Goal: Transaction & Acquisition: Purchase product/service

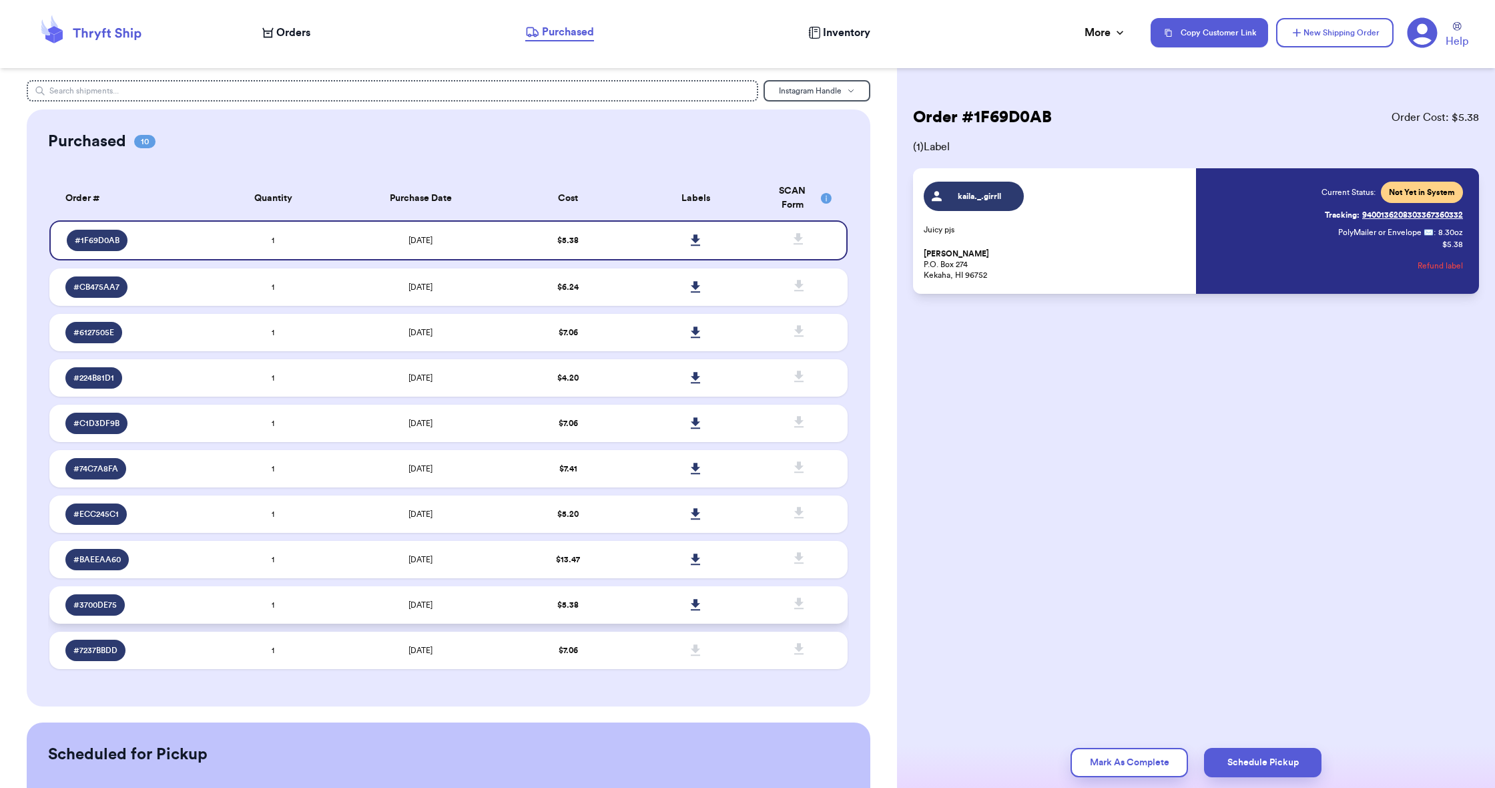
click at [530, 611] on td "$ 5.38" at bounding box center [568, 604] width 127 height 37
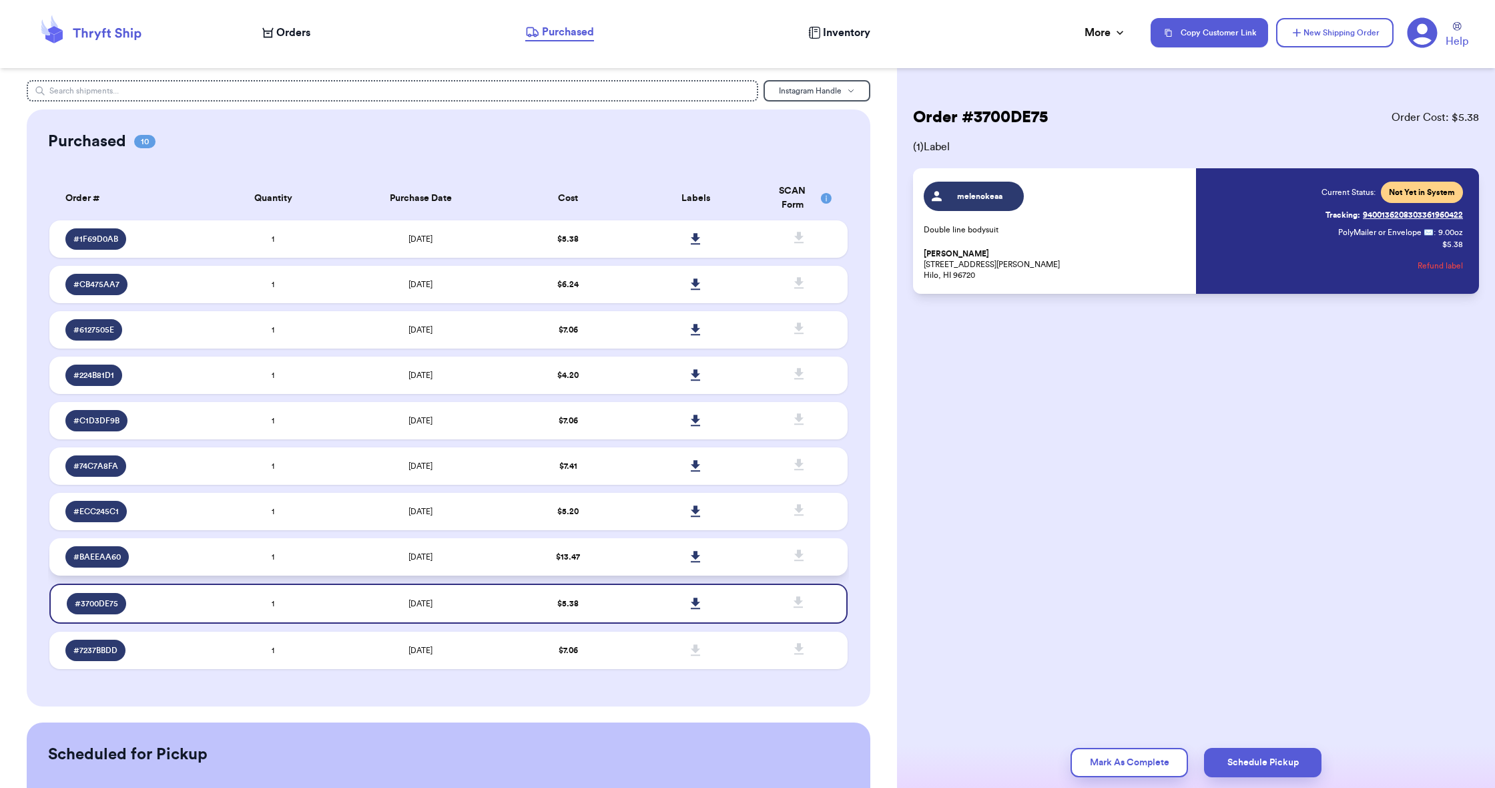
click at [627, 561] on td "$ 13.47" at bounding box center [568, 556] width 127 height 37
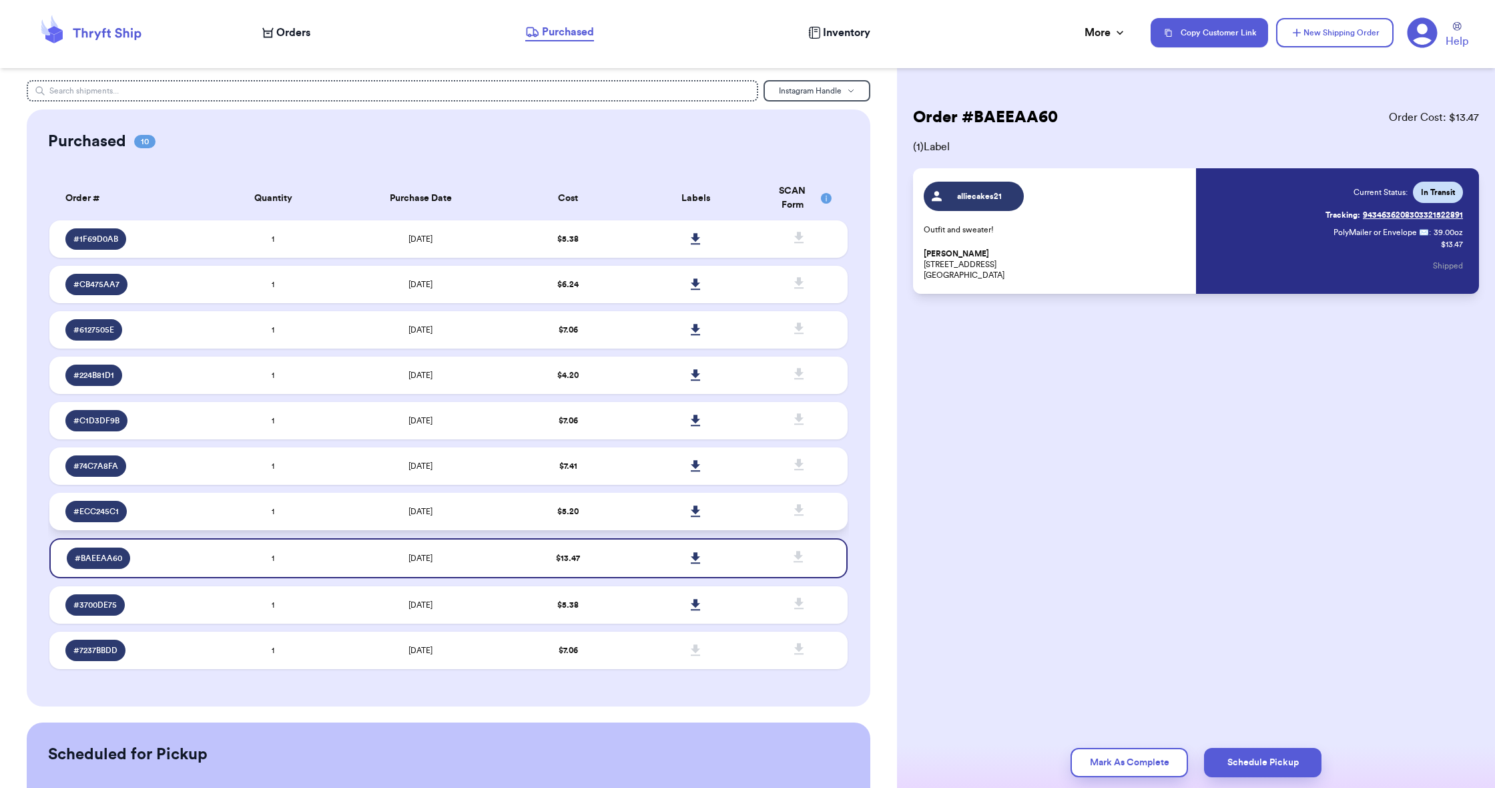
click at [621, 525] on td "$ 5.20" at bounding box center [568, 511] width 127 height 37
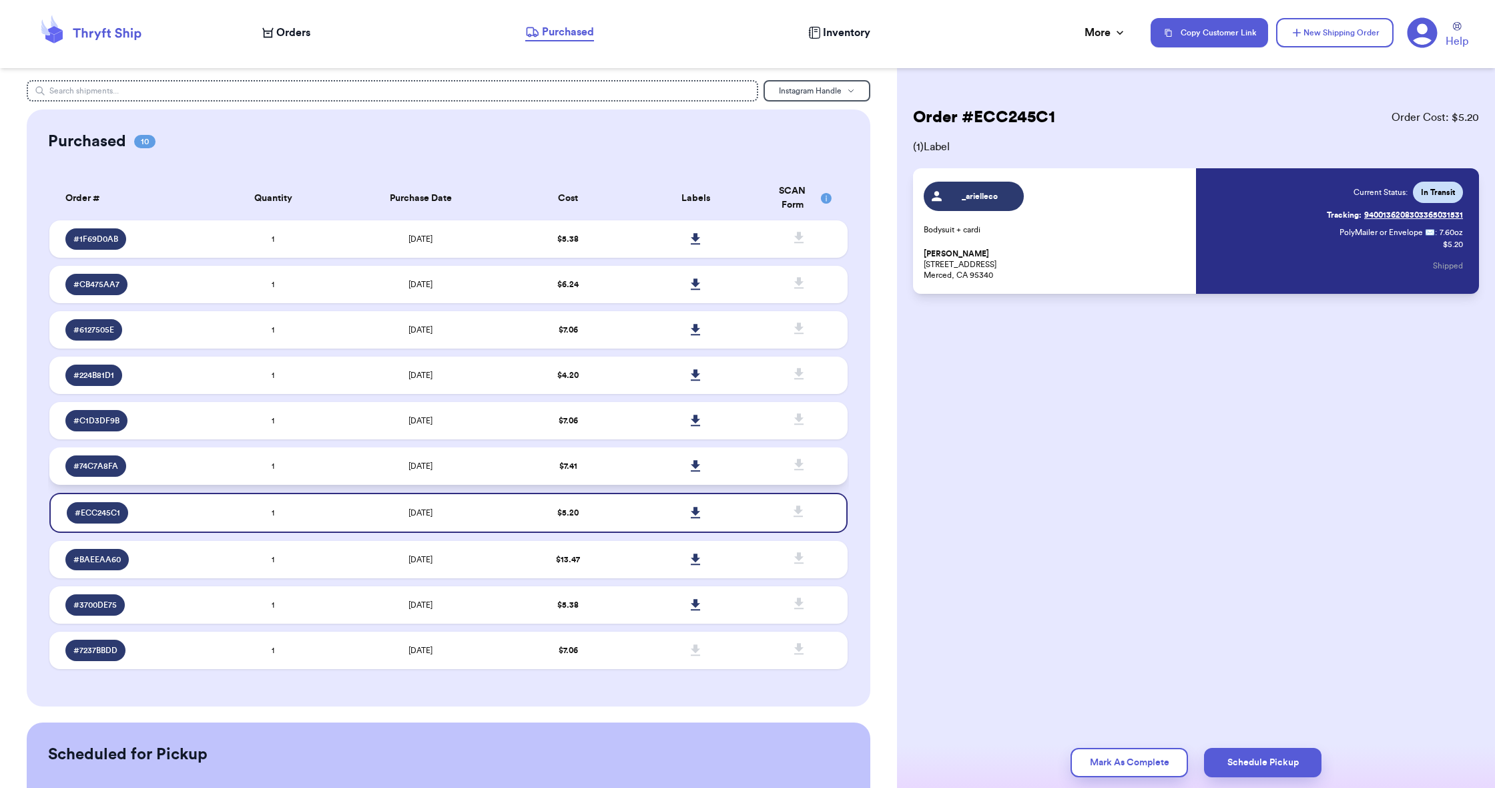
click at [615, 472] on td "$ 7.41" at bounding box center [568, 465] width 127 height 37
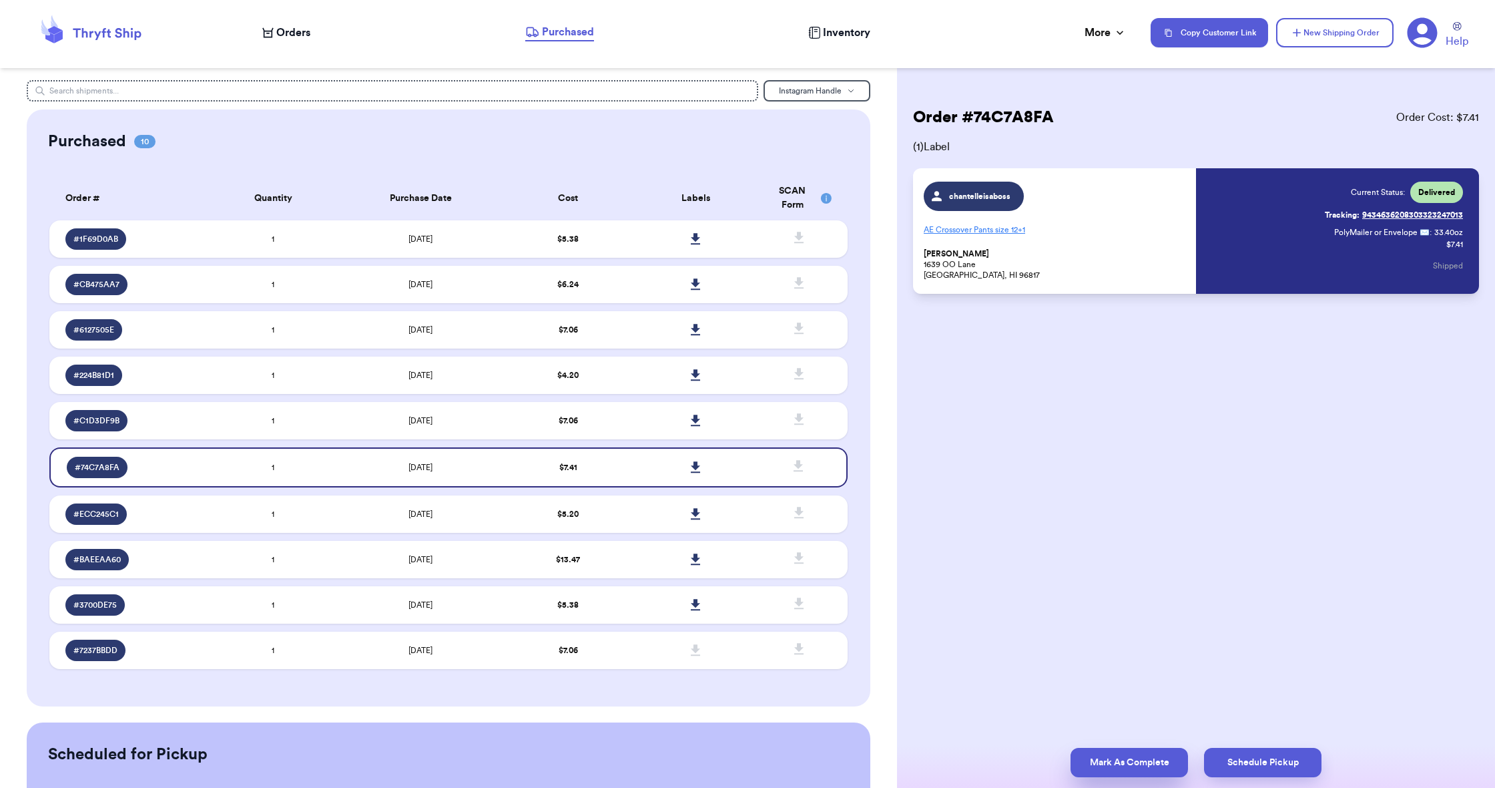
click at [1134, 767] on button "Mark As Complete" at bounding box center [1129, 762] width 117 height 29
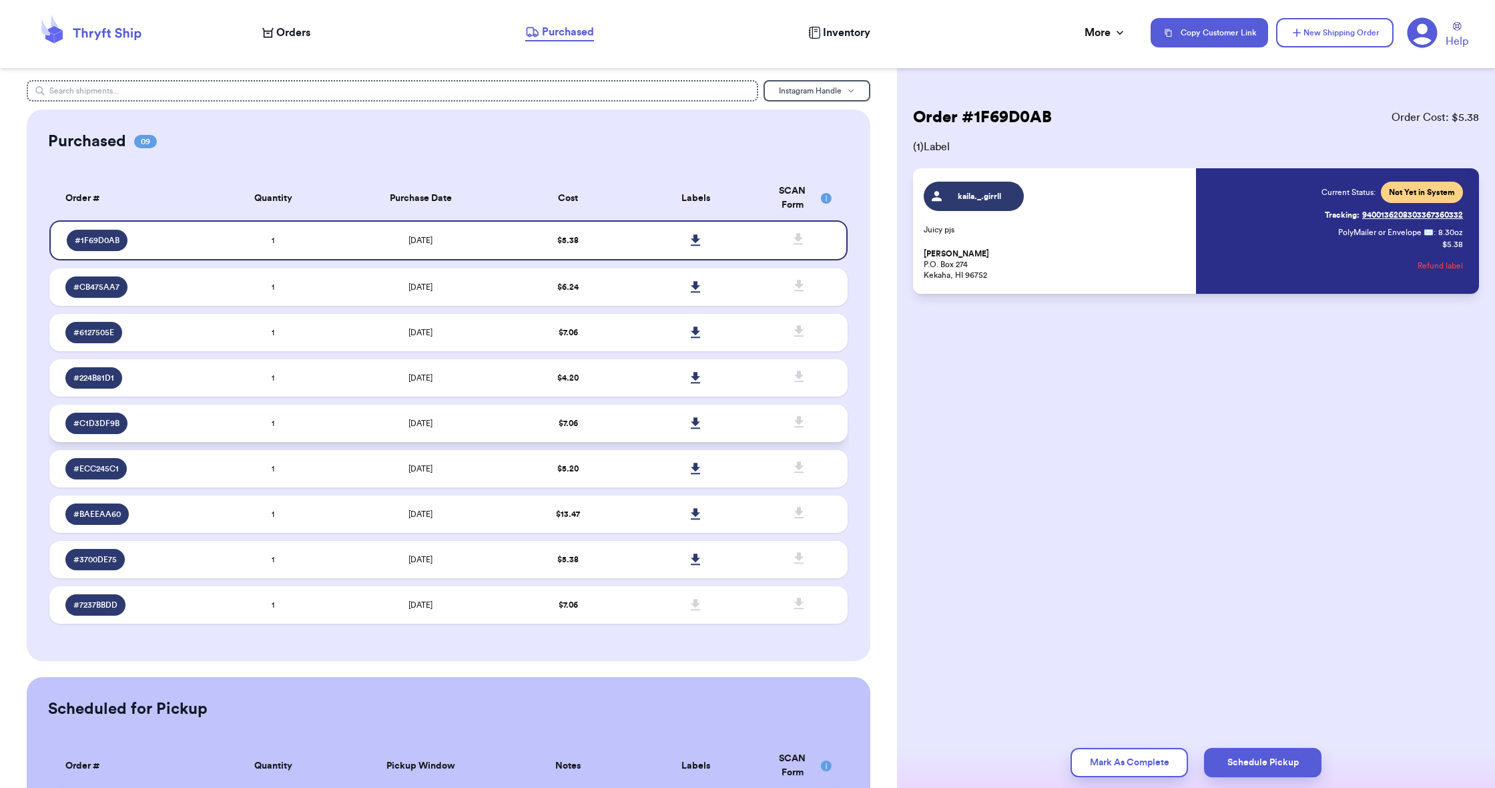
click at [638, 431] on td at bounding box center [695, 423] width 127 height 37
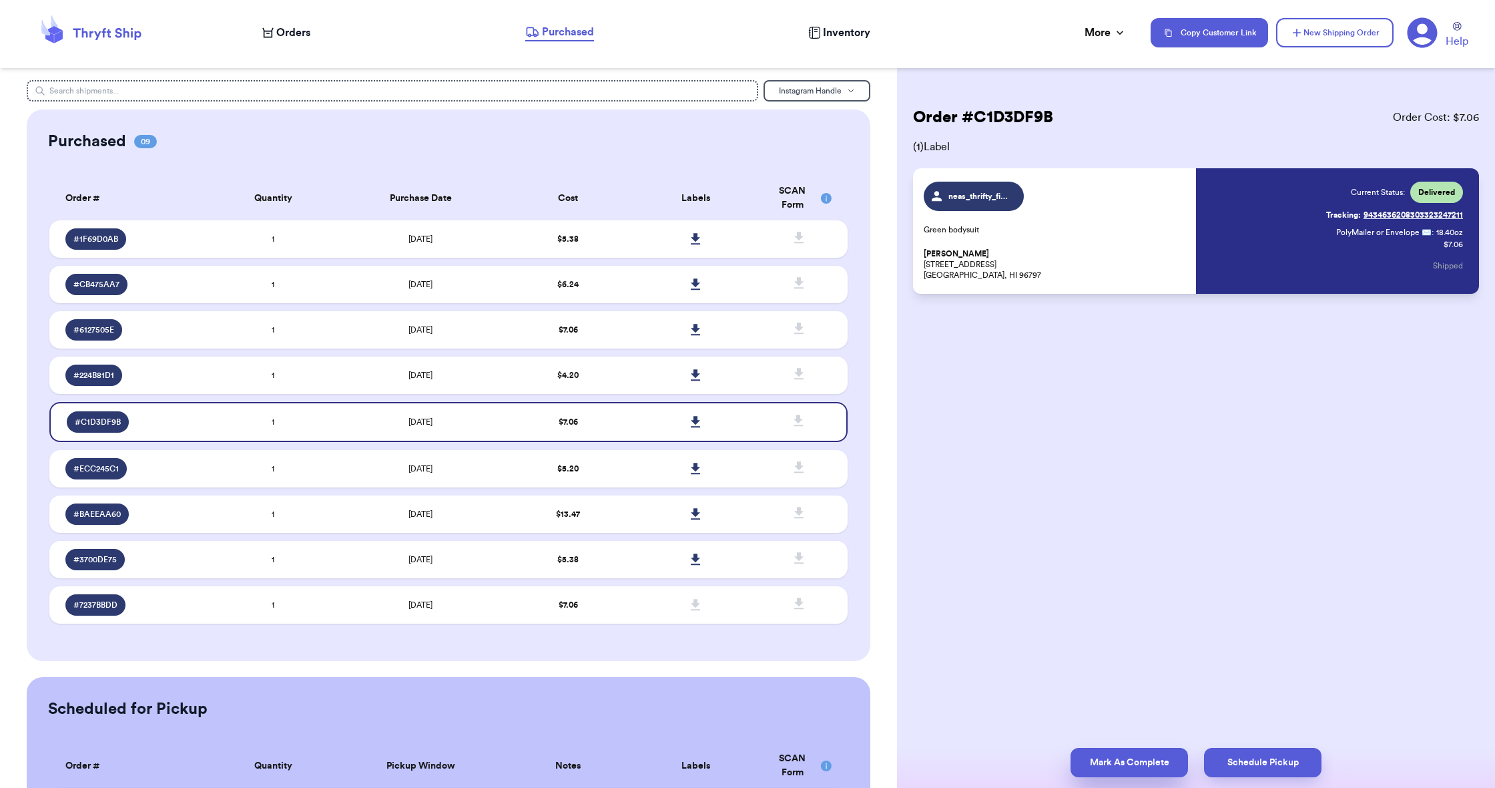
click at [1106, 758] on button "Mark As Complete" at bounding box center [1129, 762] width 117 height 29
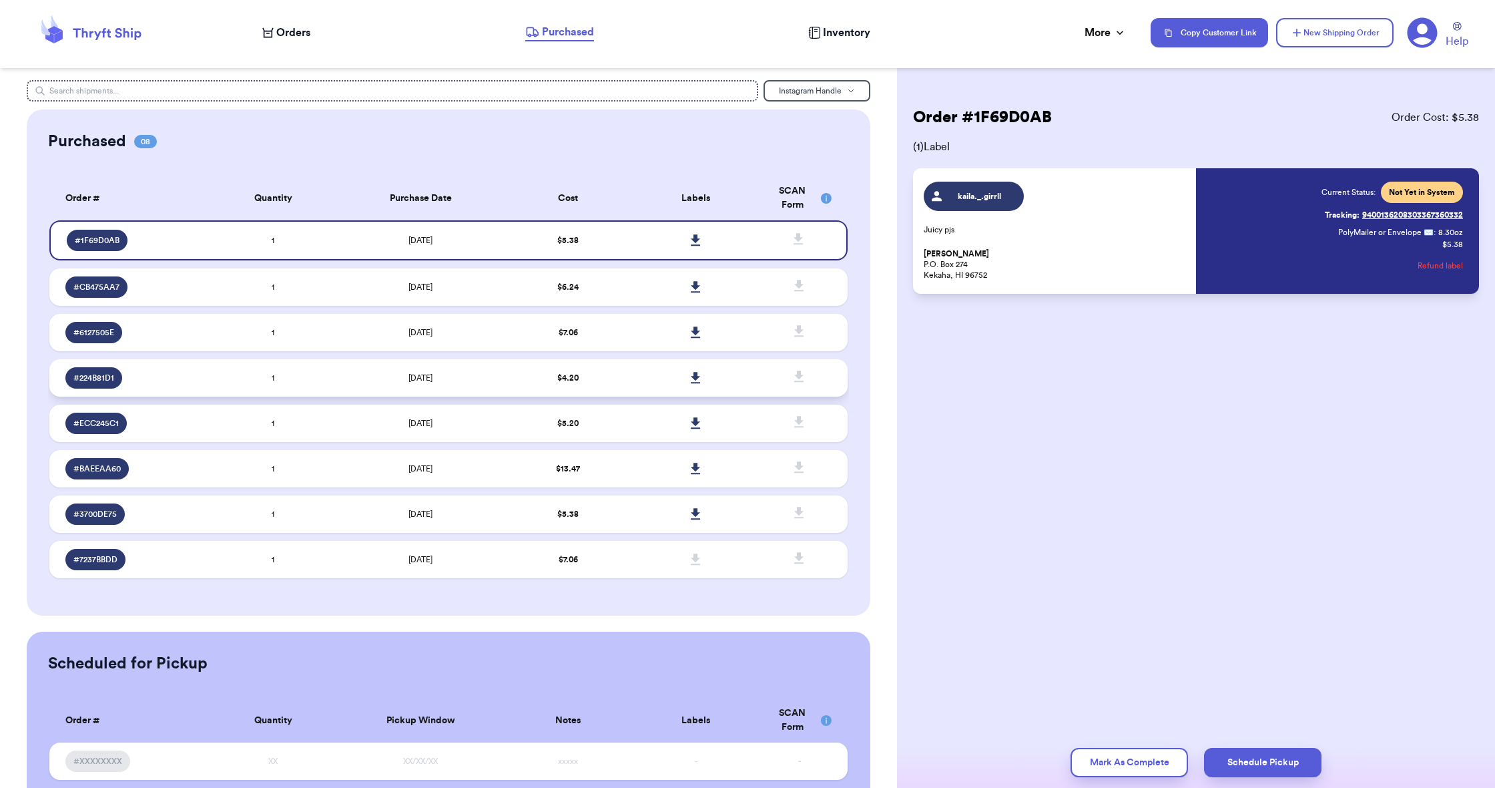
click at [605, 396] on td "$ 4.20" at bounding box center [568, 377] width 127 height 37
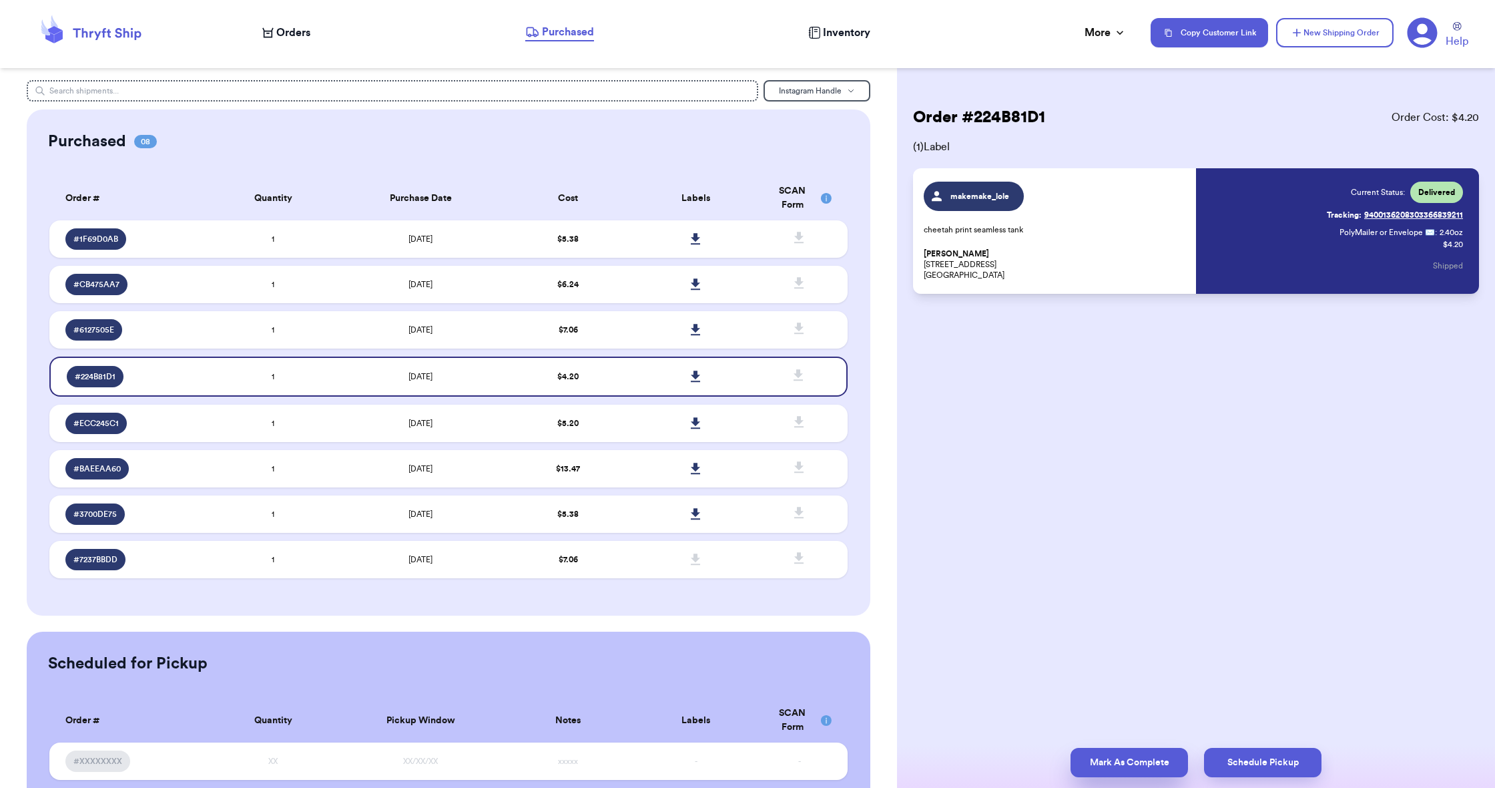
click at [1130, 766] on button "Mark As Complete" at bounding box center [1129, 762] width 117 height 29
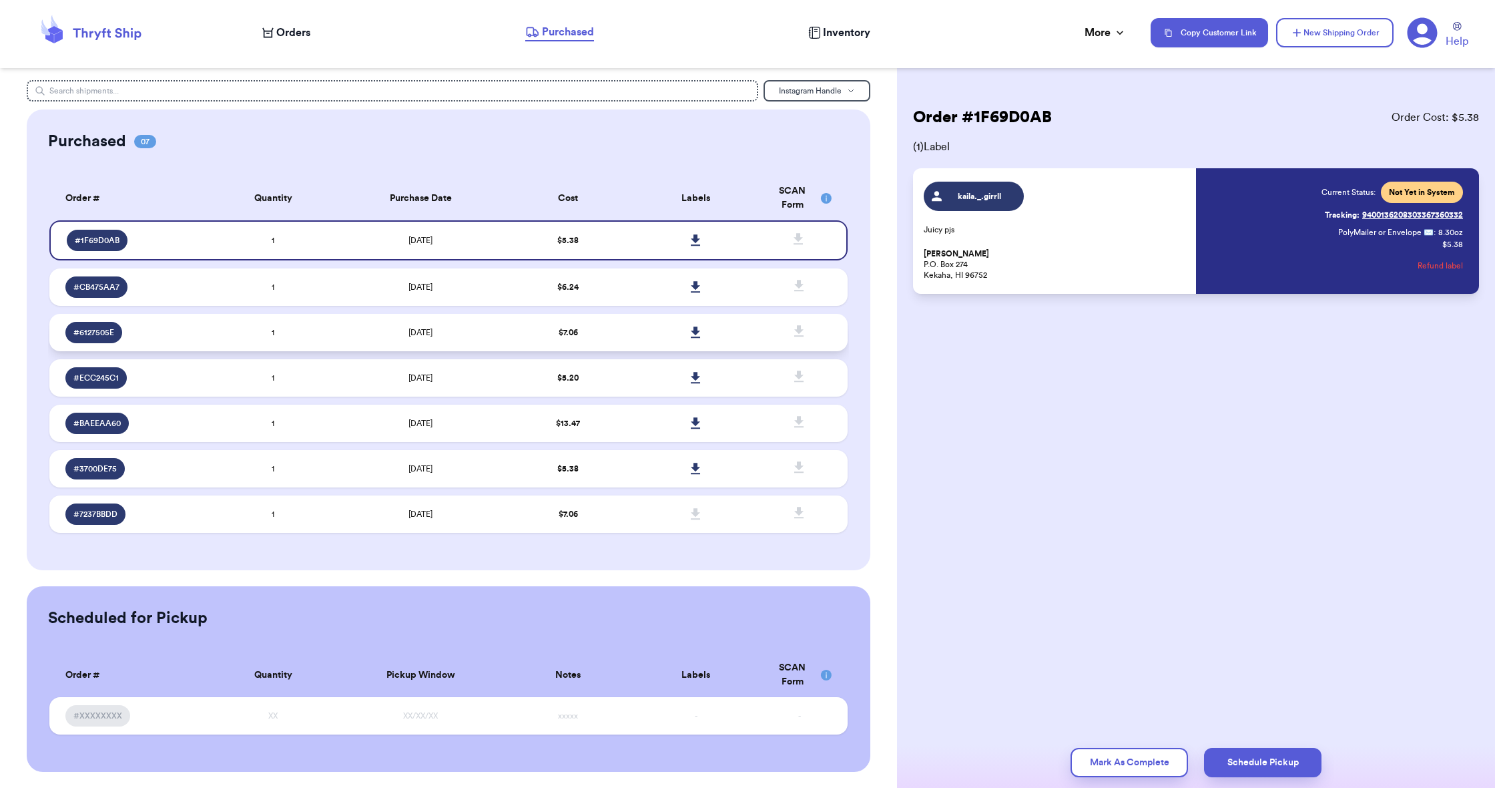
click at [631, 344] on td "$ 7.06" at bounding box center [568, 332] width 127 height 37
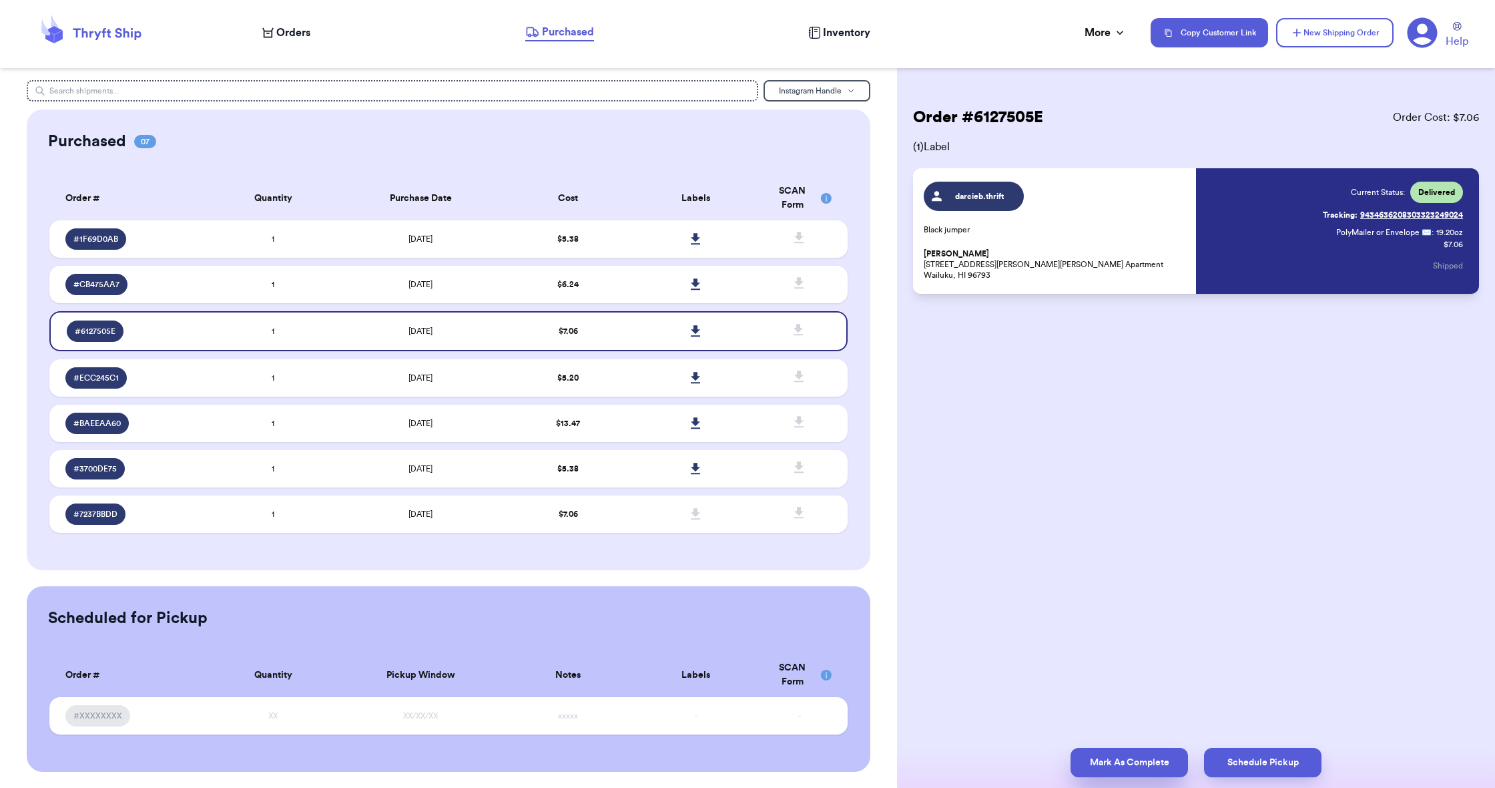
click at [1107, 758] on button "Mark As Complete" at bounding box center [1129, 762] width 117 height 29
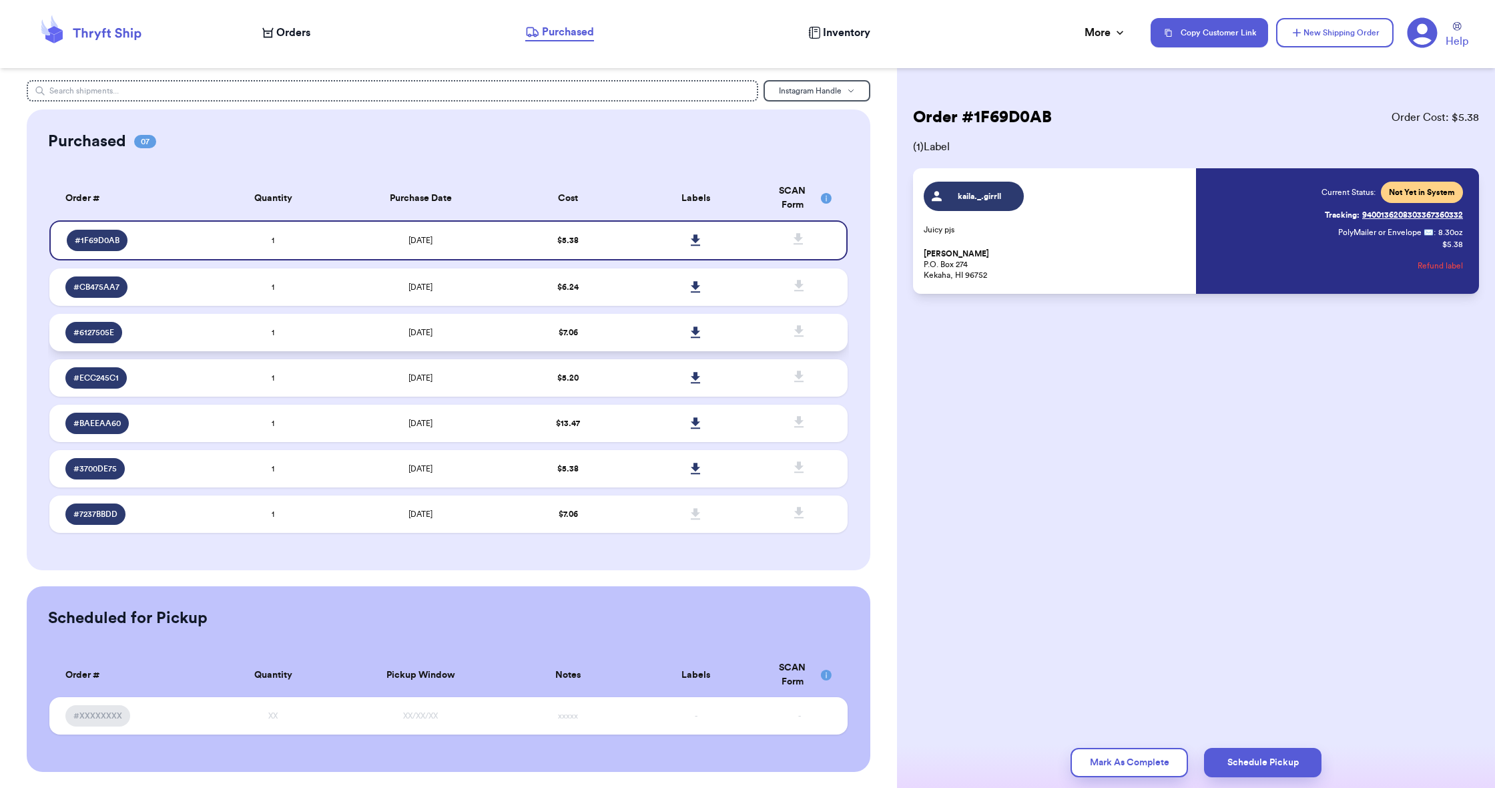
click at [625, 343] on td "$ 7.06" at bounding box center [568, 332] width 127 height 37
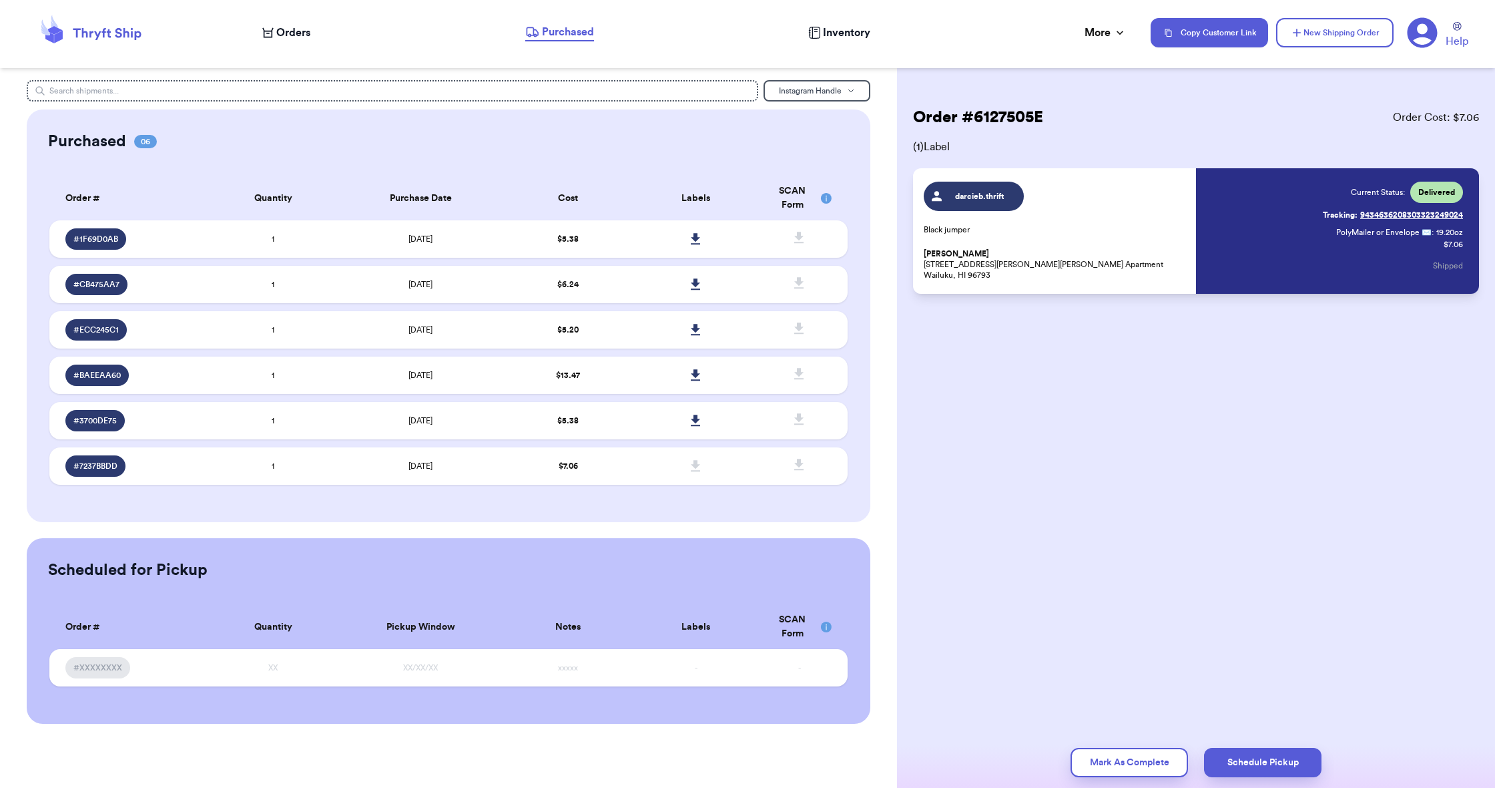
scroll to position [-1, 1]
click at [1118, 772] on button "Mark As Complete" at bounding box center [1129, 762] width 117 height 29
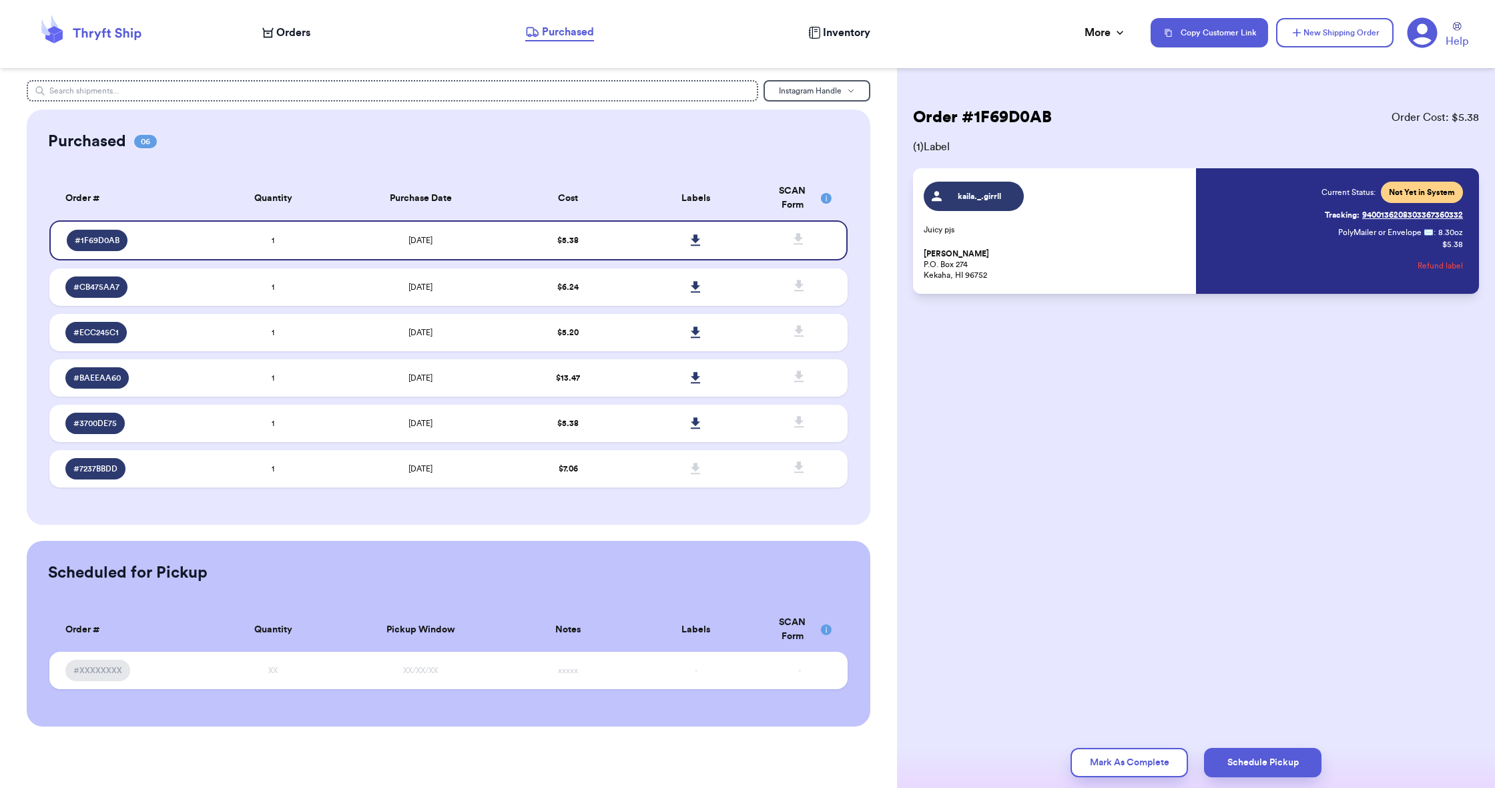
scroll to position [0, 0]
click at [631, 345] on td "$ 5.20" at bounding box center [568, 332] width 127 height 37
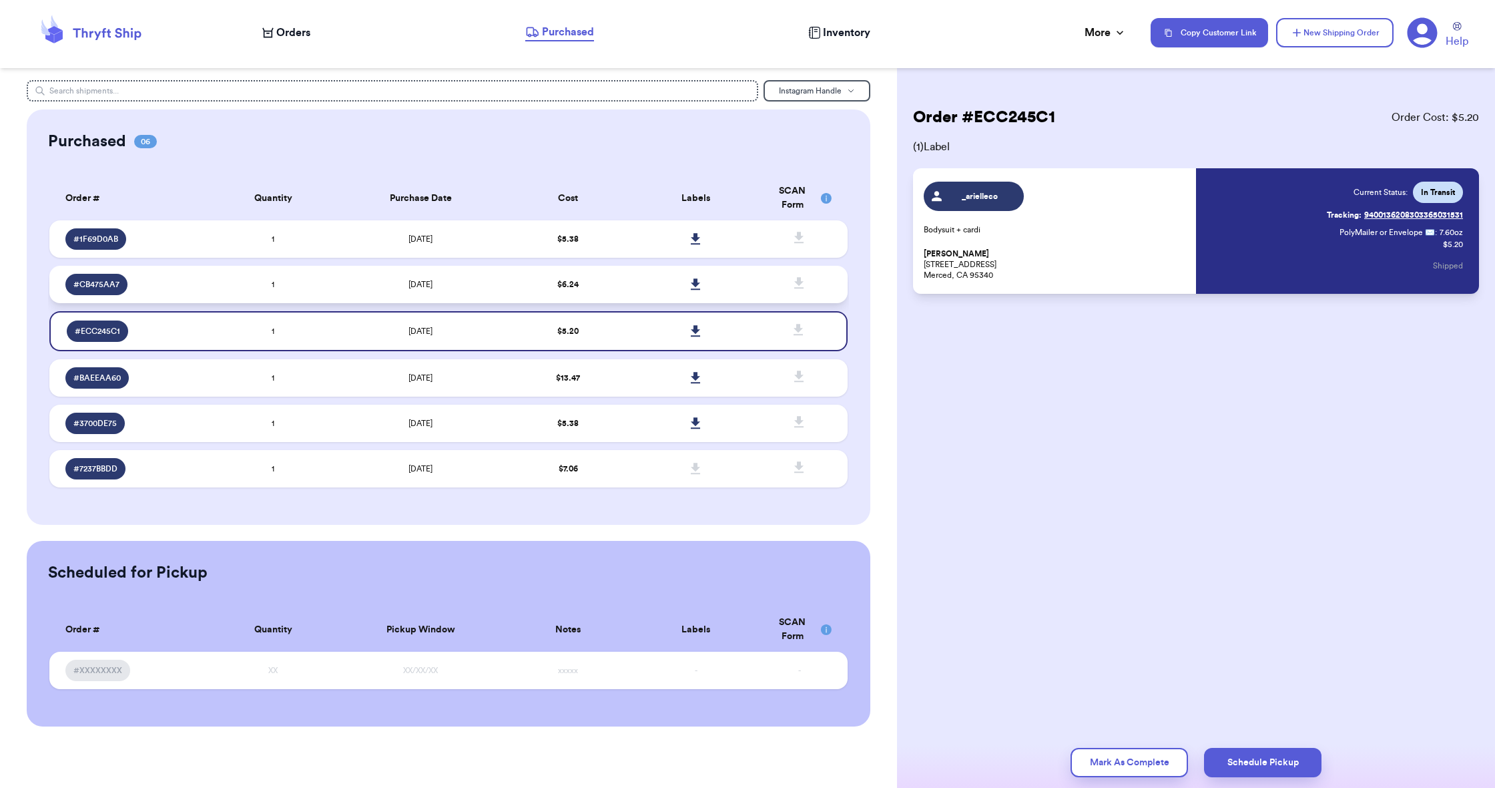
click at [633, 300] on td at bounding box center [695, 284] width 127 height 37
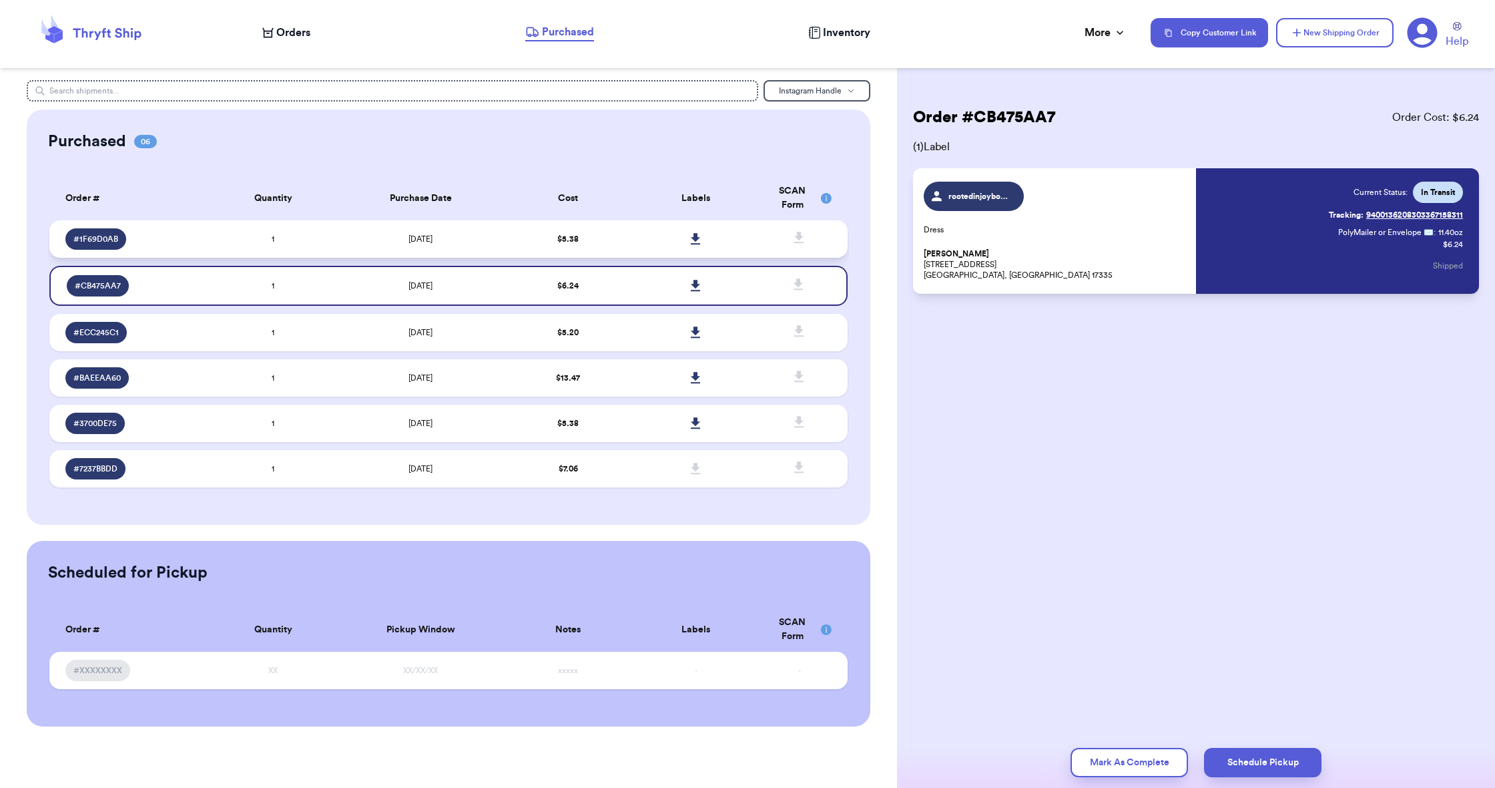
click at [633, 246] on td at bounding box center [695, 238] width 127 height 37
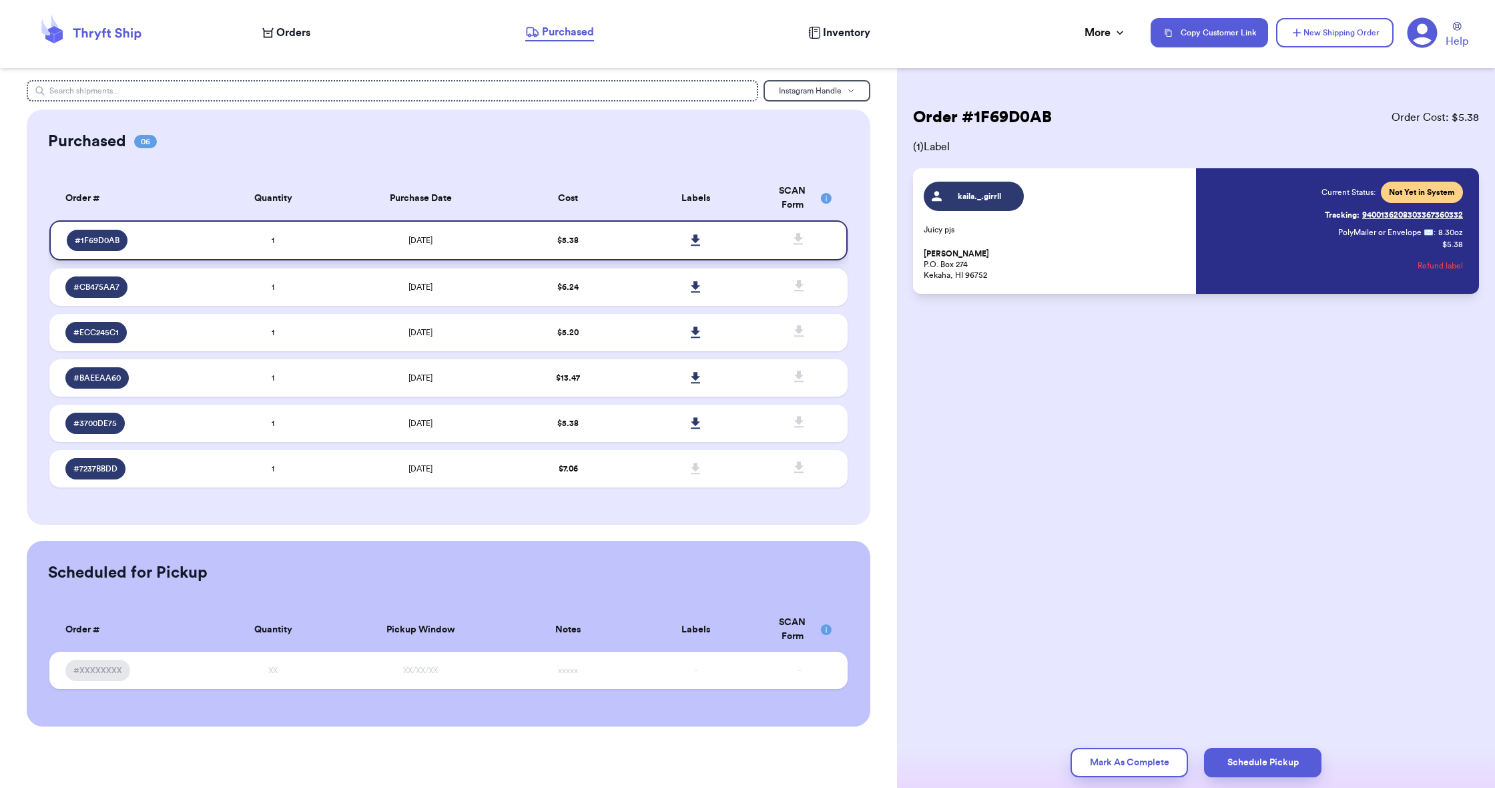
click at [695, 246] on icon at bounding box center [695, 239] width 9 height 11
click at [293, 33] on span "Orders" at bounding box center [293, 33] width 34 height 16
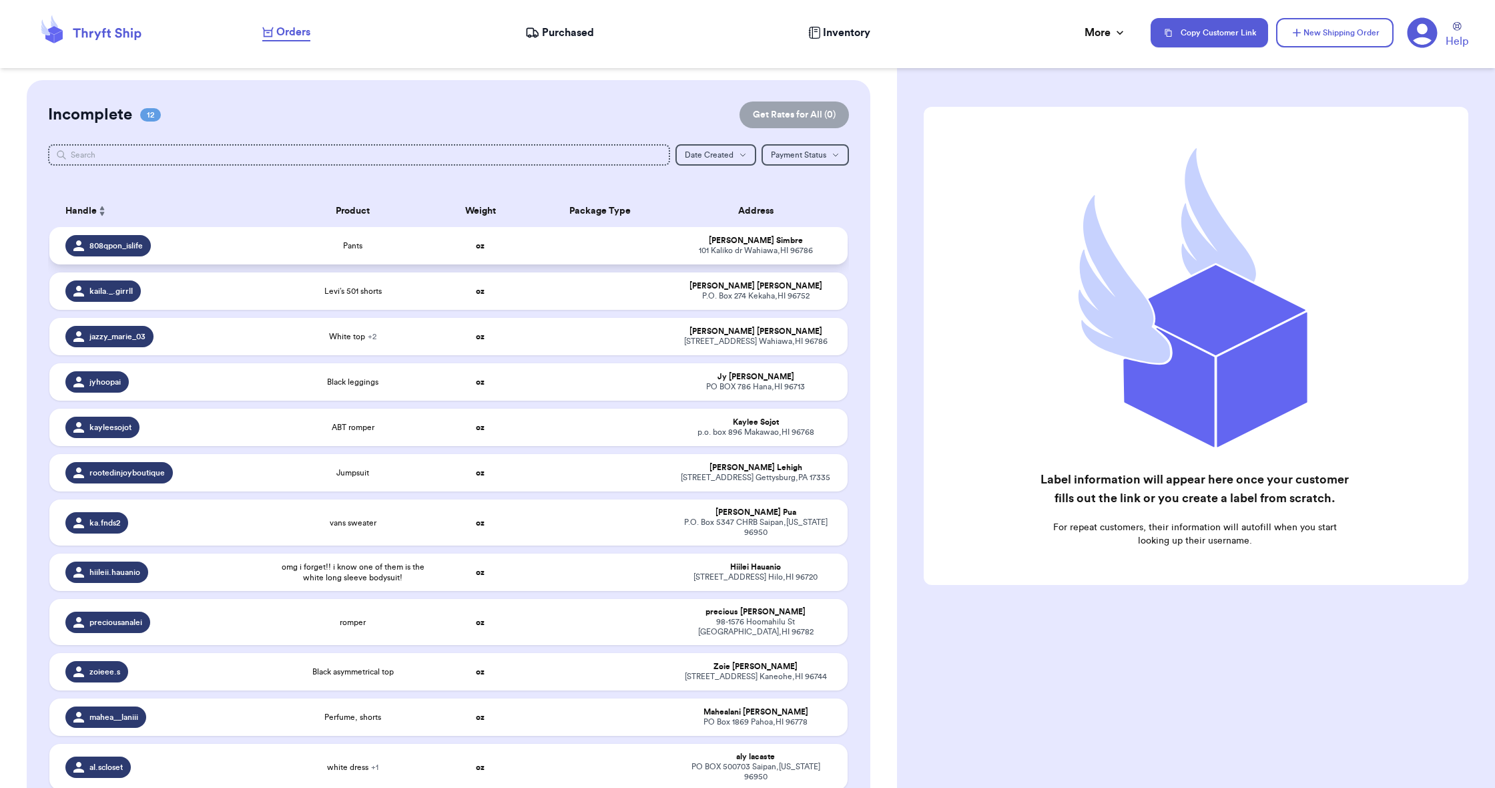
scroll to position [164, 0]
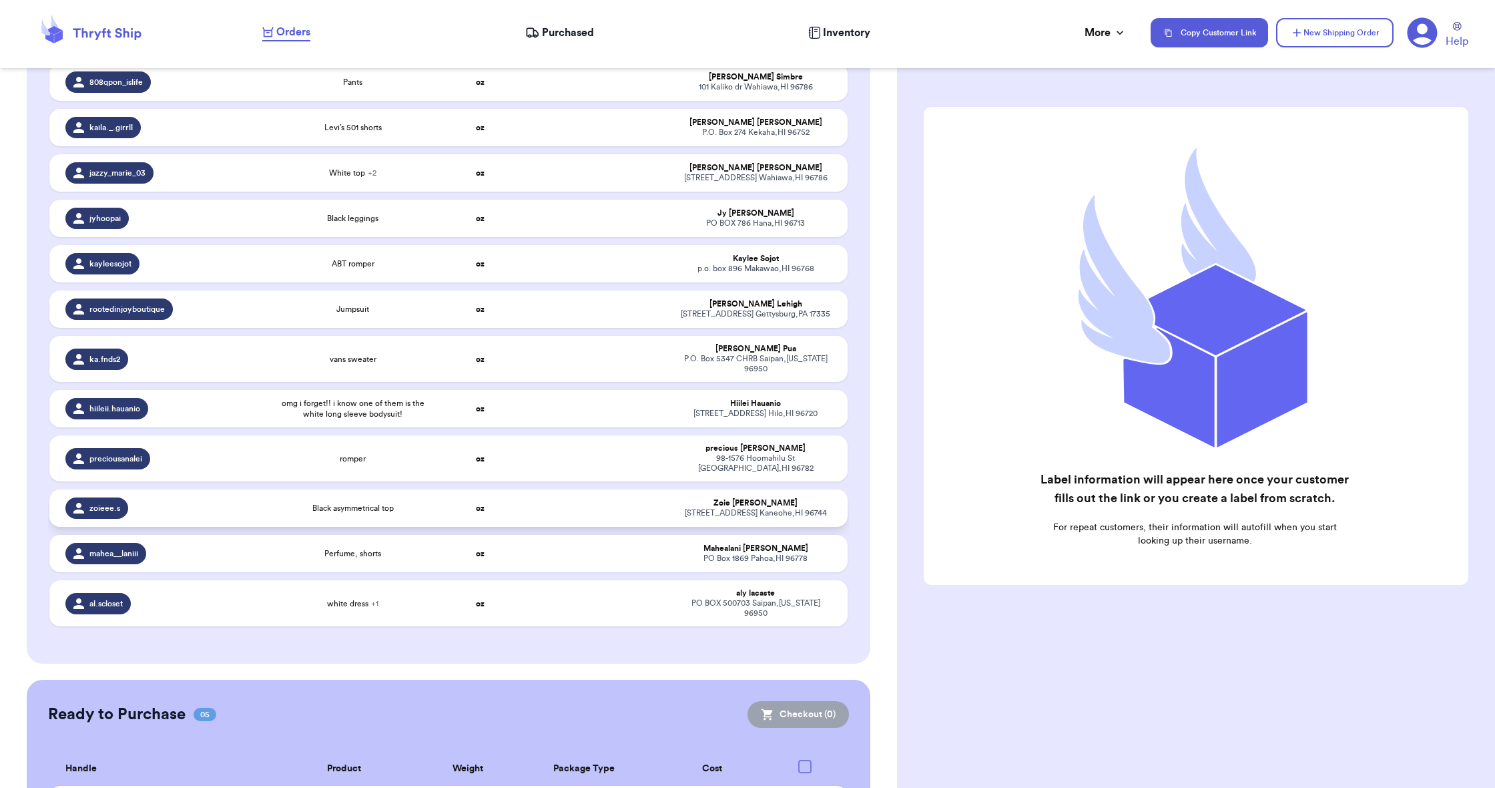
click at [326, 513] on span "Black asymmetrical top" at bounding box center [352, 508] width 81 height 11
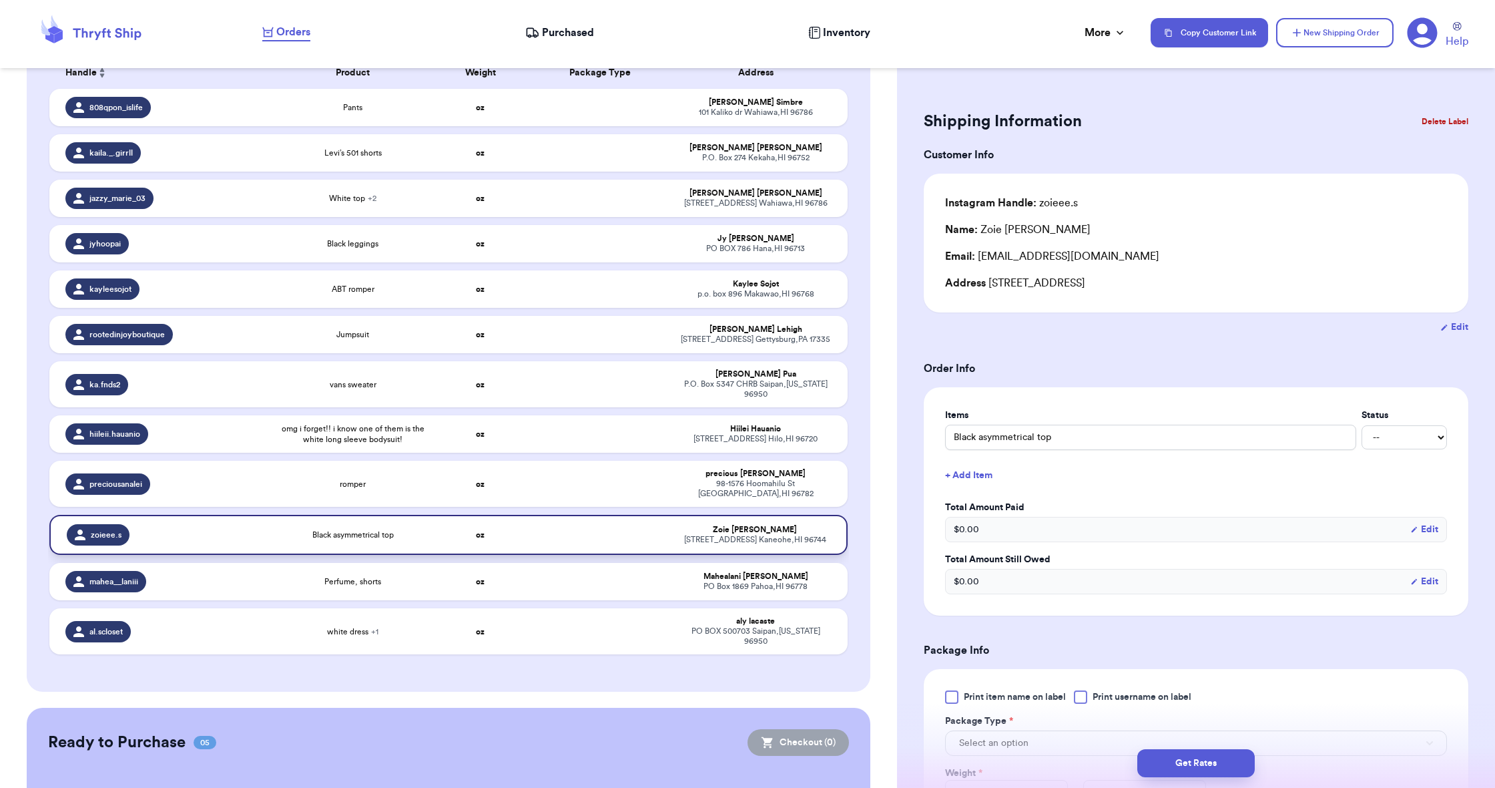
scroll to position [134, 0]
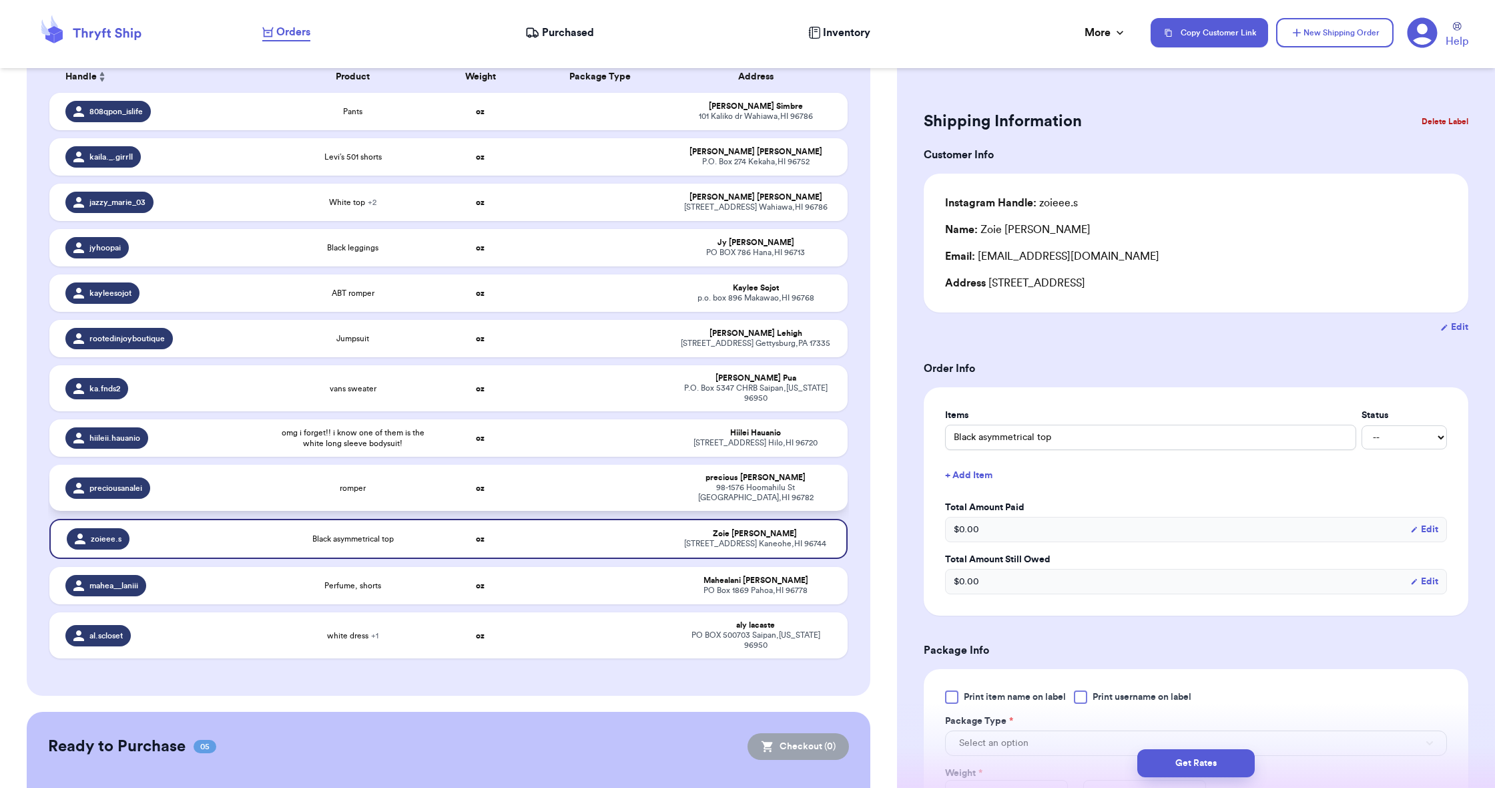
click at [326, 511] on td "romper" at bounding box center [353, 488] width 160 height 46
type input "romper"
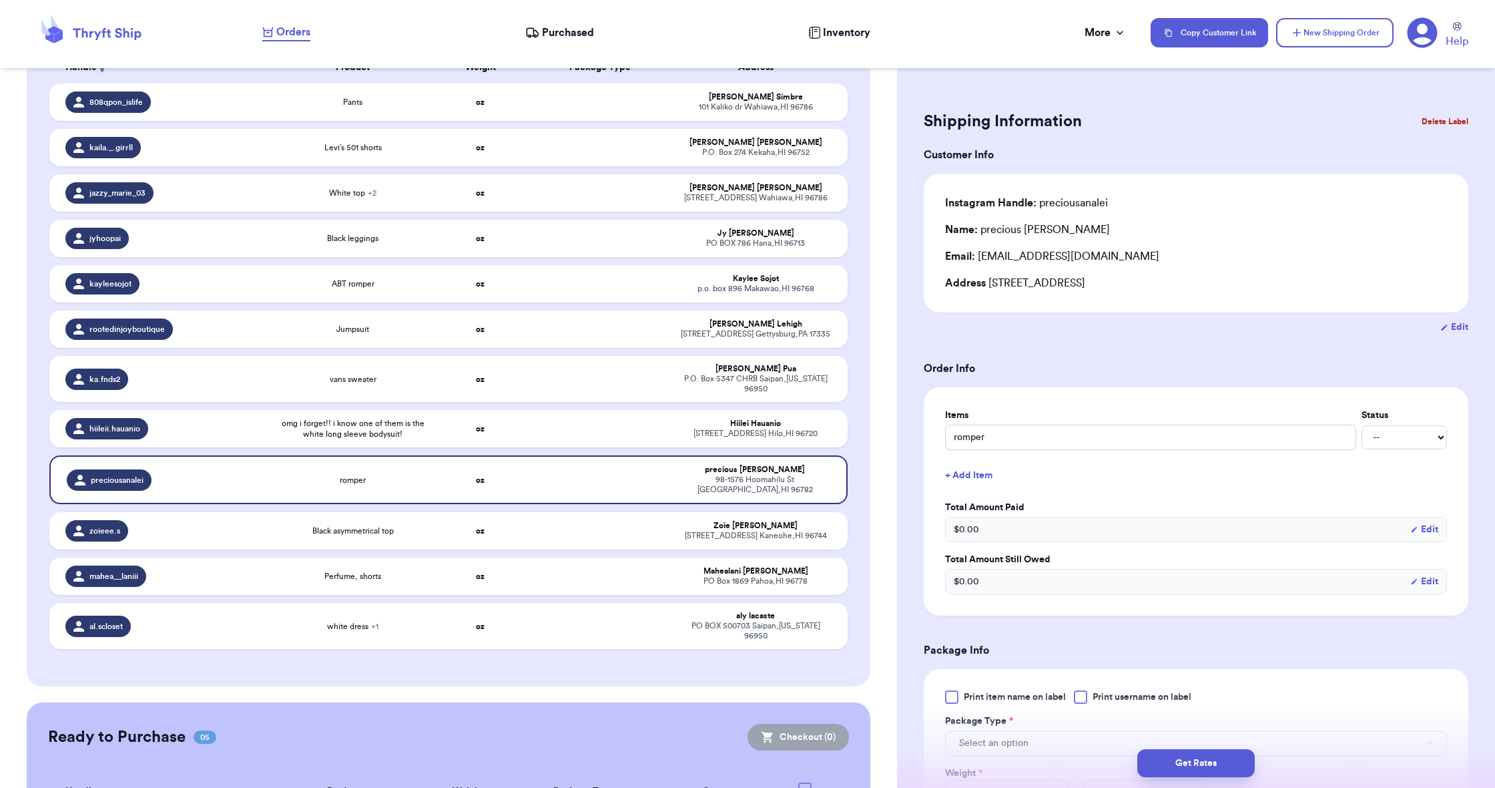
scroll to position [0, 0]
click at [1438, 121] on button "Delete Label" at bounding box center [1444, 120] width 57 height 29
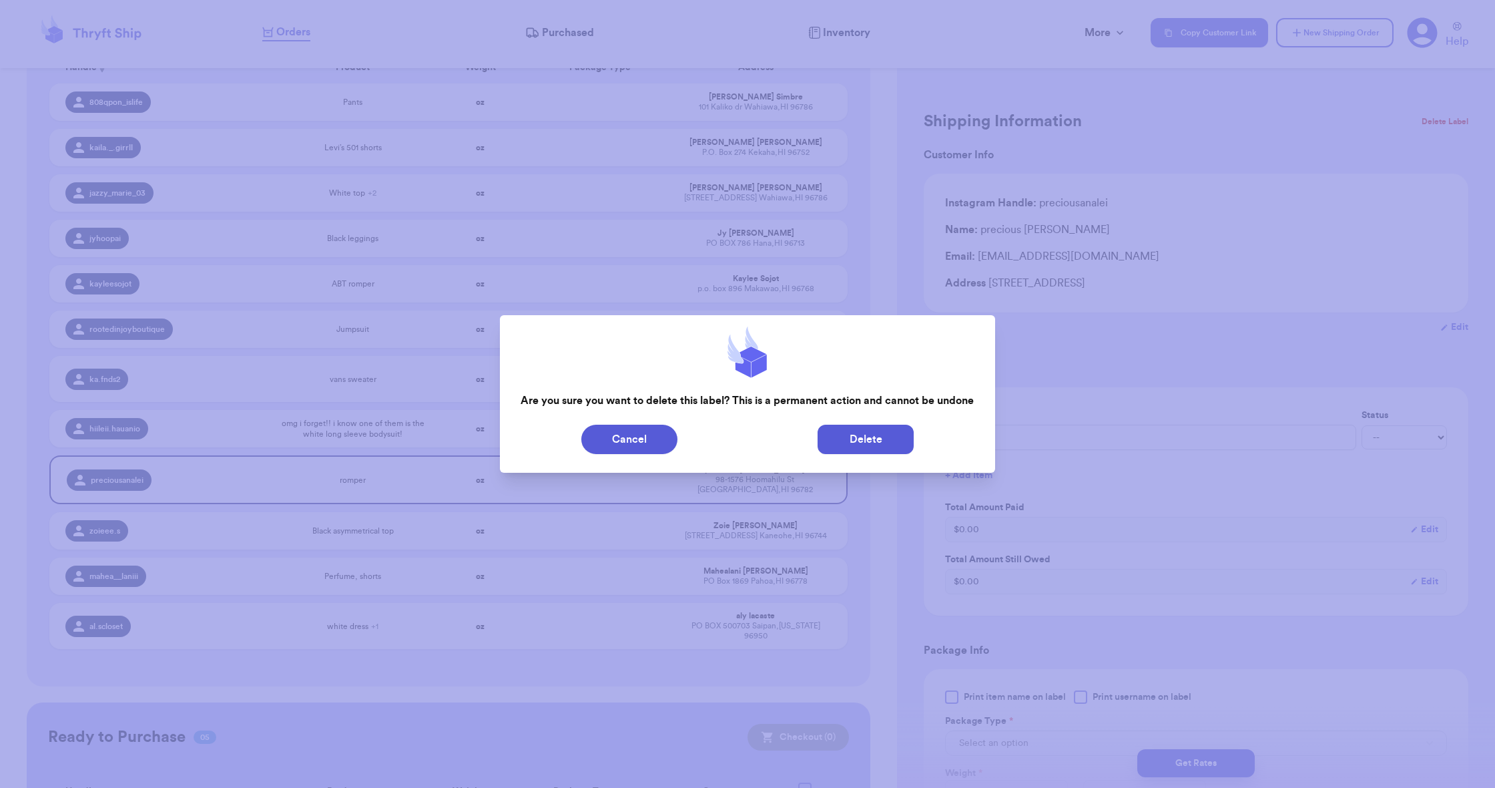
click at [866, 438] on button "Delete" at bounding box center [866, 439] width 96 height 29
type input "Pants"
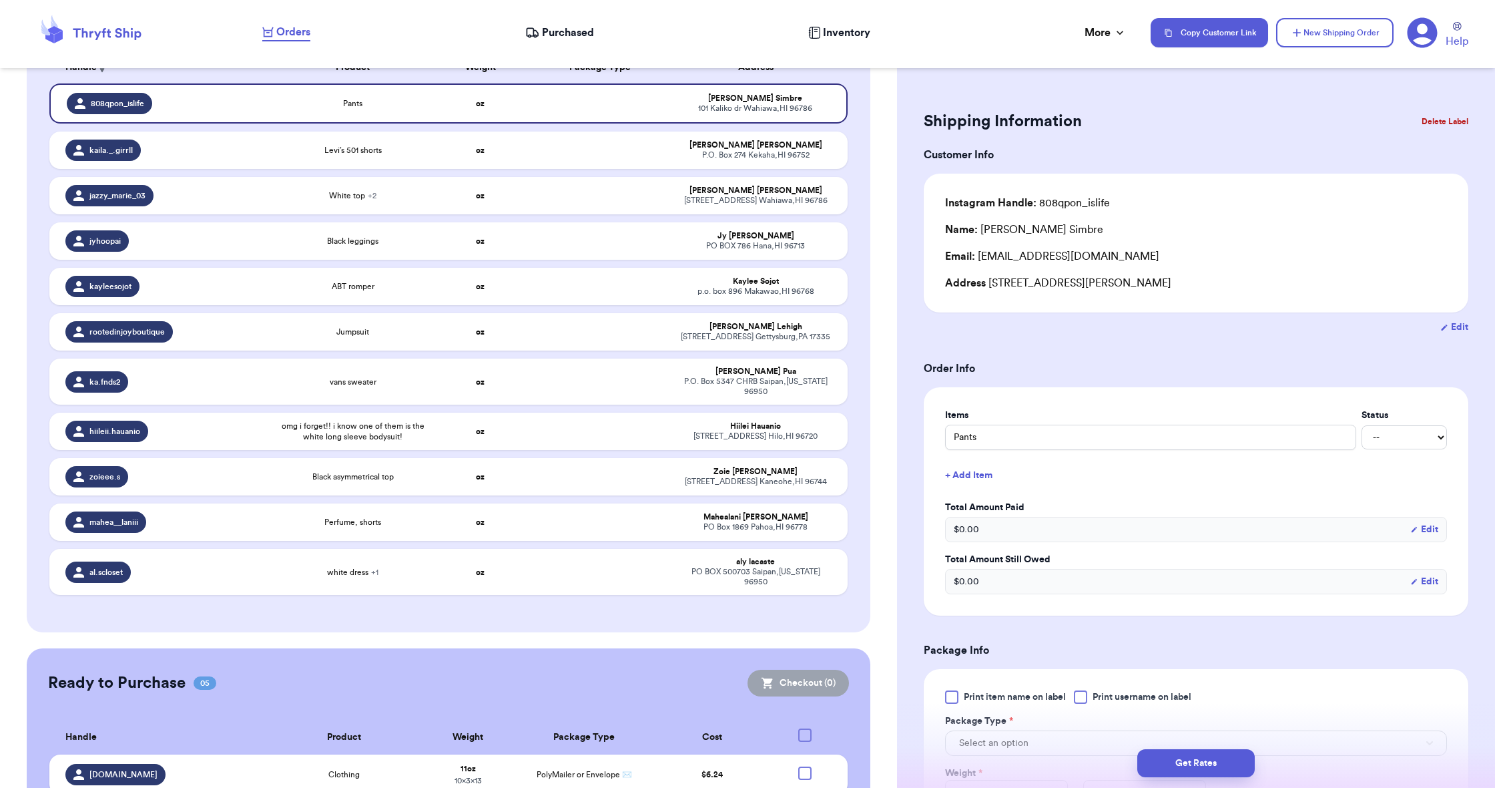
scroll to position [141, 0]
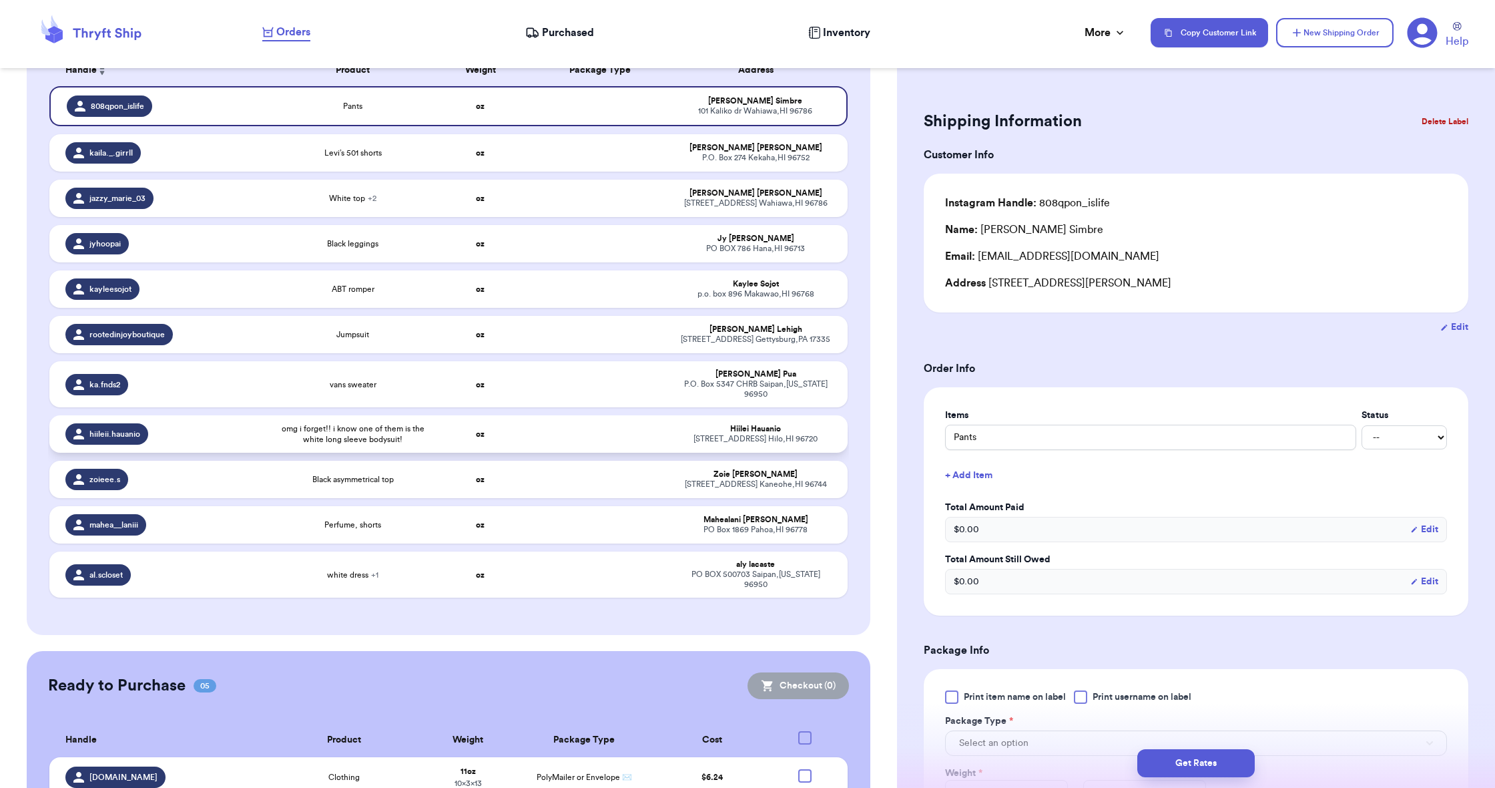
click at [493, 453] on td "oz" at bounding box center [480, 433] width 95 height 37
type input "omg i forget!! i know one of them is the white long sleeve bodysuit!"
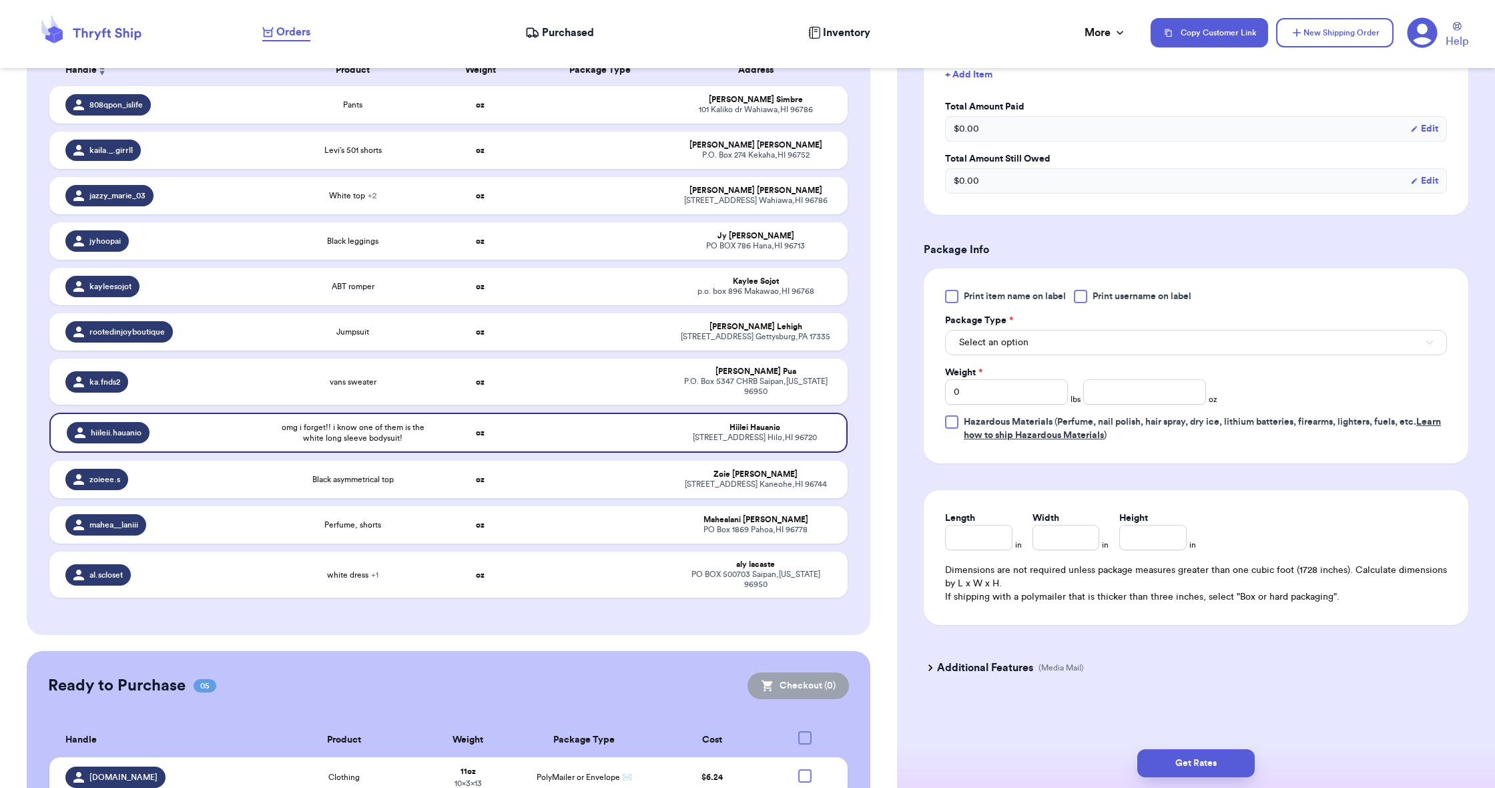
scroll to position [403, 0]
click at [1003, 338] on span "Select an option" at bounding box center [993, 342] width 69 height 13
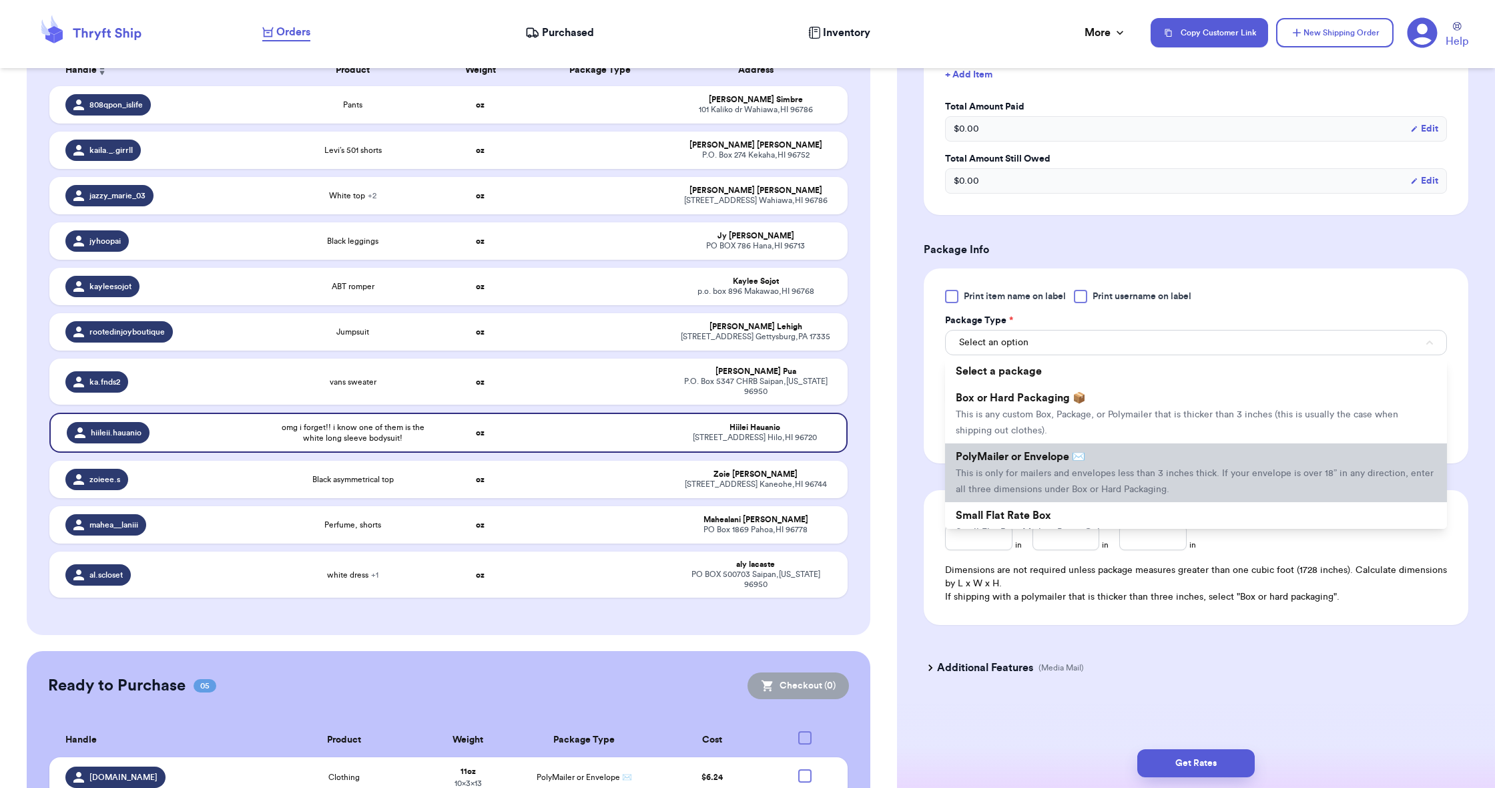
click at [1003, 476] on span "This is only for mailers and envelopes less than 3 inches thick. If your envelo…" at bounding box center [1195, 481] width 478 height 25
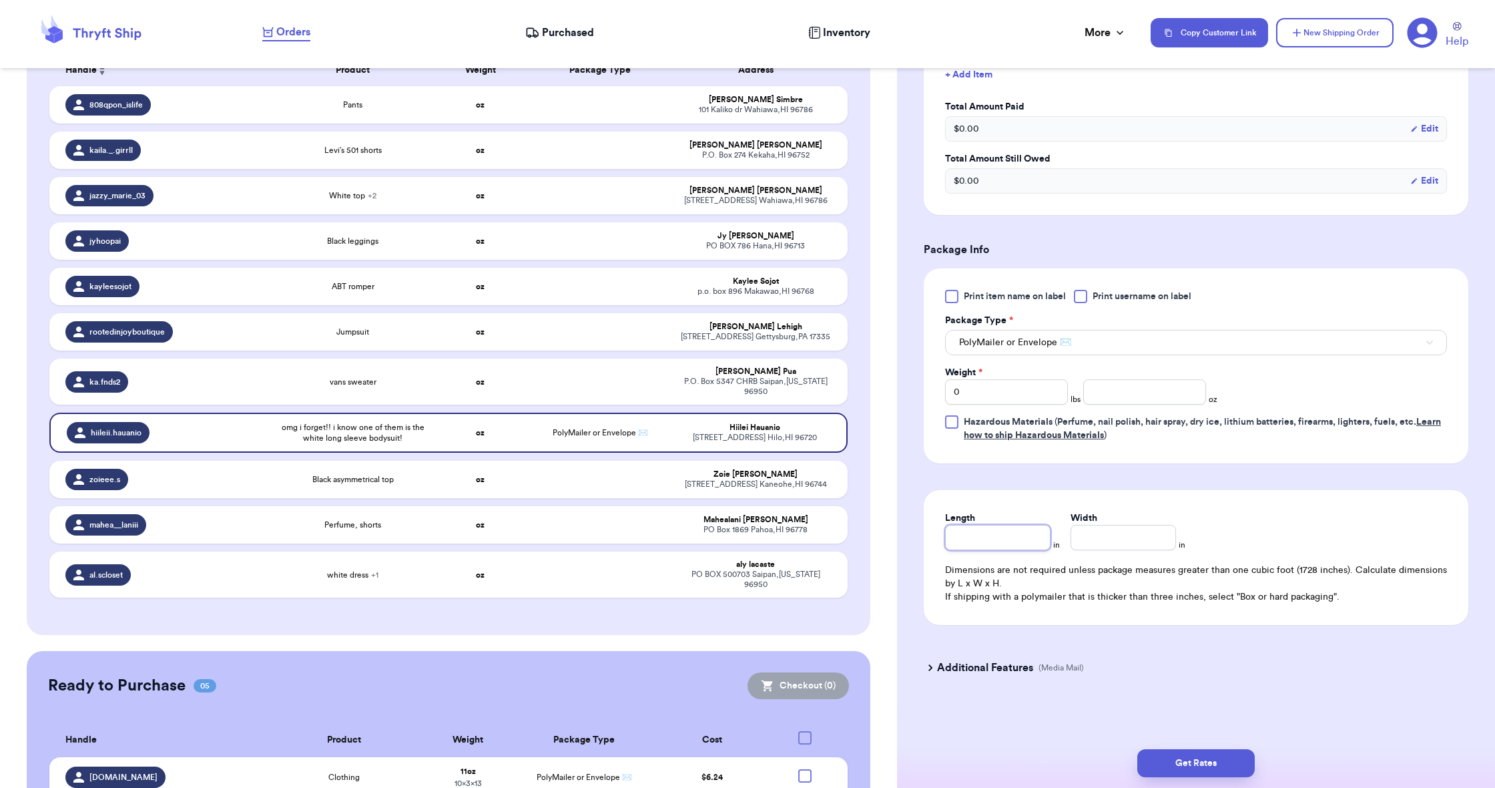
click at [963, 531] on input "Length" at bounding box center [997, 537] width 105 height 25
type input "1"
type input "19"
click at [1145, 537] on input "Width *" at bounding box center [1123, 537] width 105 height 25
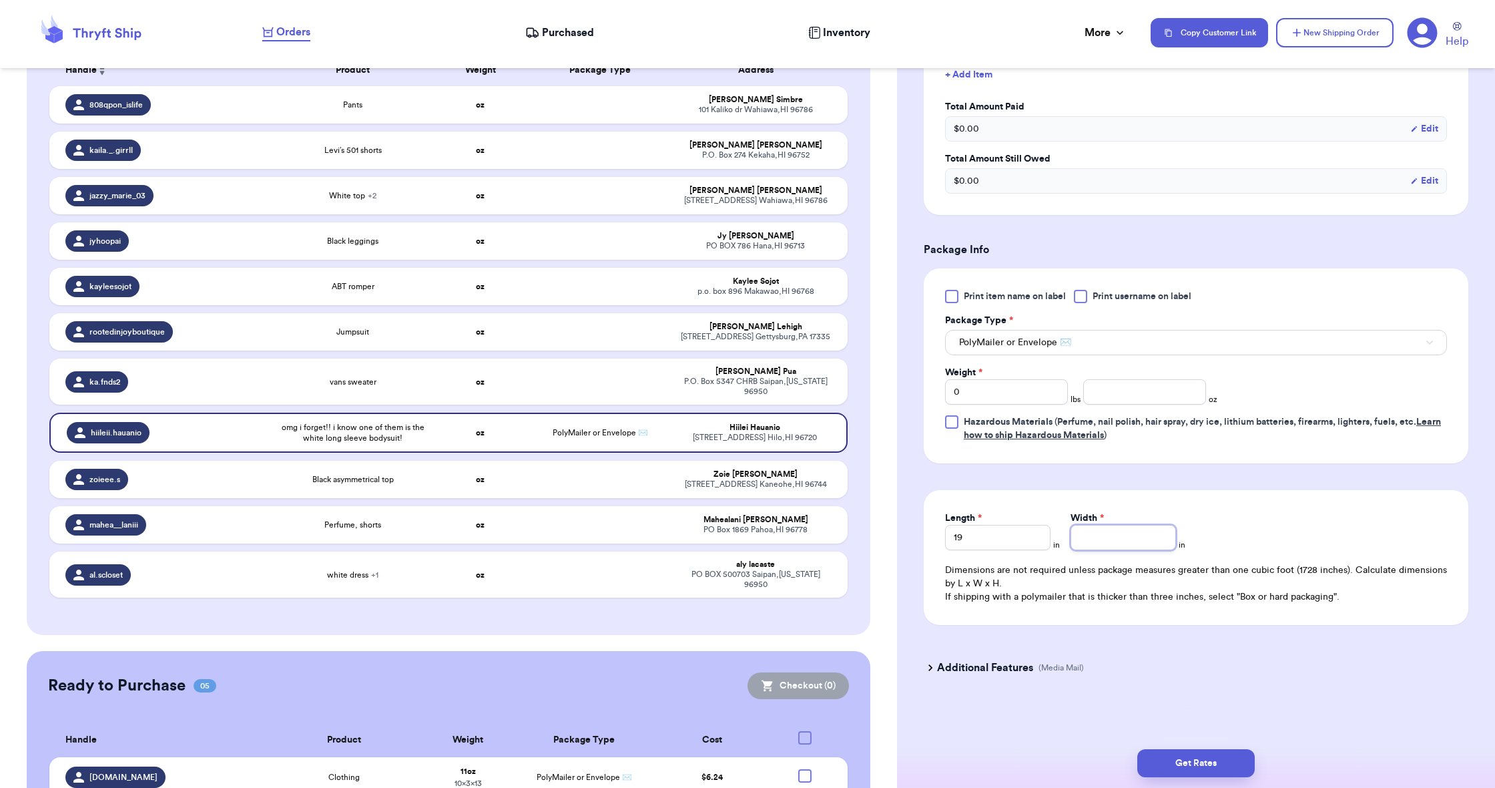
type input "1"
type input "14"
type input "14.5"
click at [983, 390] on input "0" at bounding box center [1006, 391] width 123 height 25
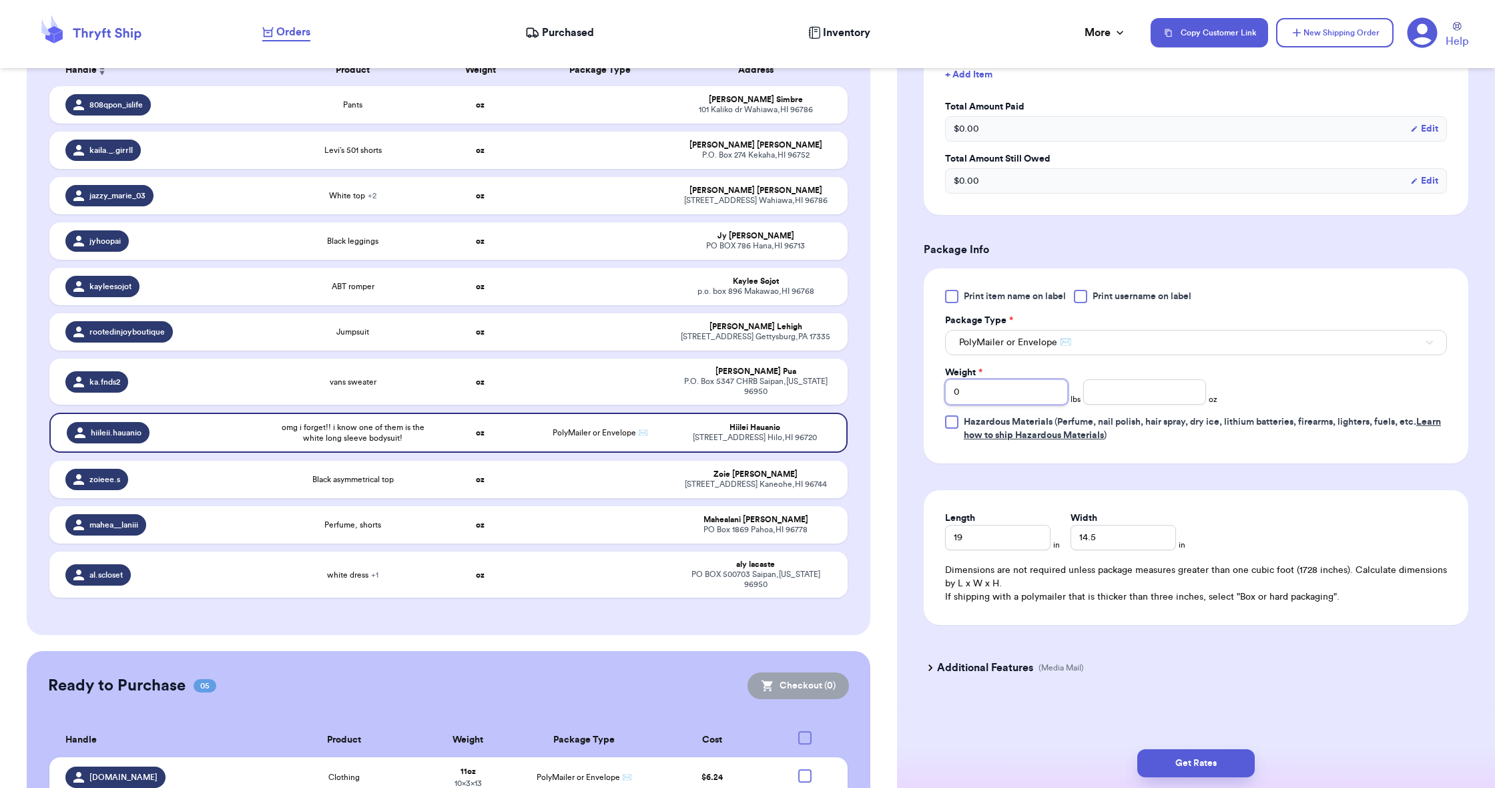
click at [983, 390] on input "0" at bounding box center [1006, 391] width 123 height 25
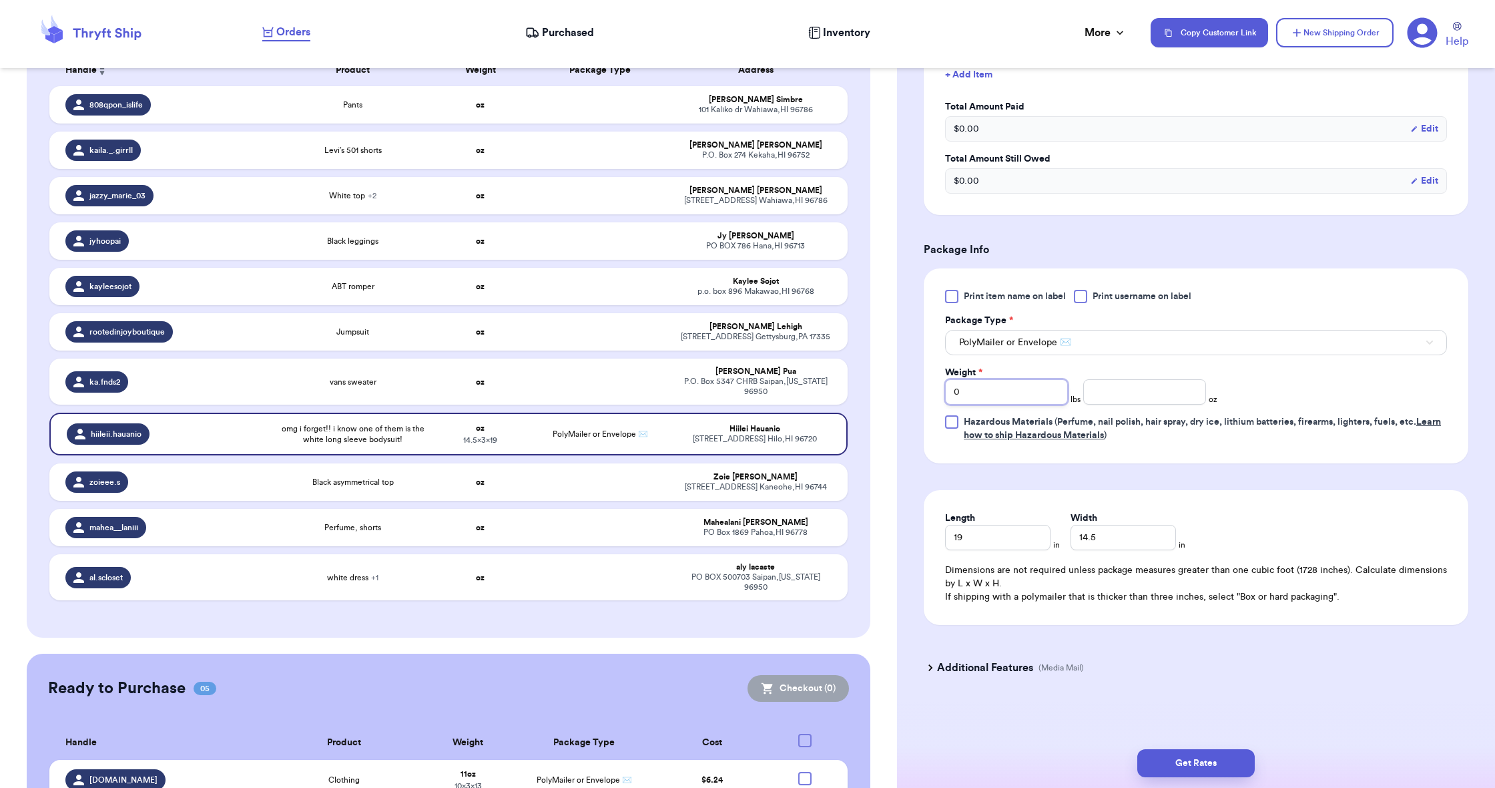
type input "3"
click at [1093, 383] on input "number" at bounding box center [1144, 391] width 123 height 25
type input "13.7"
click at [1195, 770] on button "Get Rates" at bounding box center [1195, 763] width 117 height 28
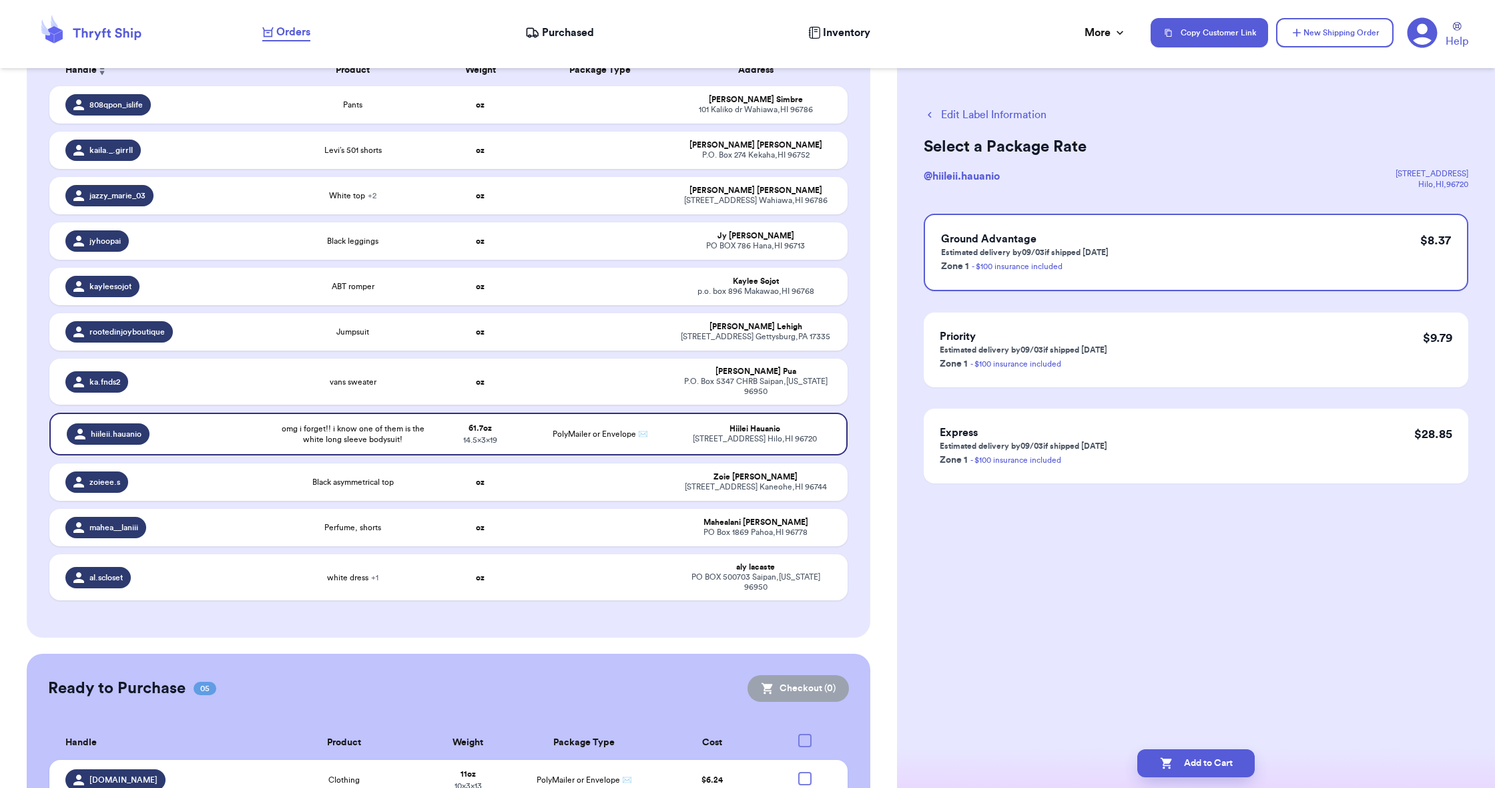
scroll to position [0, 0]
click at [1196, 770] on button "Add to Cart" at bounding box center [1195, 763] width 117 height 28
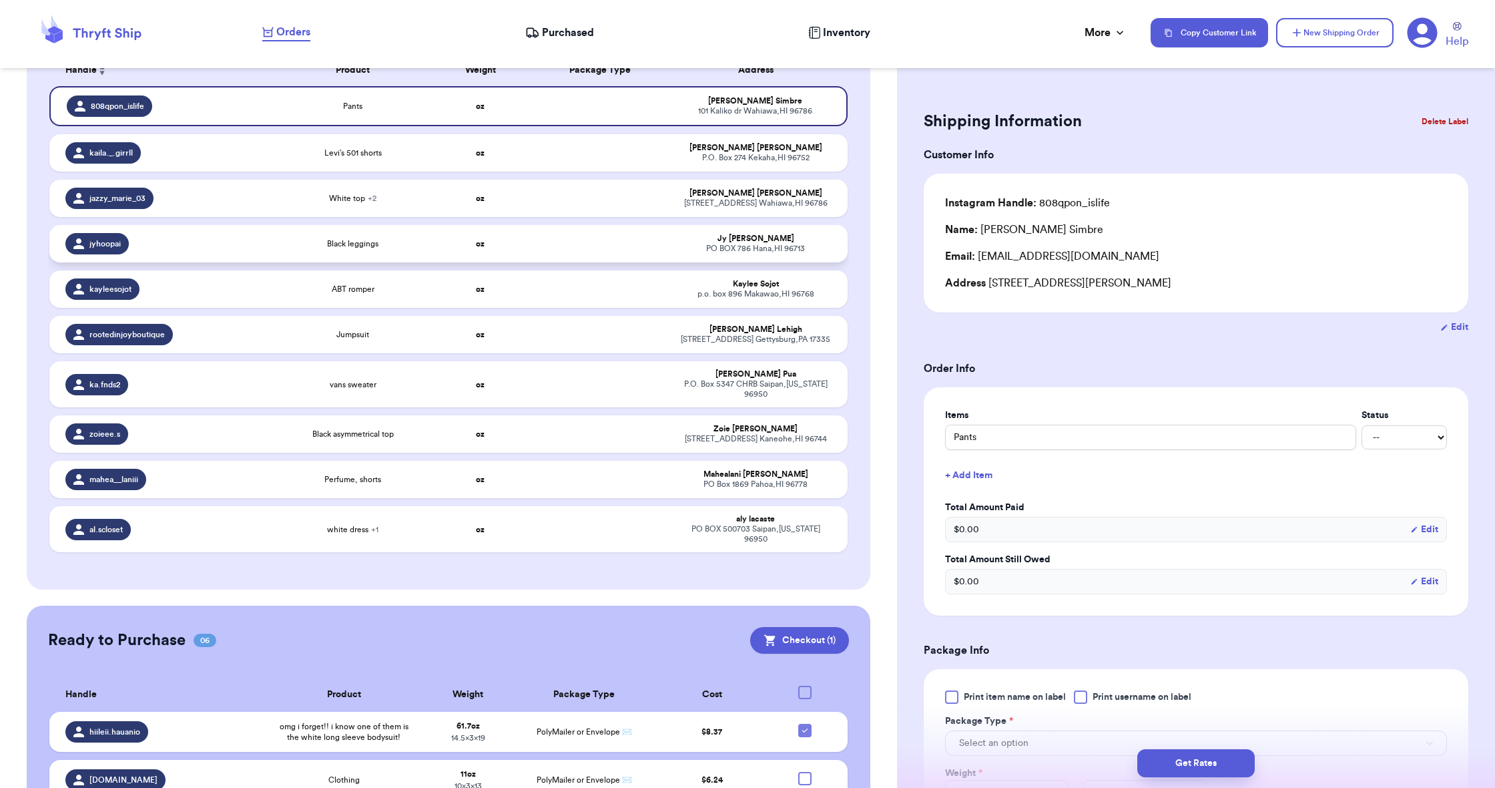
click at [325, 249] on div "Black leggings" at bounding box center [353, 243] width 144 height 11
type input "Black leggings"
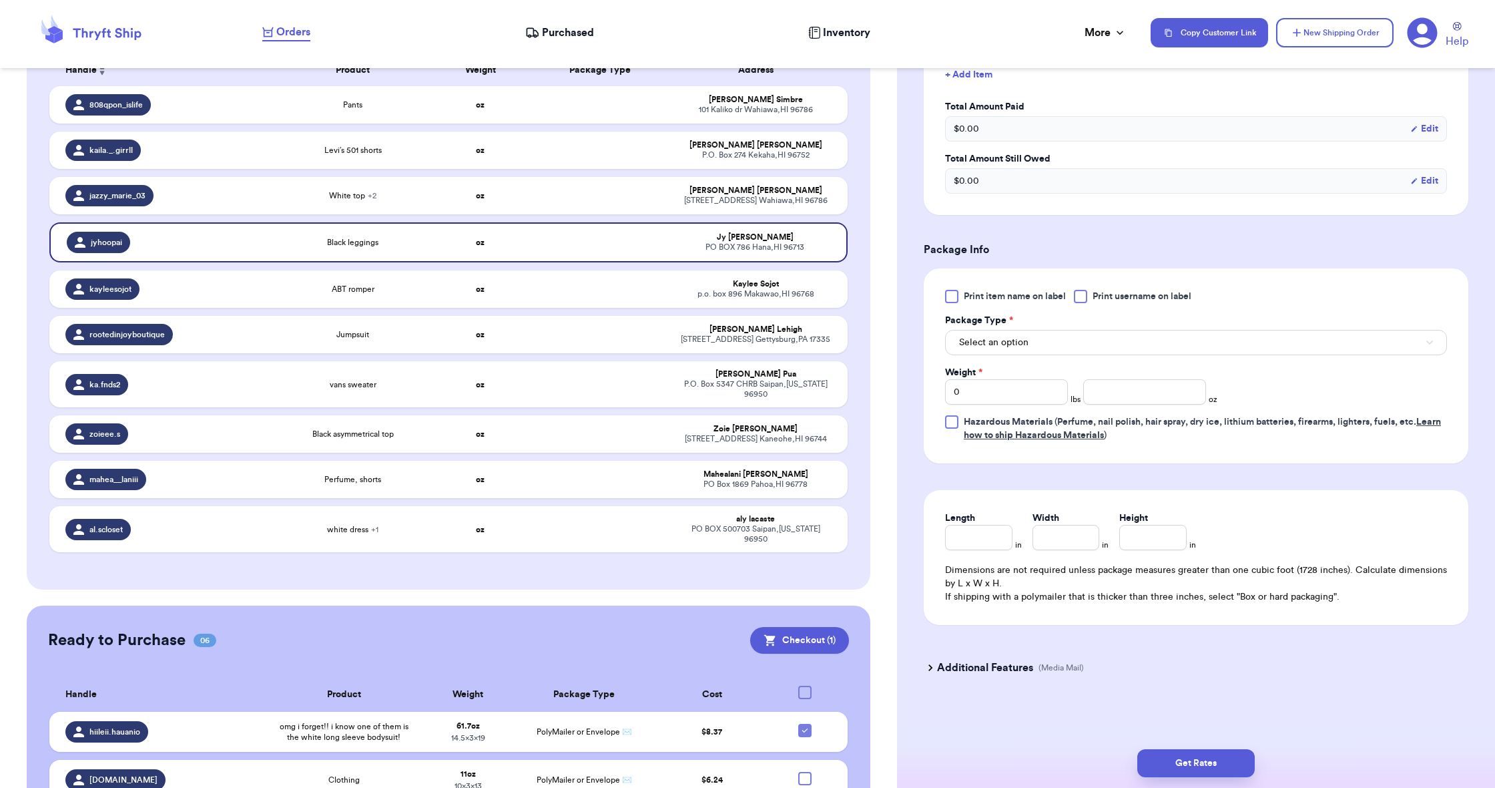
scroll to position [403, 0]
click at [982, 344] on span "Select an option" at bounding box center [993, 342] width 69 height 13
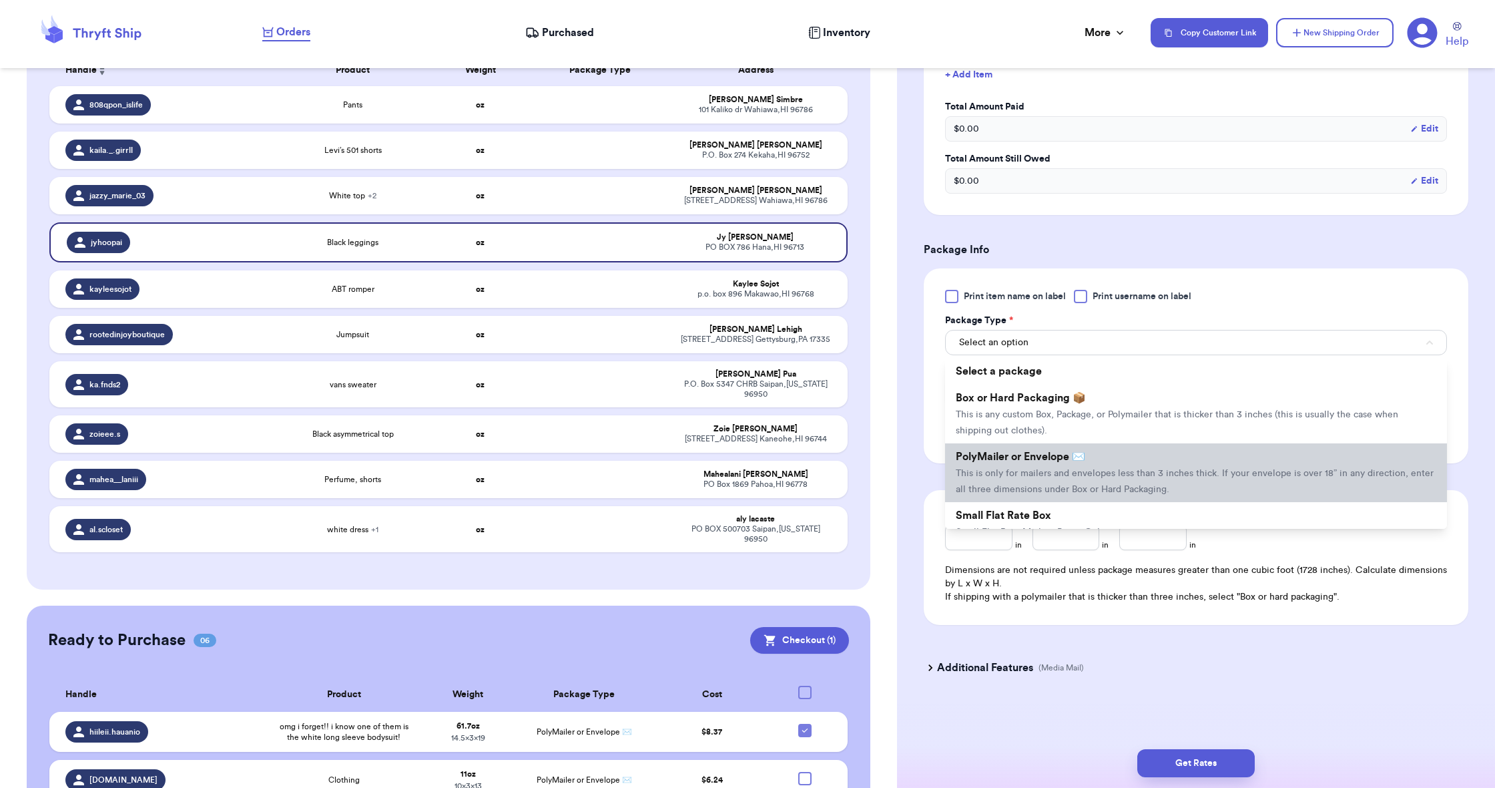
click at [1005, 484] on li "PolyMailer or Envelope ✉️ This is only for mailers and envelopes less than 3 in…" at bounding box center [1196, 472] width 502 height 59
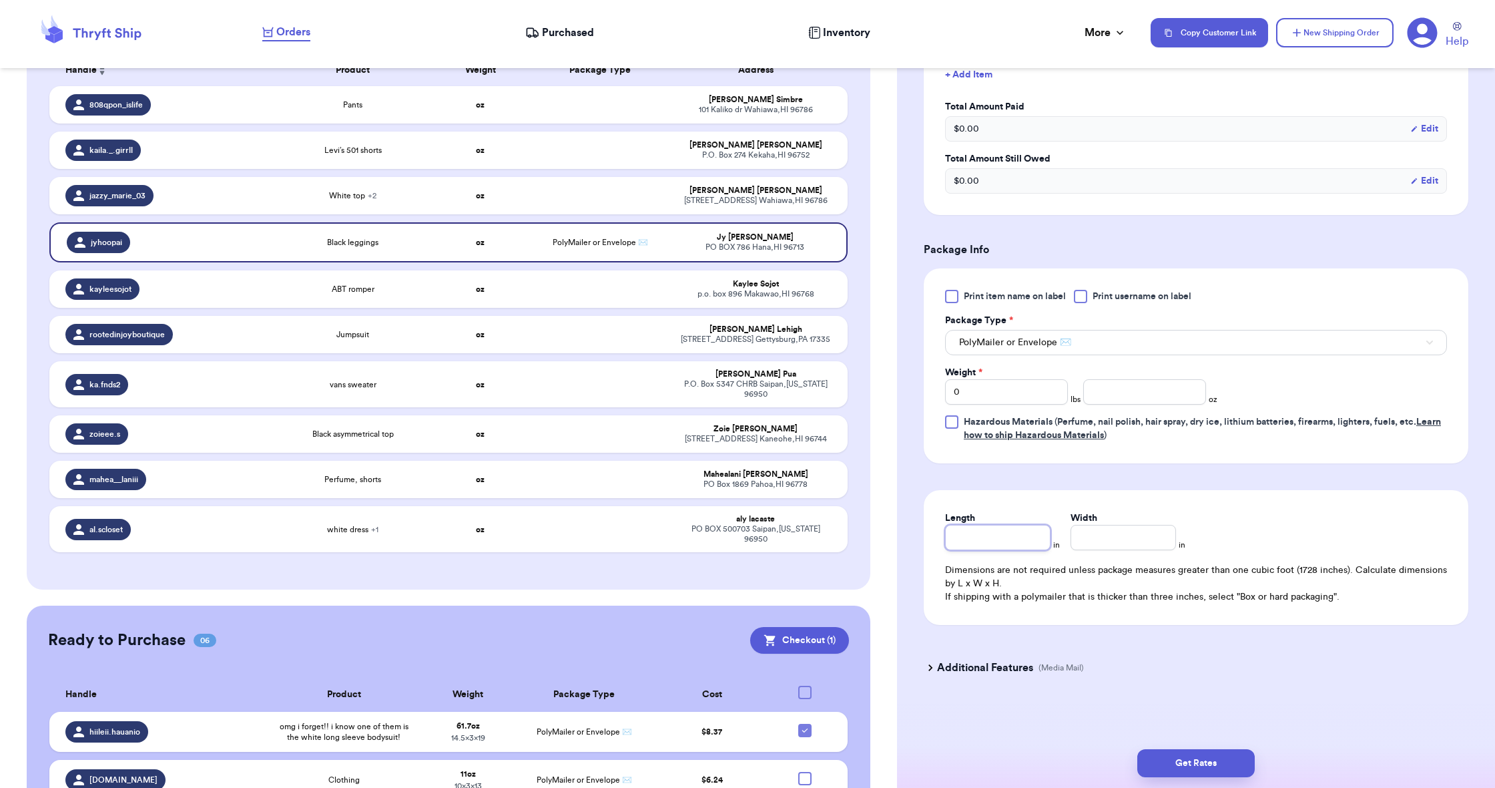
click at [996, 532] on input "Length" at bounding box center [997, 537] width 105 height 25
type input "1"
type input "13"
click at [1105, 546] on input "Width *" at bounding box center [1123, 537] width 105 height 25
type input "1"
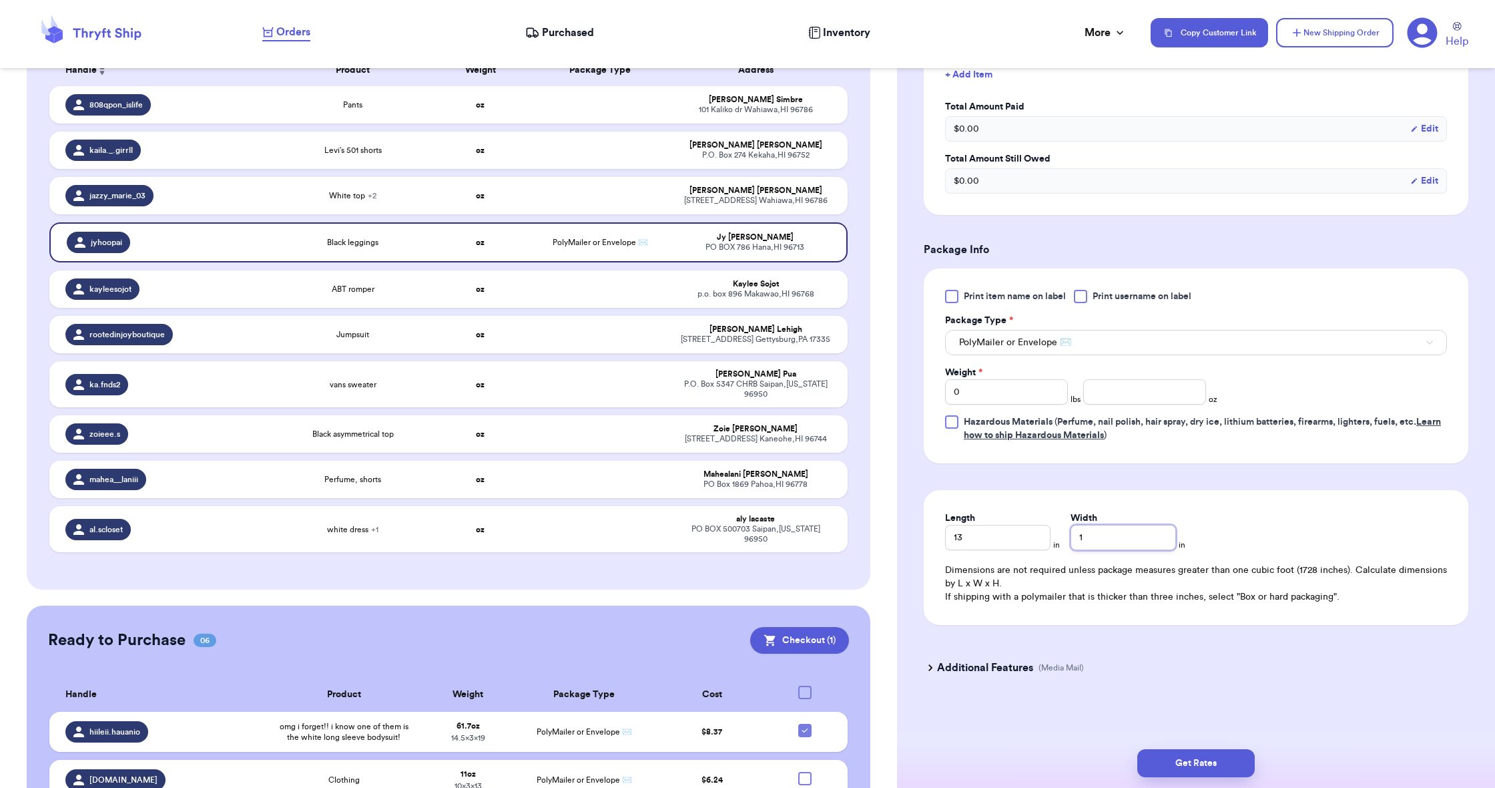
type input "10"
click at [1128, 392] on input "number" at bounding box center [1144, 391] width 123 height 25
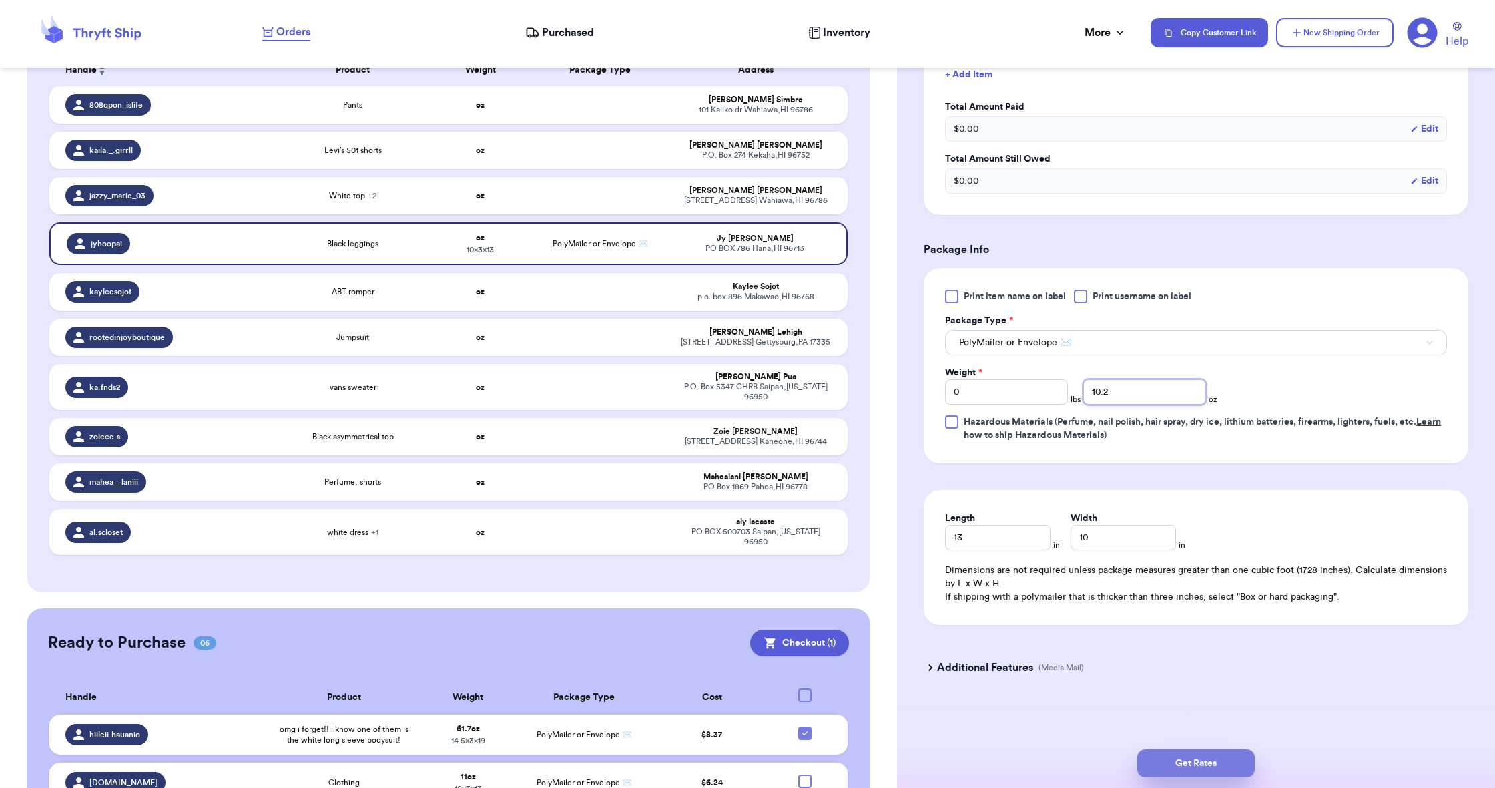
type input "10.2"
click at [1159, 752] on button "Get Rates" at bounding box center [1195, 763] width 117 height 28
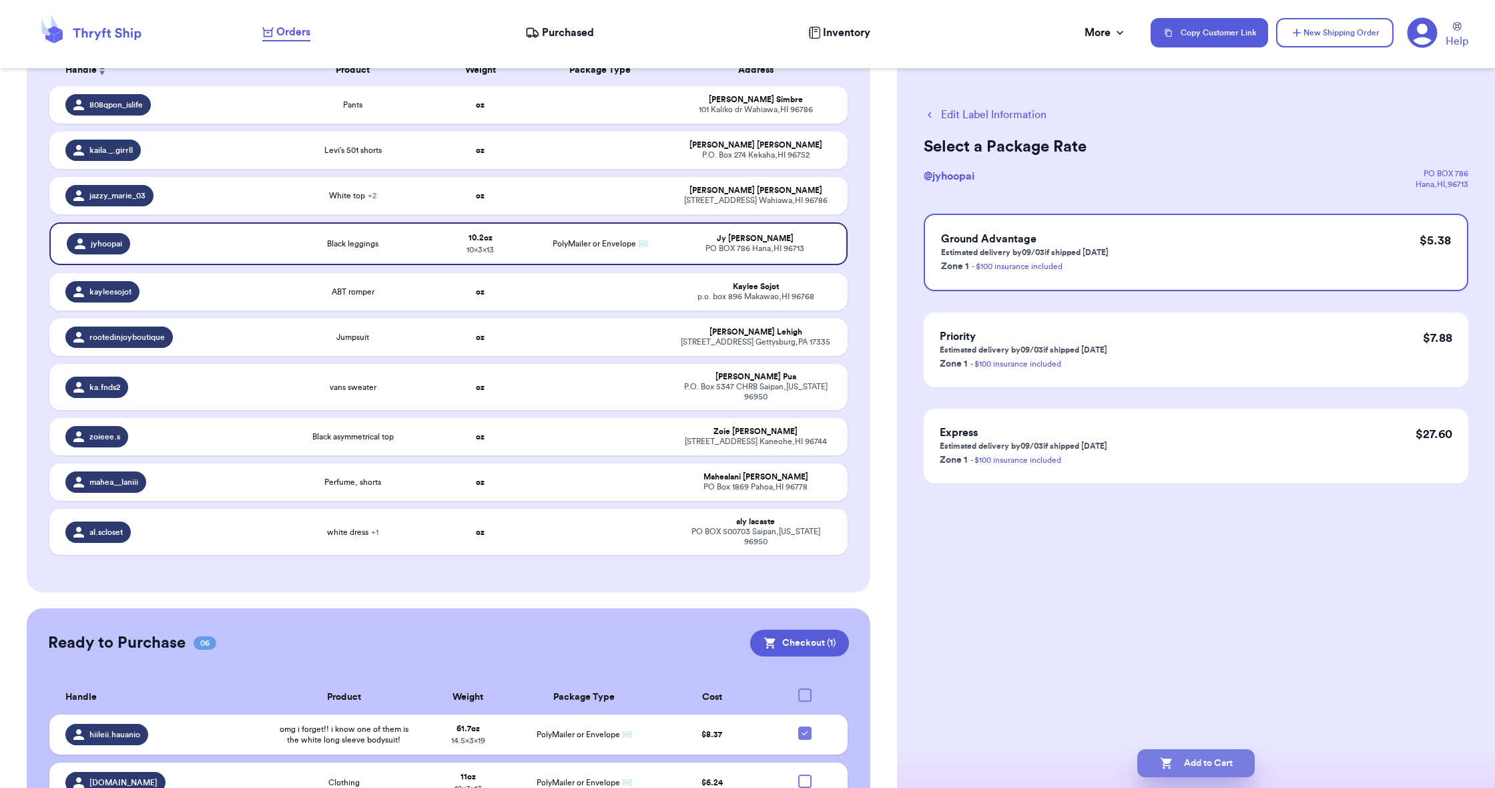
click at [1159, 752] on button "Add to Cart" at bounding box center [1195, 763] width 117 height 28
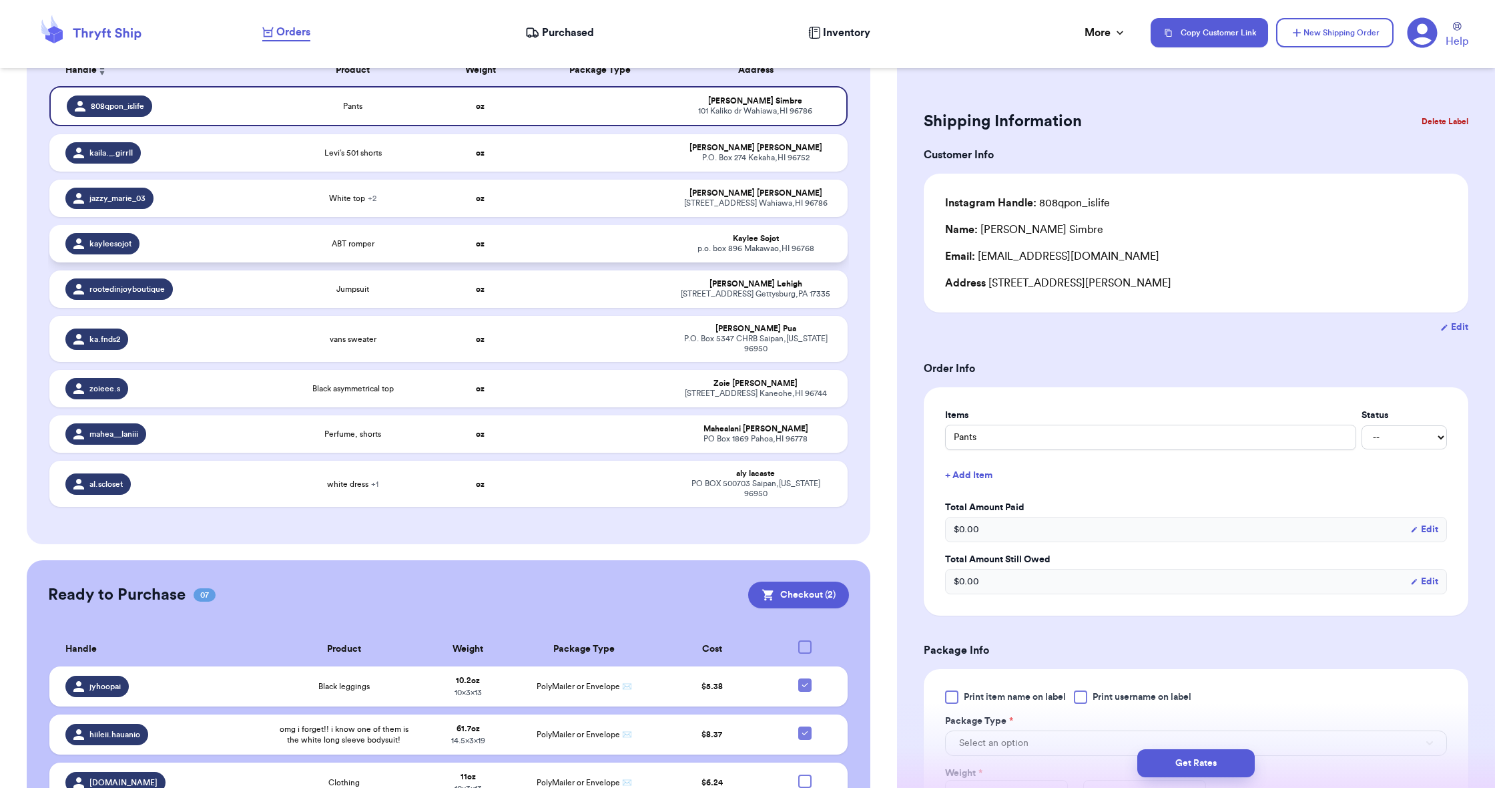
click at [236, 254] on div "kayleesojot" at bounding box center [165, 243] width 200 height 21
type input "ABT romper"
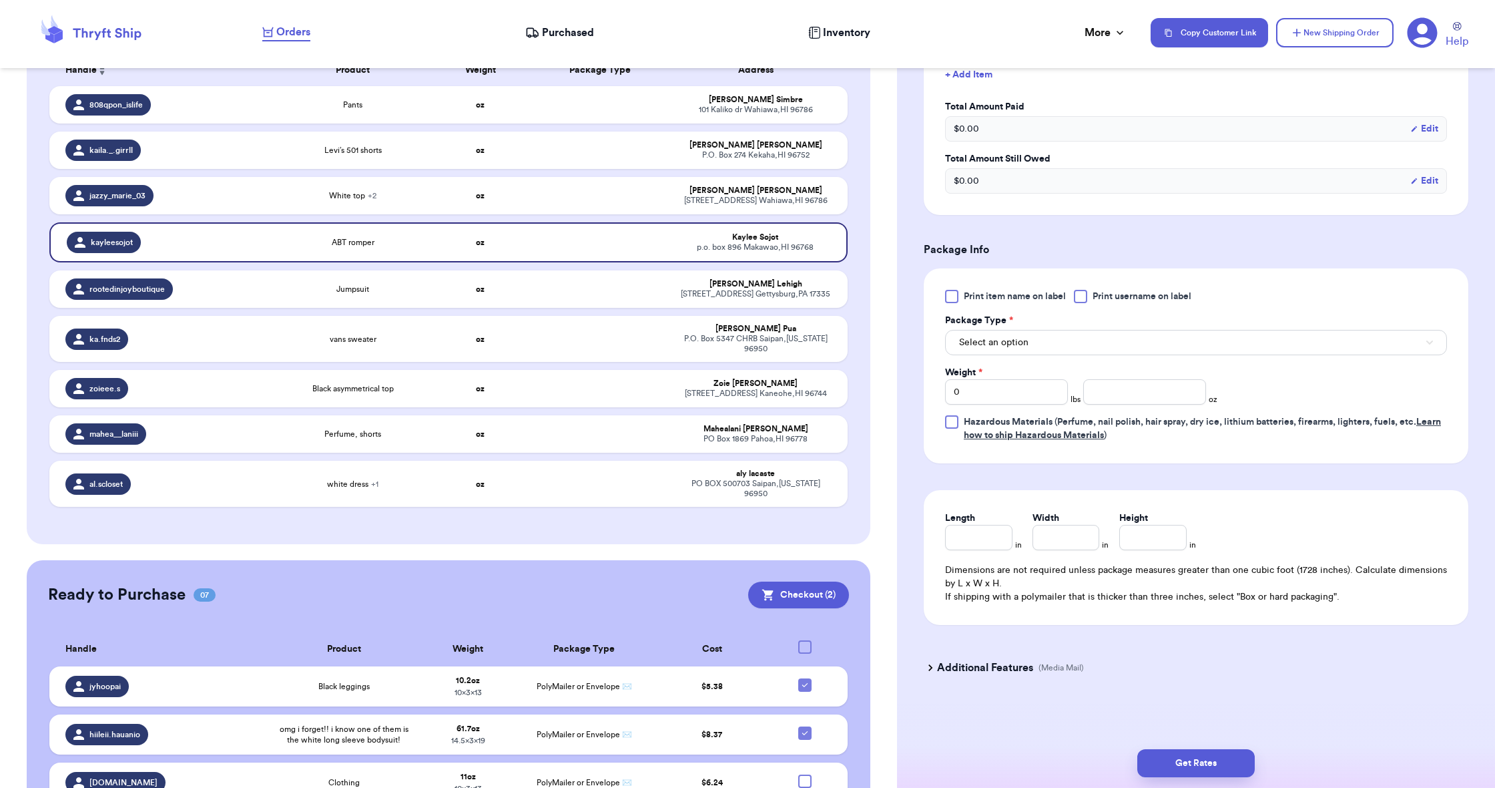
scroll to position [403, 0]
click at [988, 346] on span "Select an option" at bounding box center [993, 342] width 69 height 13
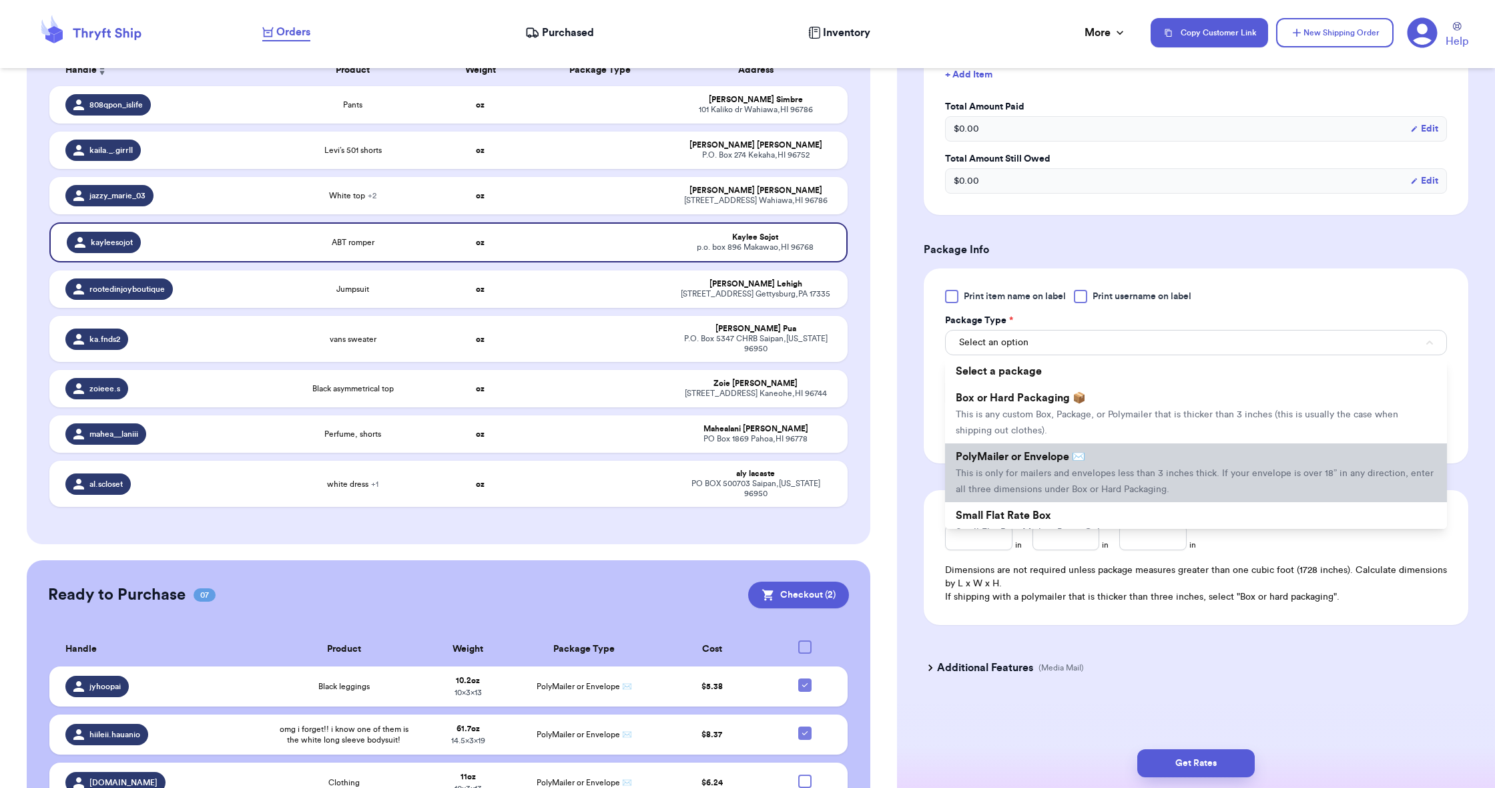
click at [979, 454] on span "PolyMailer or Envelope ✉️" at bounding box center [1020, 456] width 129 height 11
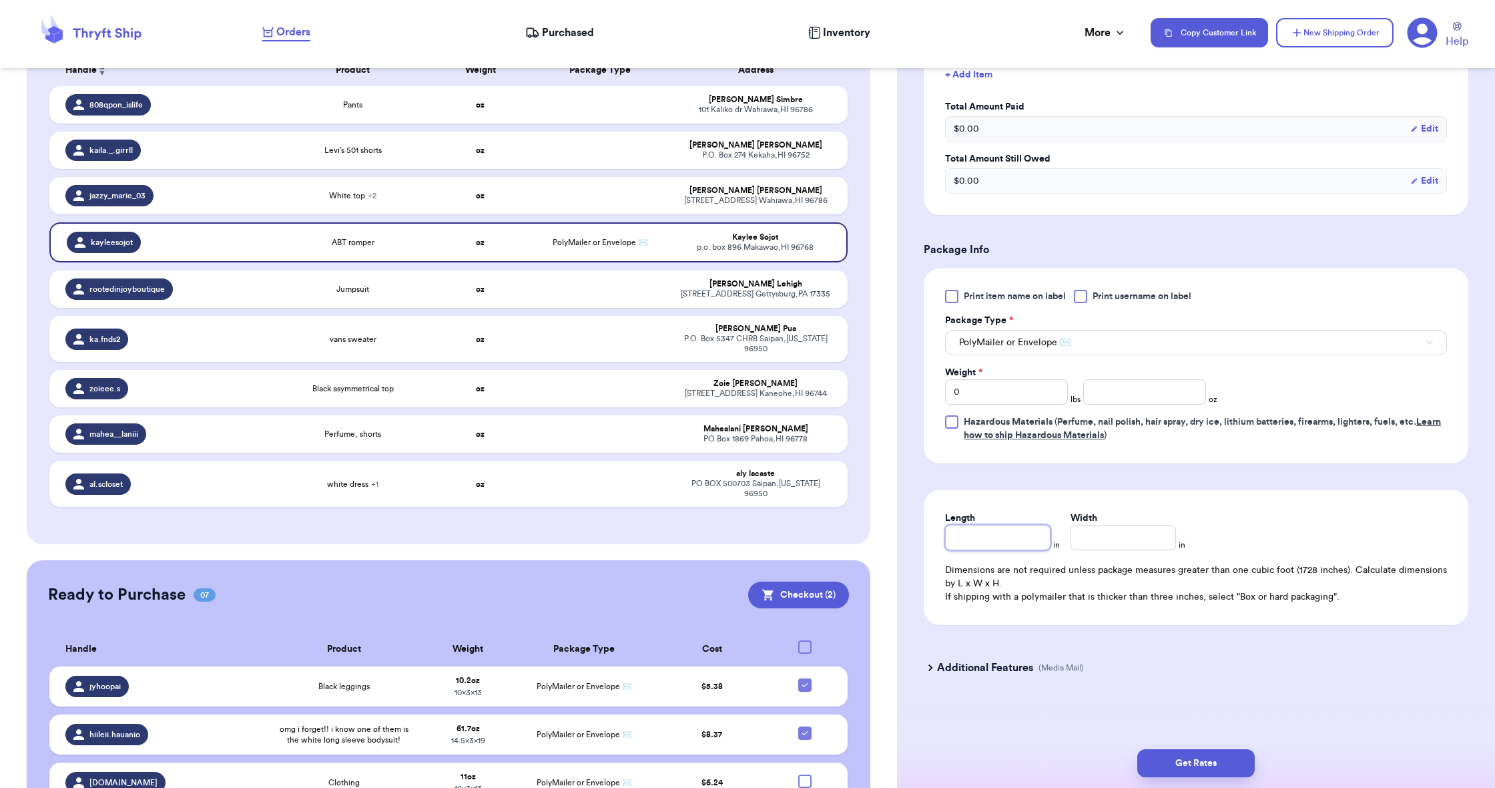
click at [986, 543] on input "Length" at bounding box center [997, 537] width 105 height 25
type input "1"
type input "13"
click at [1085, 536] on input "Width *" at bounding box center [1123, 537] width 105 height 25
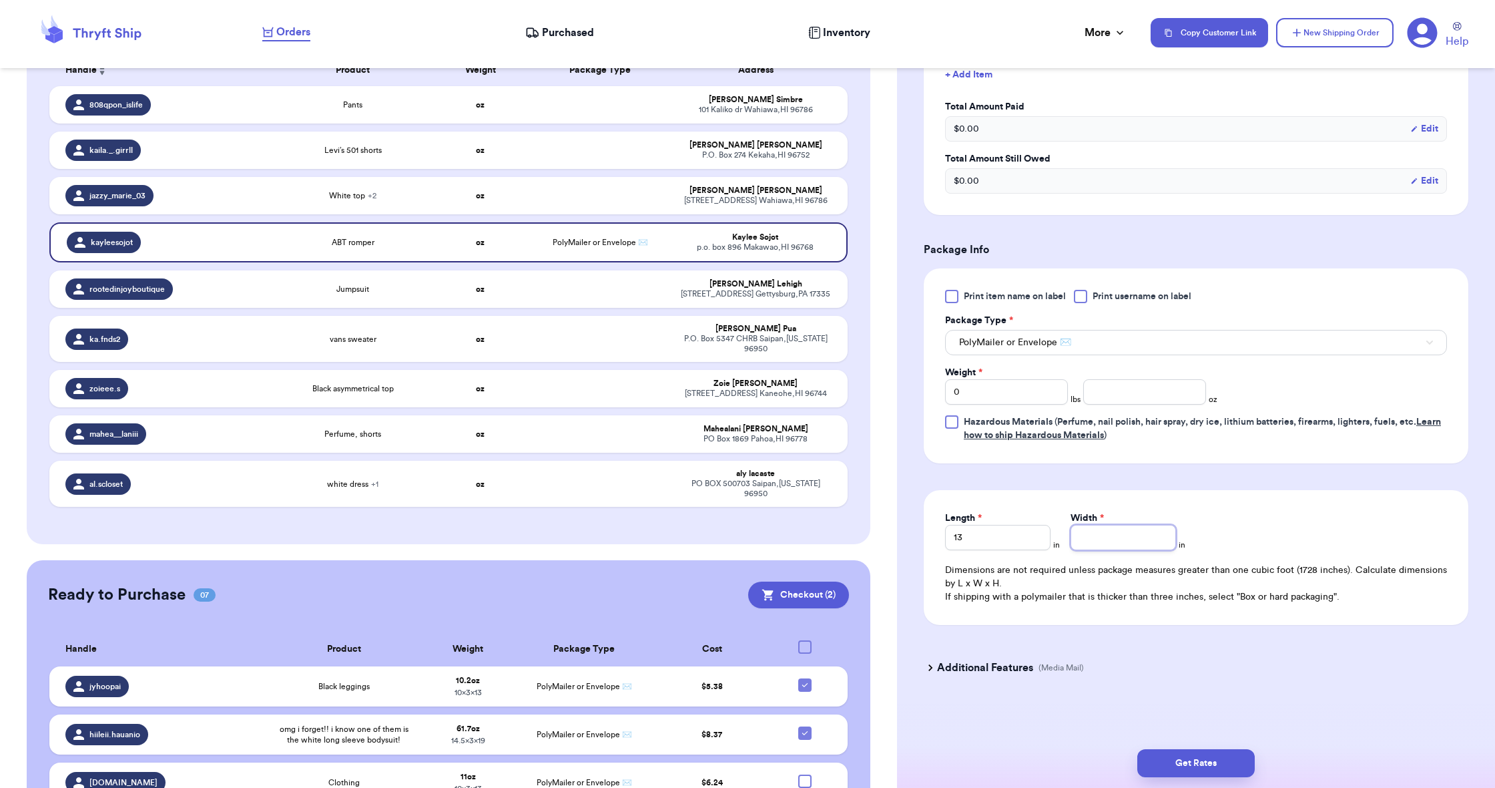
type input "1"
type input "10"
click at [1120, 396] on input "number" at bounding box center [1144, 391] width 123 height 25
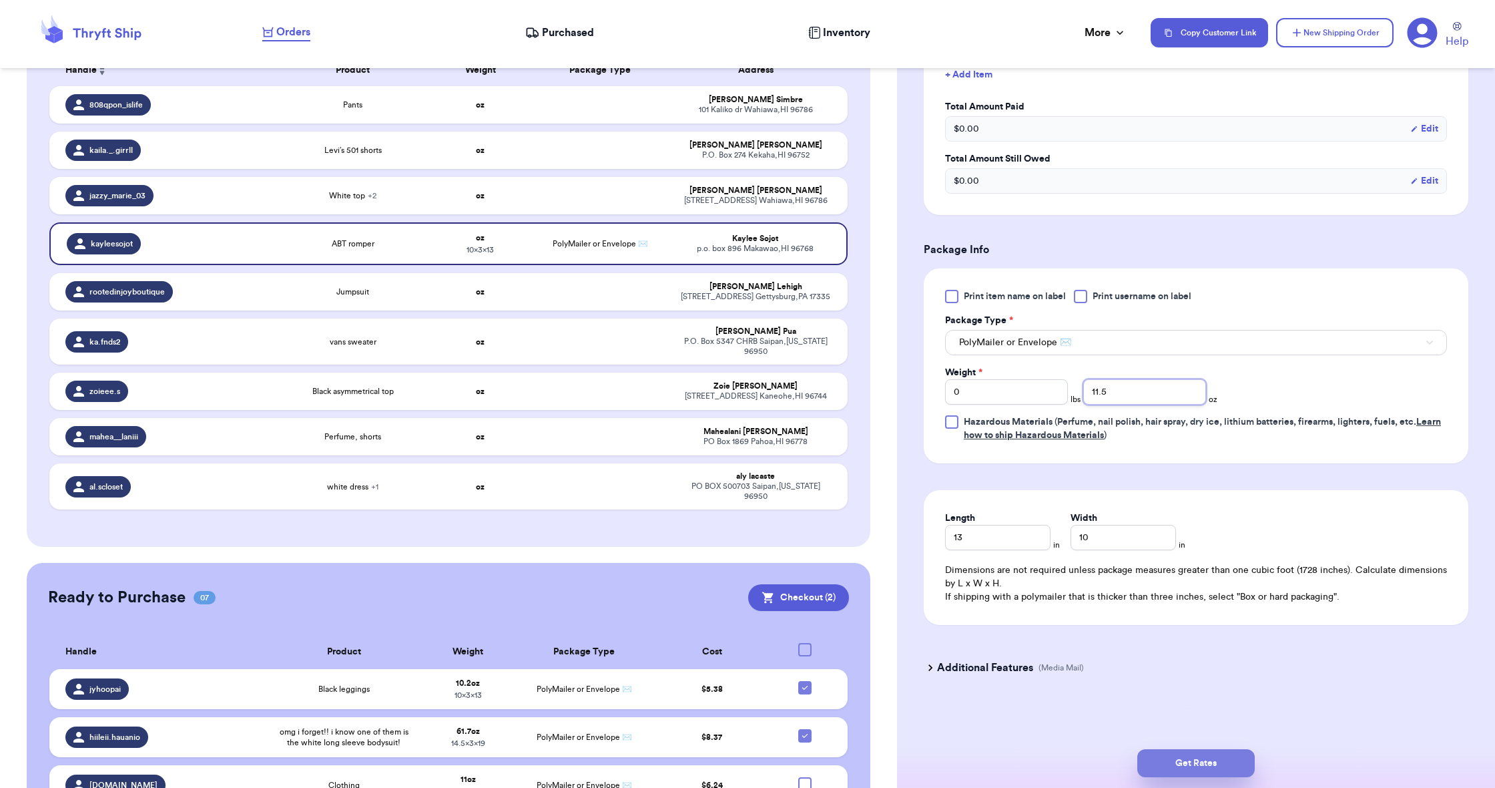
type input "11.5"
click at [1204, 762] on button "Get Rates" at bounding box center [1195, 763] width 117 height 28
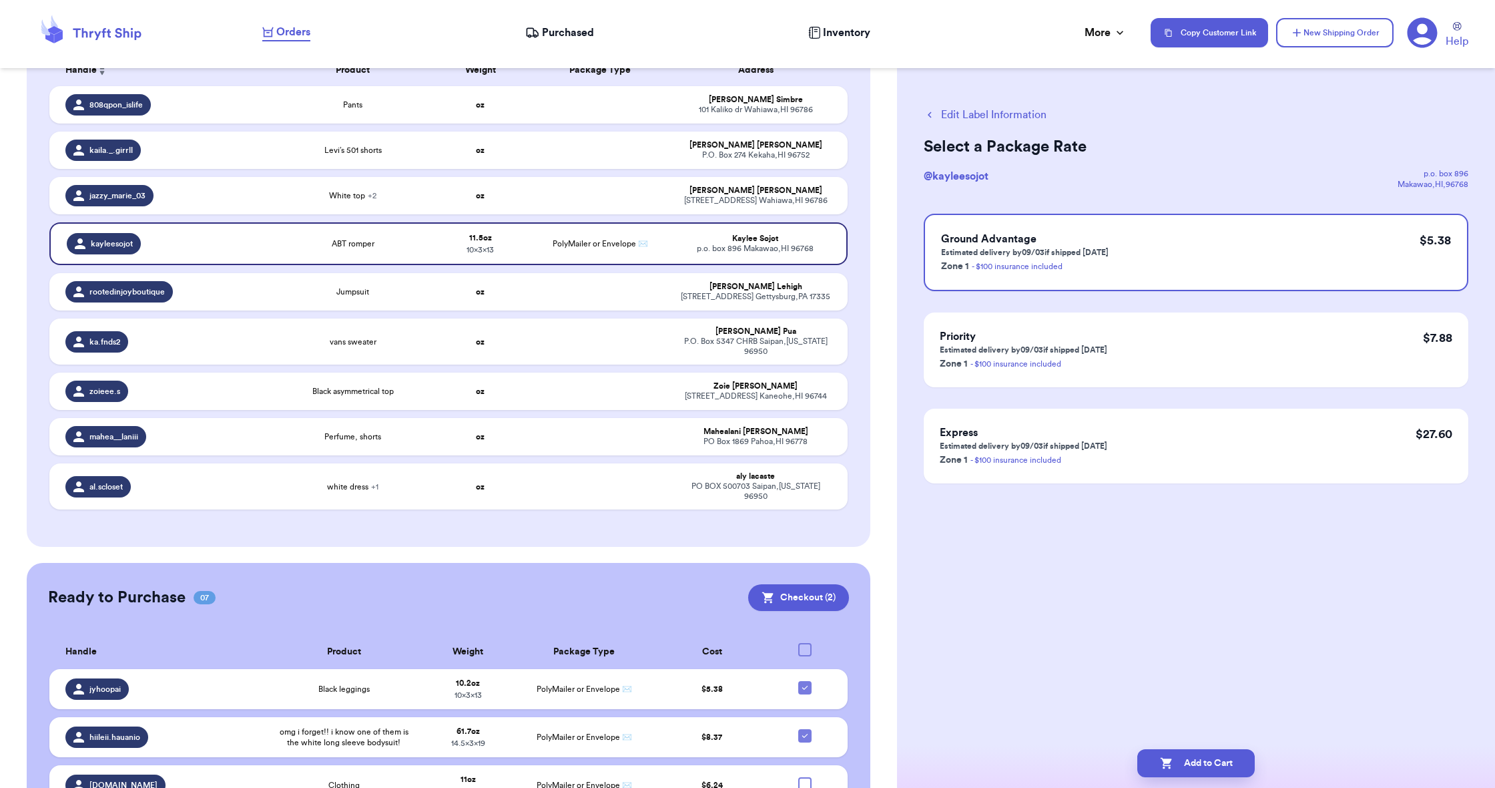
scroll to position [0, 0]
click at [1204, 762] on button "Add to Cart" at bounding box center [1195, 763] width 117 height 28
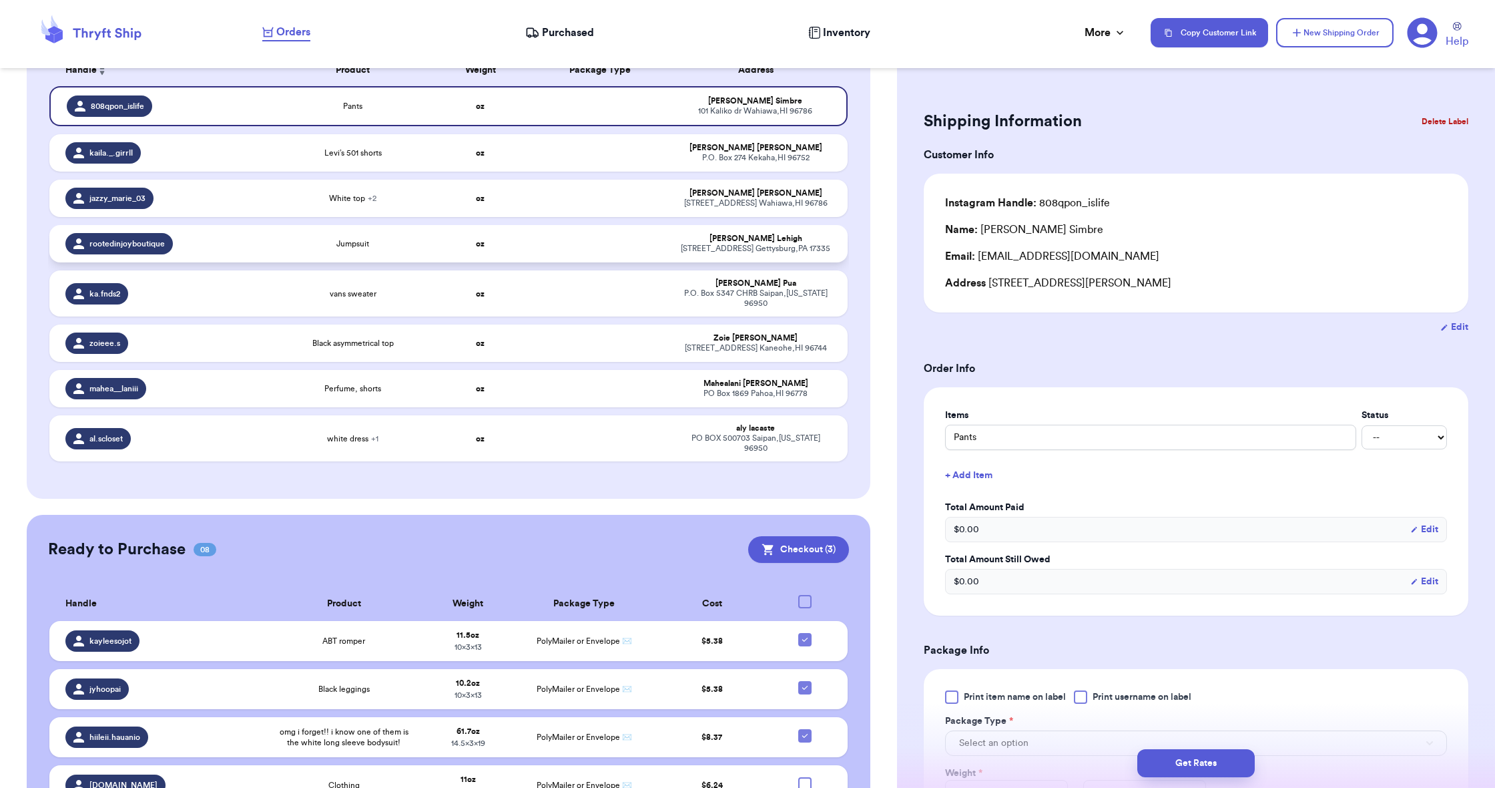
click at [592, 262] on td at bounding box center [601, 243] width 144 height 37
type input "Jumpsuit"
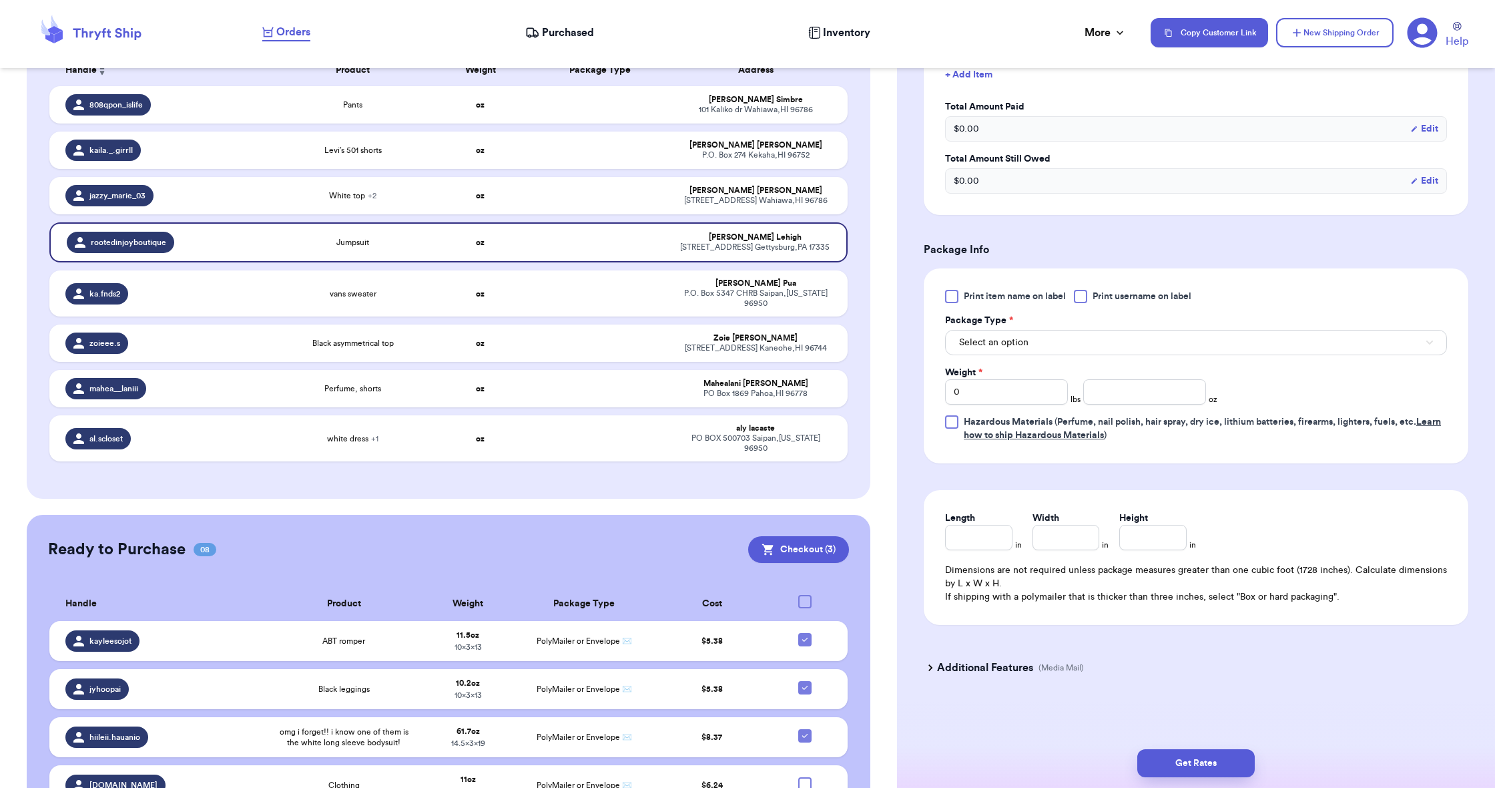
scroll to position [403, 0]
click at [1015, 347] on span "Select an option" at bounding box center [993, 342] width 69 height 13
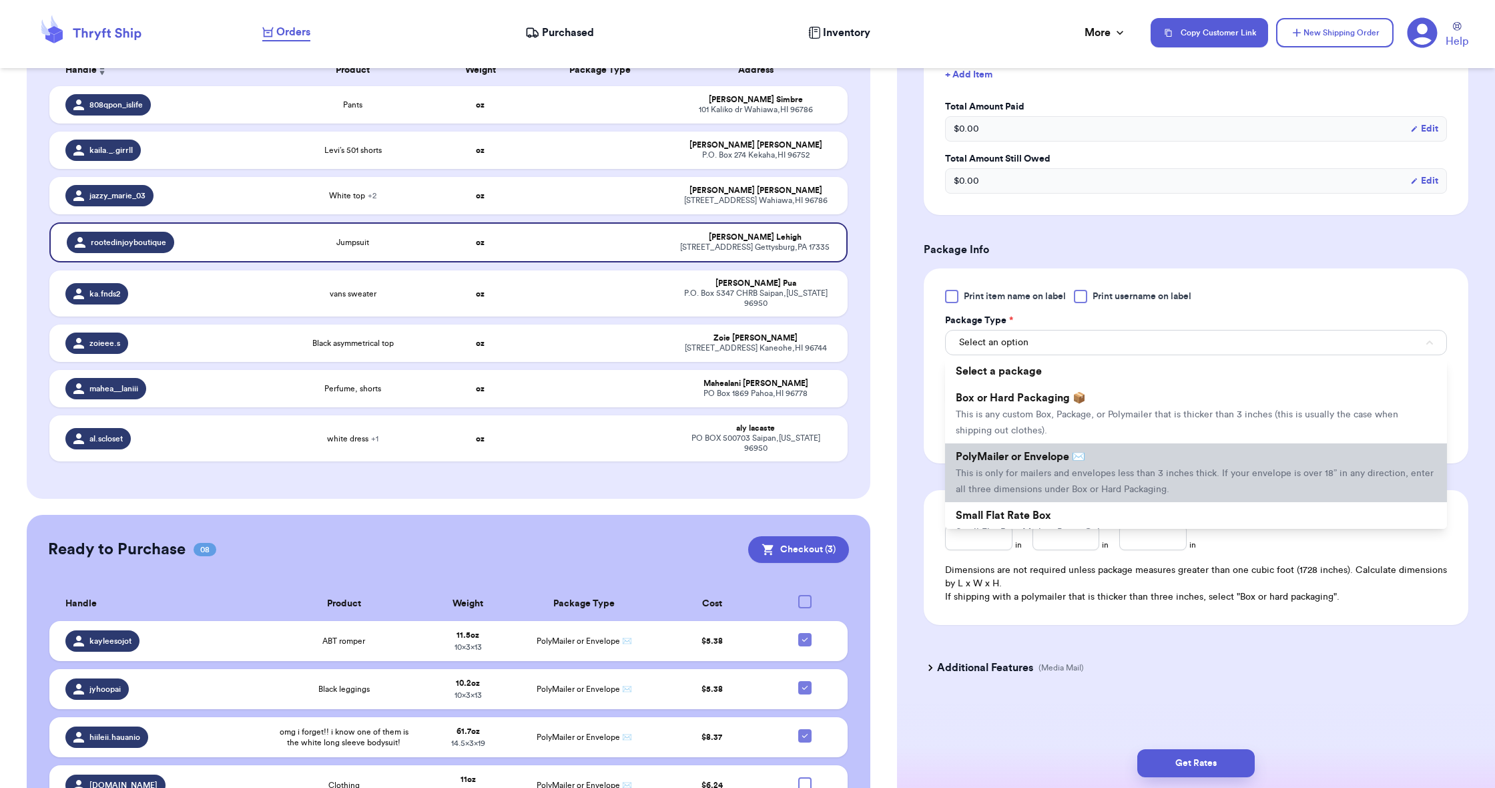
click at [1010, 458] on span "PolyMailer or Envelope ✉️" at bounding box center [1020, 456] width 129 height 11
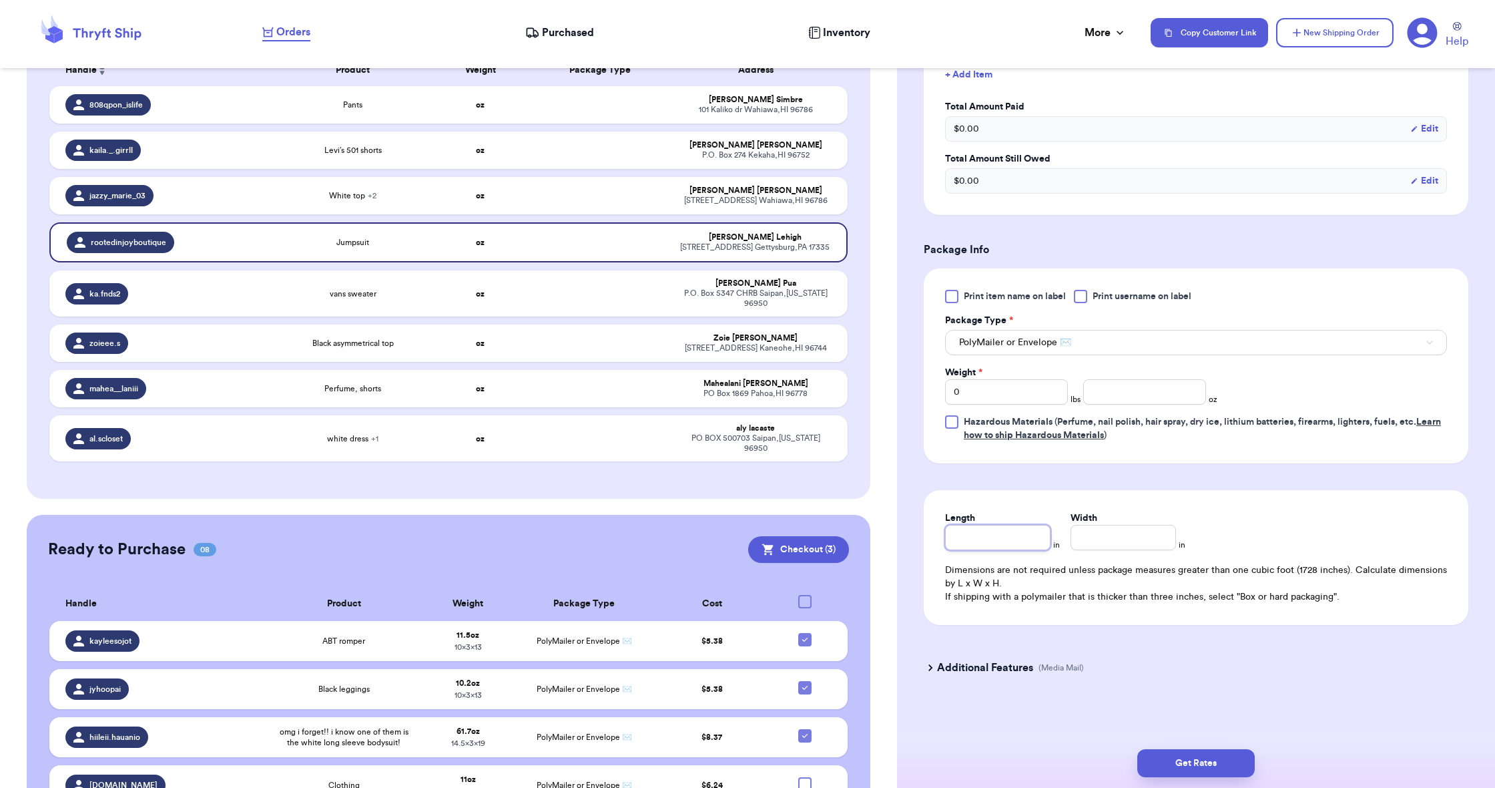
click at [985, 537] on input "Length" at bounding box center [997, 537] width 105 height 25
type input "1"
type input "12"
type input "123"
type input "12"
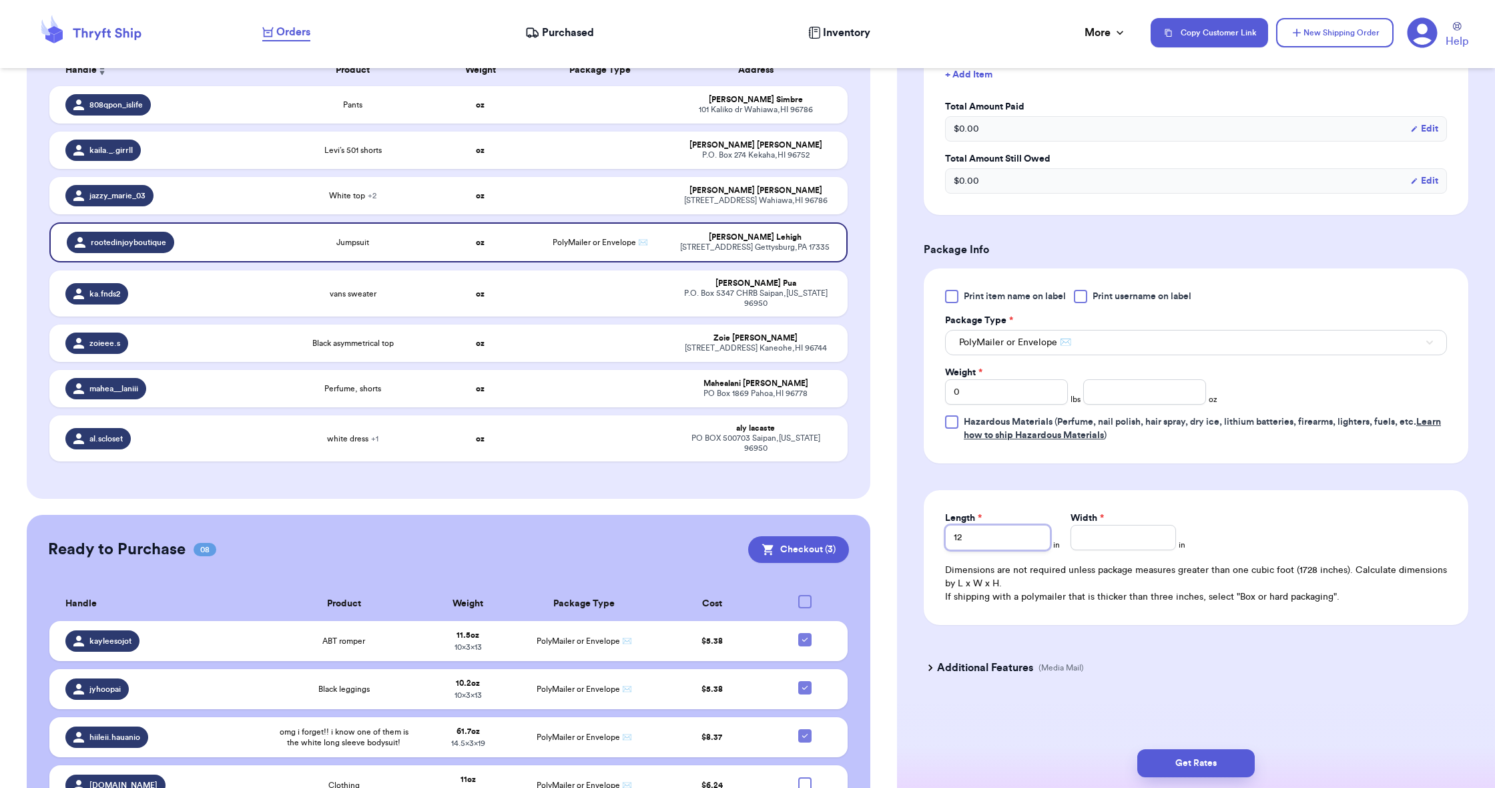
type input "1"
type input "13"
click at [1104, 539] on input "Width *" at bounding box center [1123, 537] width 105 height 25
type input "1"
type input "10"
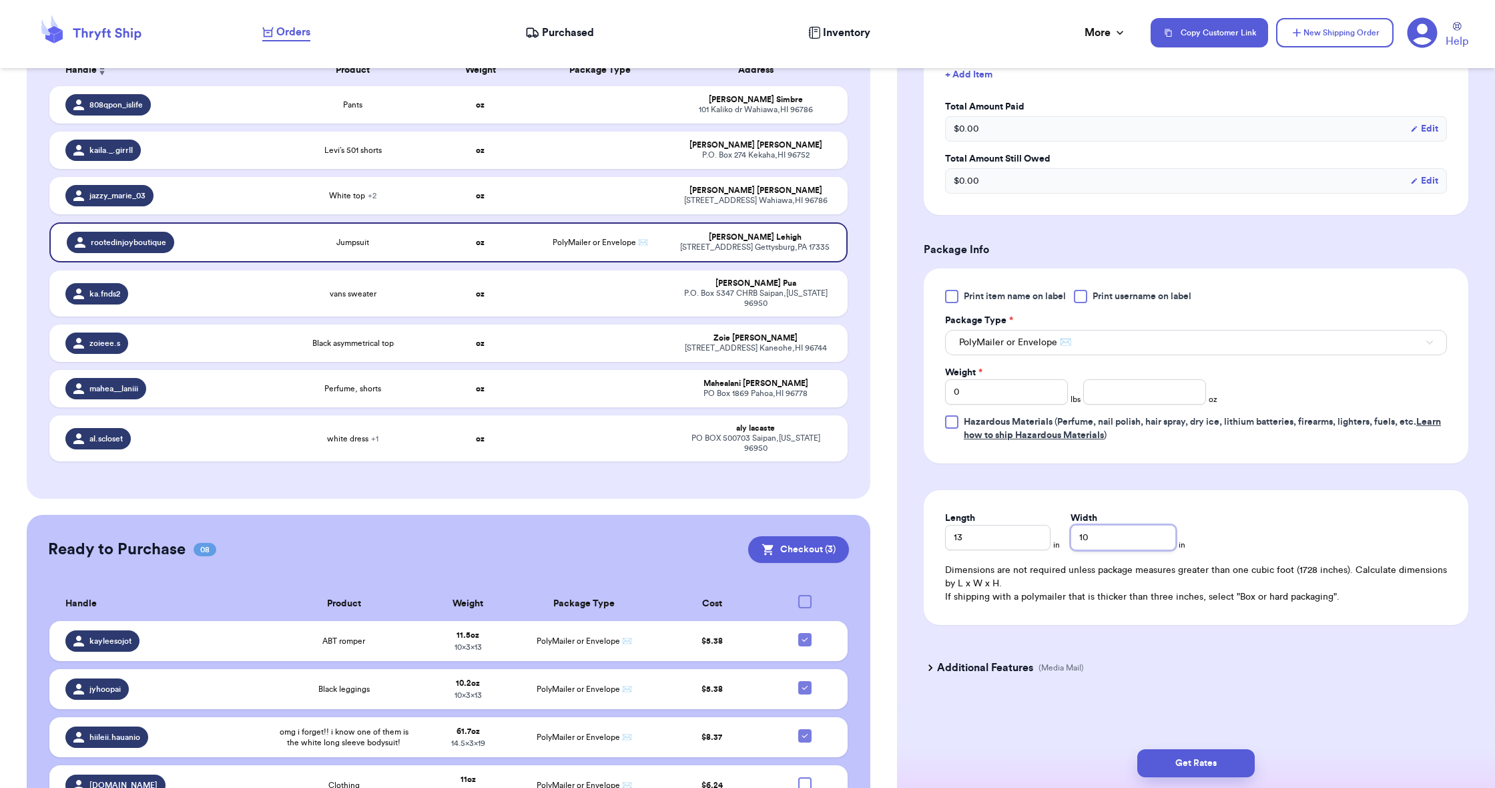
type input "10"
click at [1004, 398] on input "0" at bounding box center [1006, 391] width 123 height 25
click at [1003, 398] on input "0" at bounding box center [1006, 391] width 123 height 25
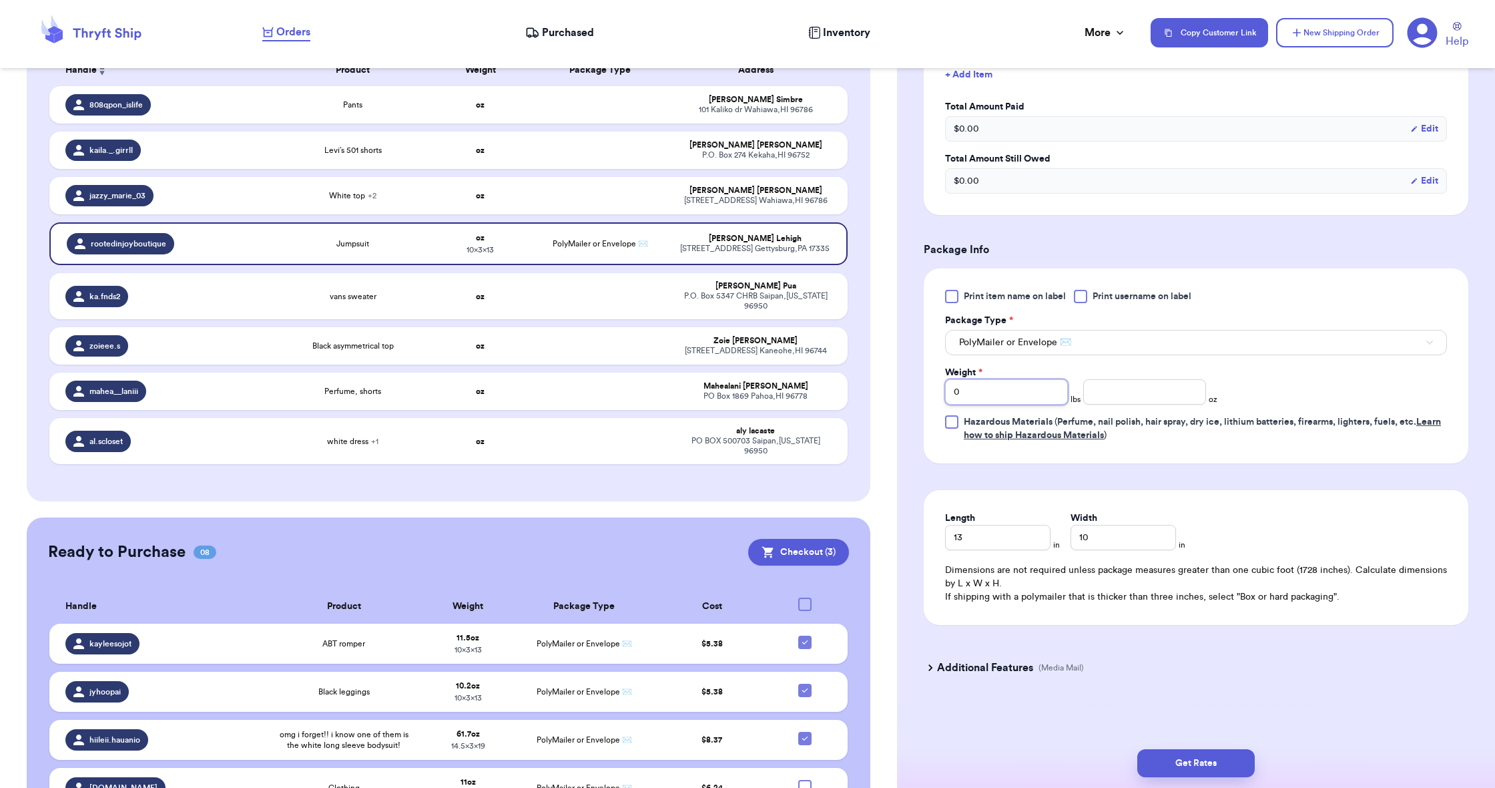
type input "1"
click at [1112, 392] on input "number" at bounding box center [1144, 391] width 123 height 25
type input "1.7"
click at [1147, 755] on button "Get Rates" at bounding box center [1195, 763] width 117 height 28
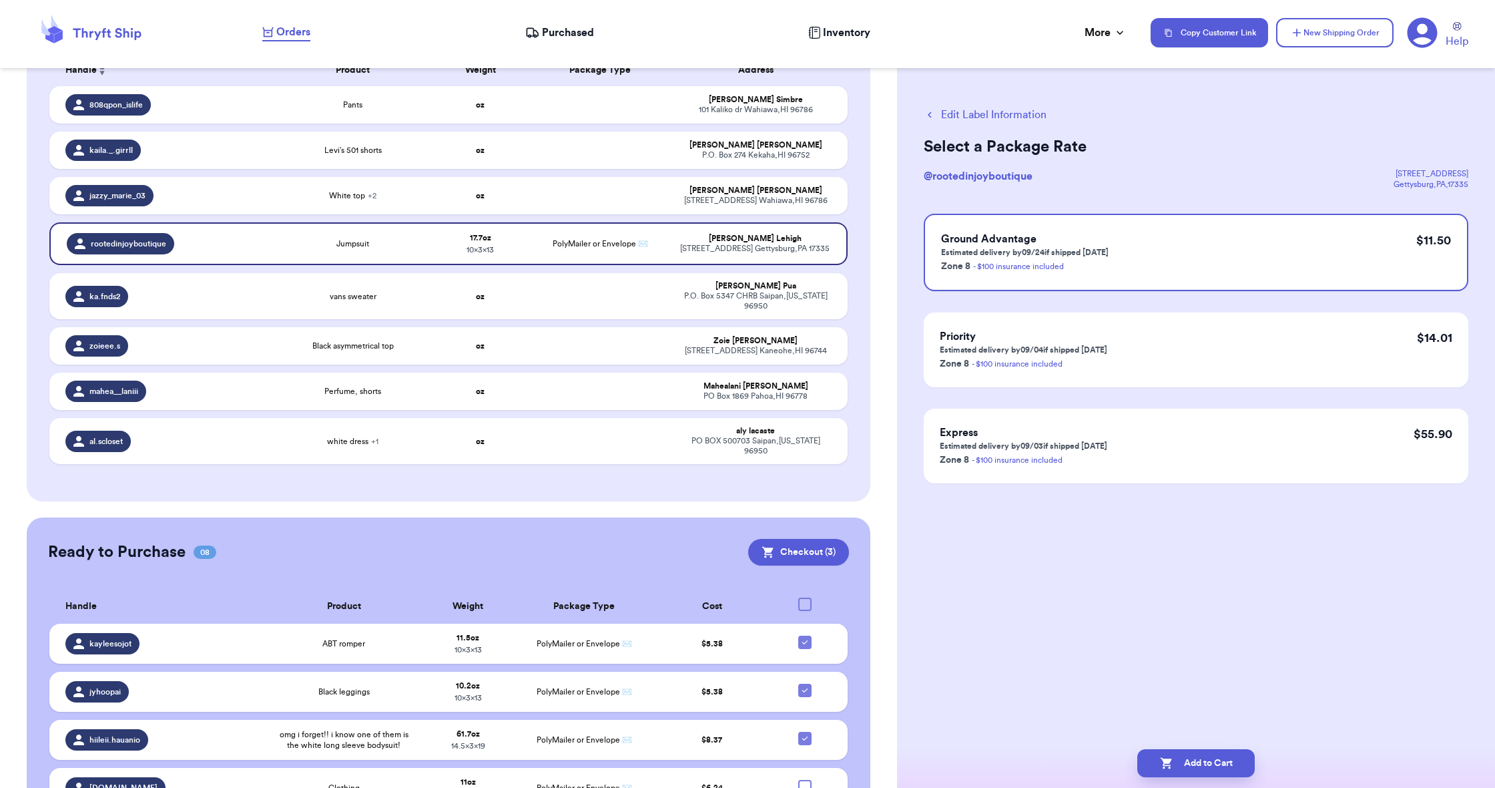
scroll to position [0, 0]
click at [412, 152] on td "Levi’s 501 shorts" at bounding box center [353, 149] width 160 height 37
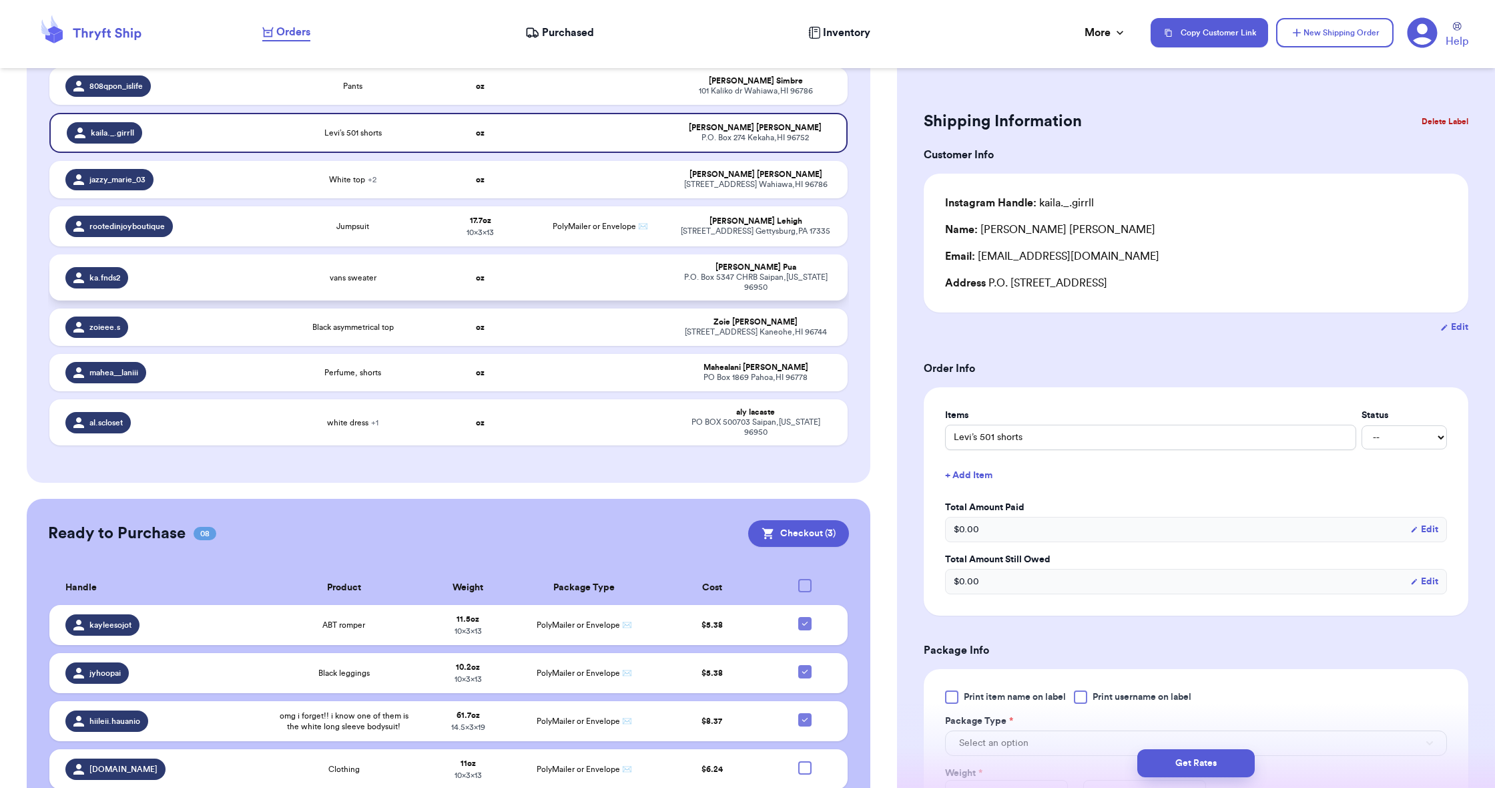
click at [559, 268] on td at bounding box center [601, 277] width 144 height 46
type input "vans sweater"
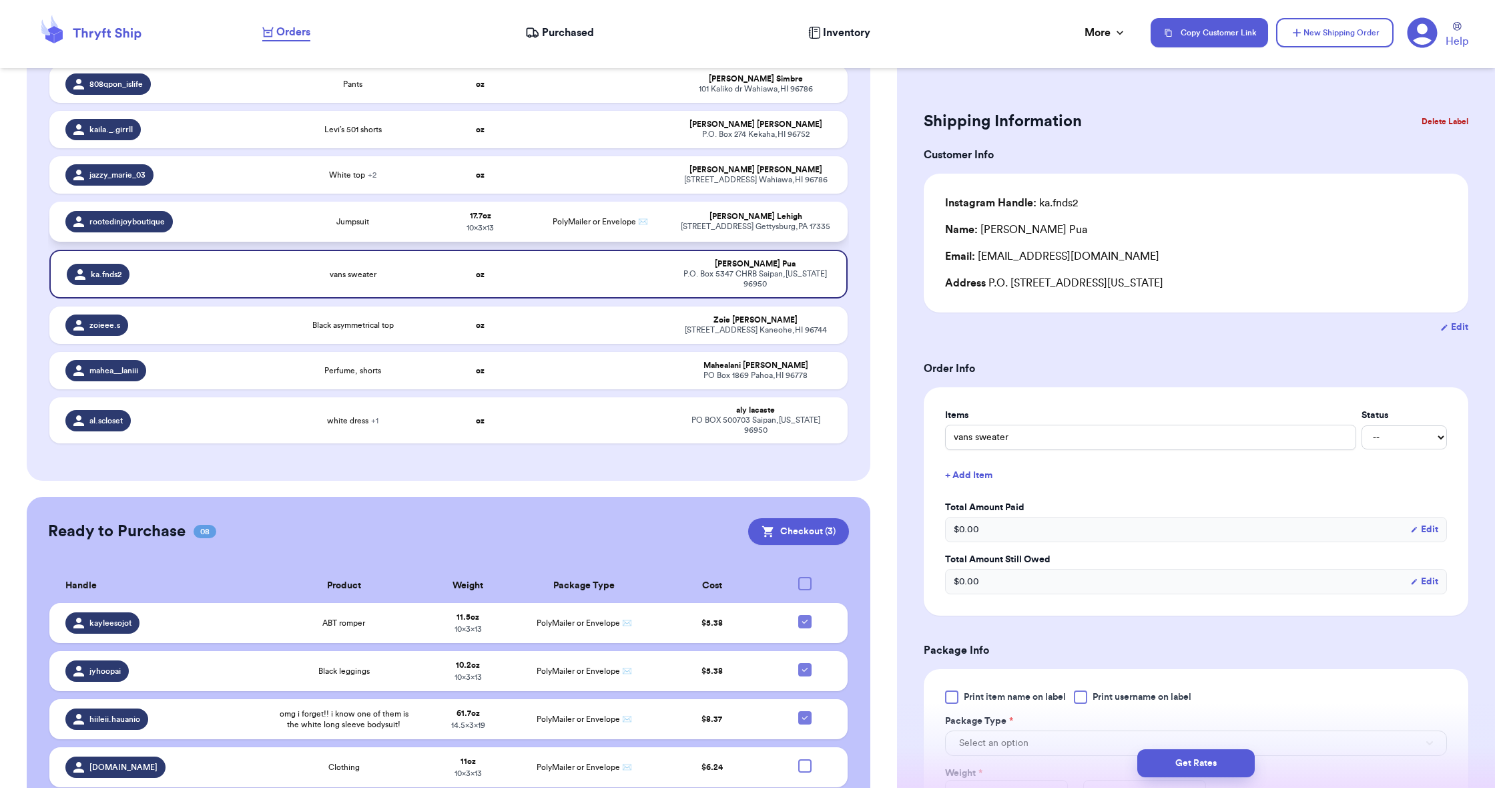
click at [554, 242] on td "PolyMailer or Envelope ✉️" at bounding box center [601, 222] width 144 height 40
type input "Jumpsuit"
type input "1"
type input "1.6999999999999993"
type input "13"
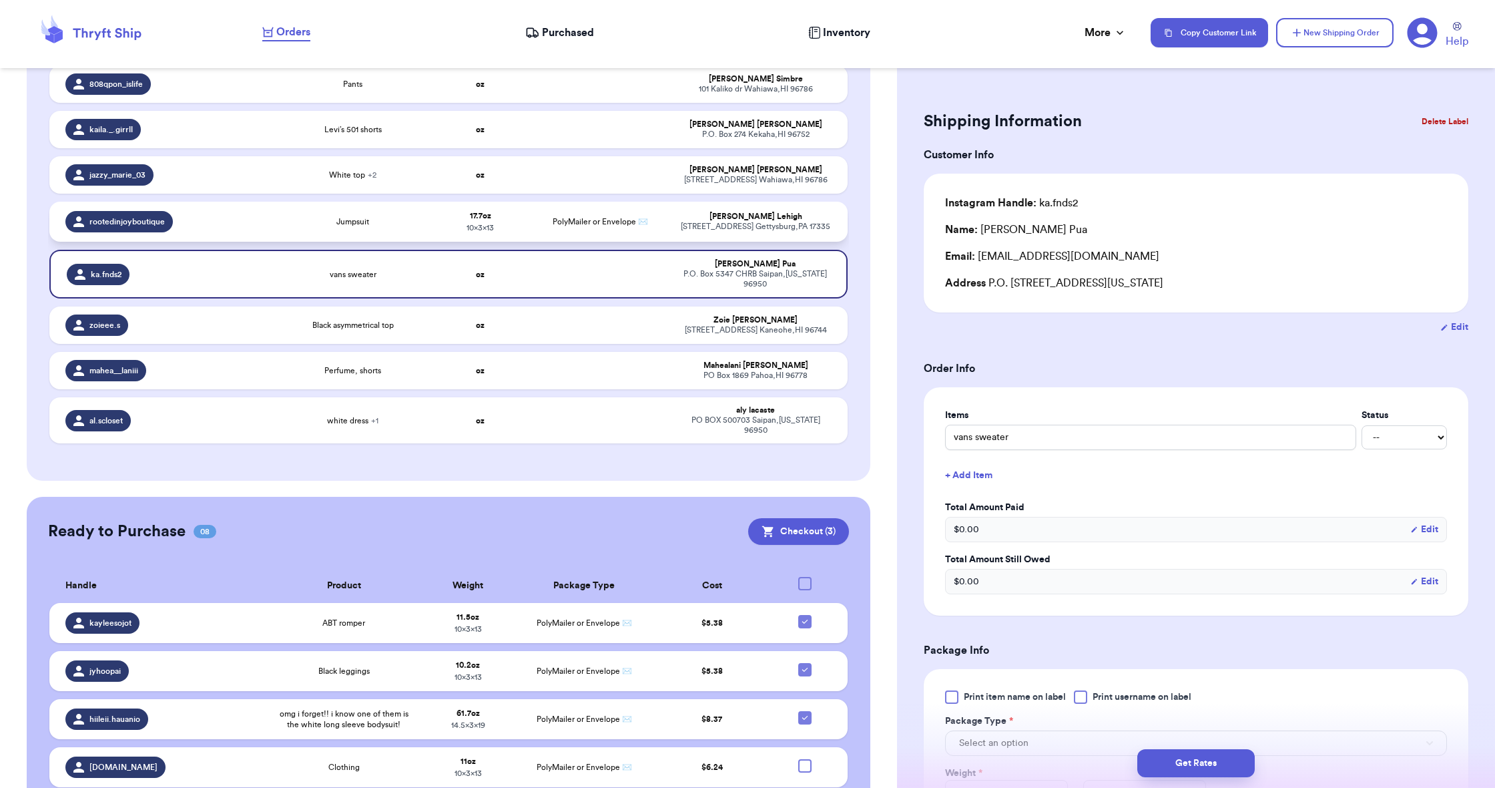
type input "10"
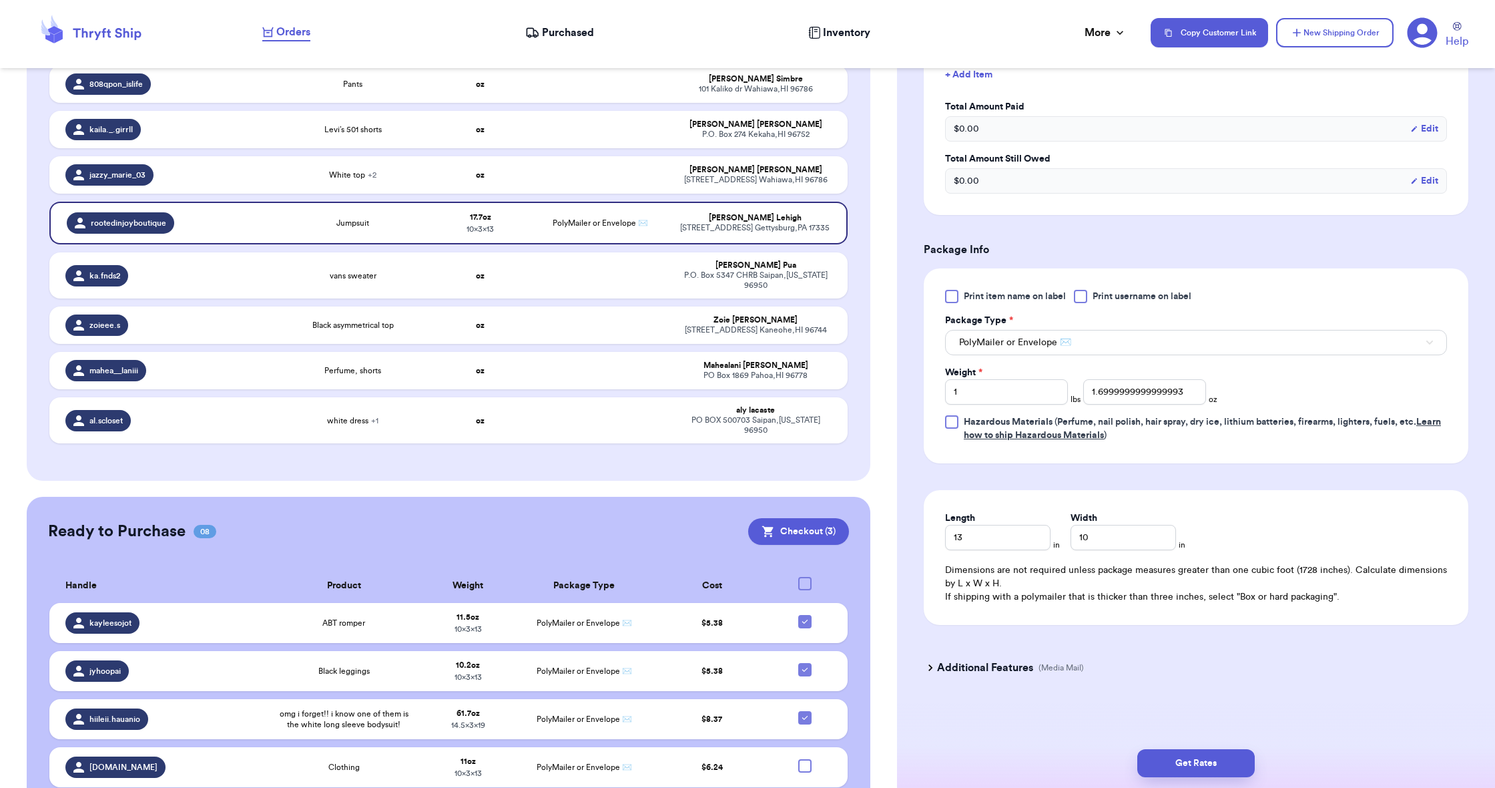
scroll to position [403, 0]
drag, startPoint x: 1181, startPoint y: 390, endPoint x: 1096, endPoint y: 395, distance: 85.6
click at [1096, 395] on input "1.6999999999999993" at bounding box center [1144, 391] width 123 height 25
type input "1.7"
click at [1159, 765] on button "Get Rates" at bounding box center [1195, 763] width 117 height 28
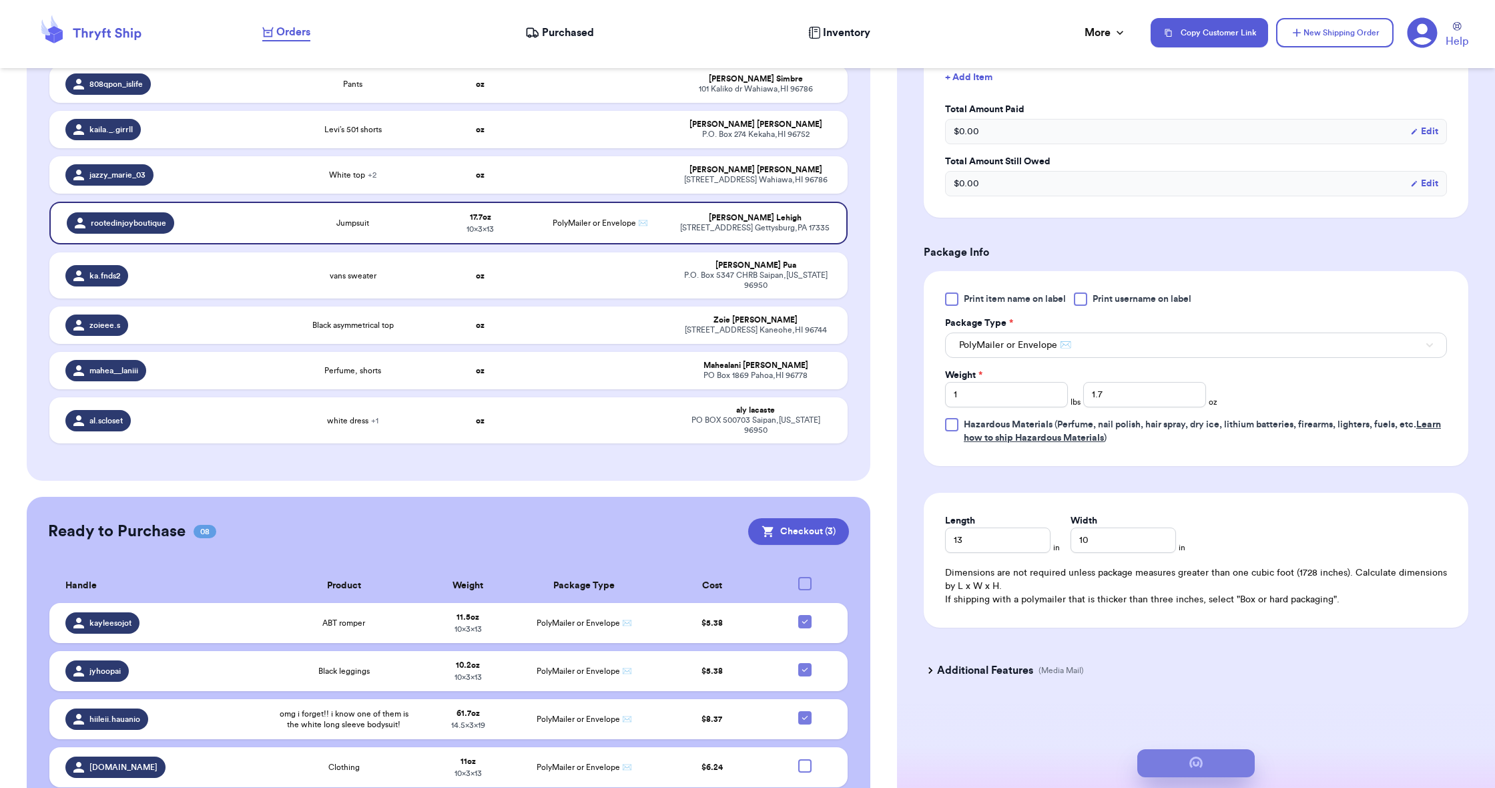
scroll to position [0, 0]
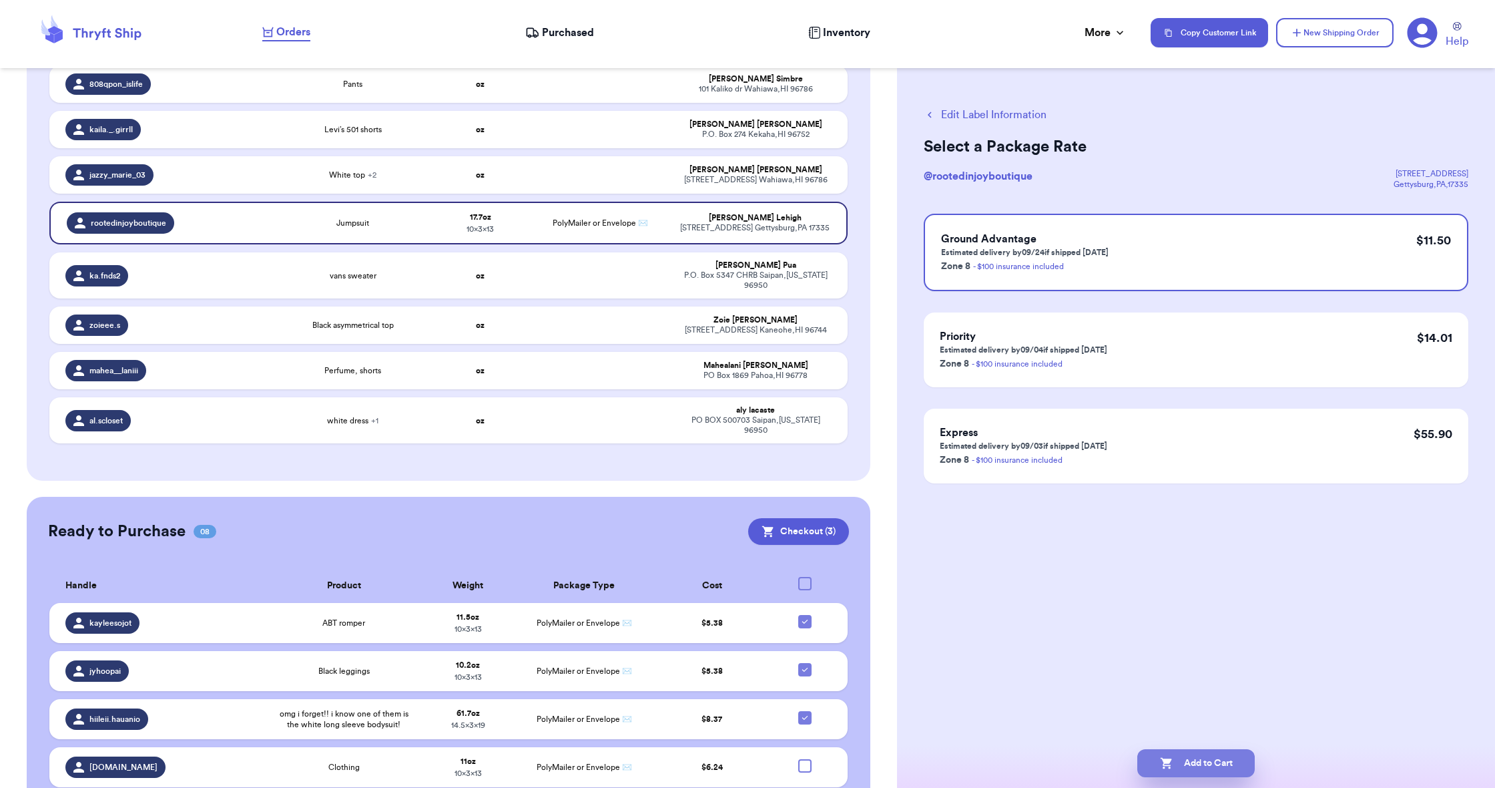
click at [1160, 765] on icon "button" at bounding box center [1166, 762] width 13 height 13
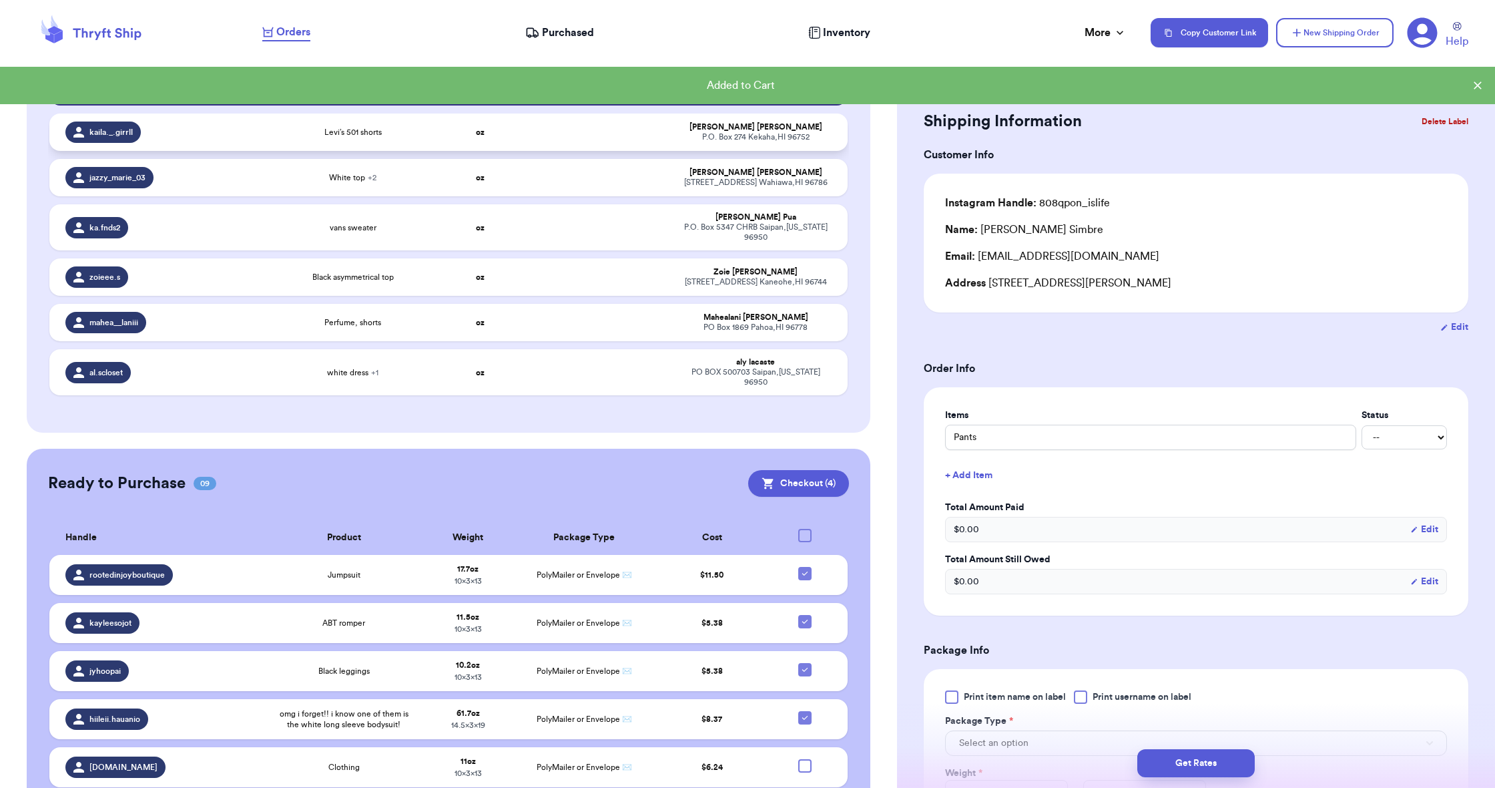
click at [410, 151] on td "Levi’s 501 shorts" at bounding box center [353, 131] width 160 height 37
type input "Levi’s 501 shorts"
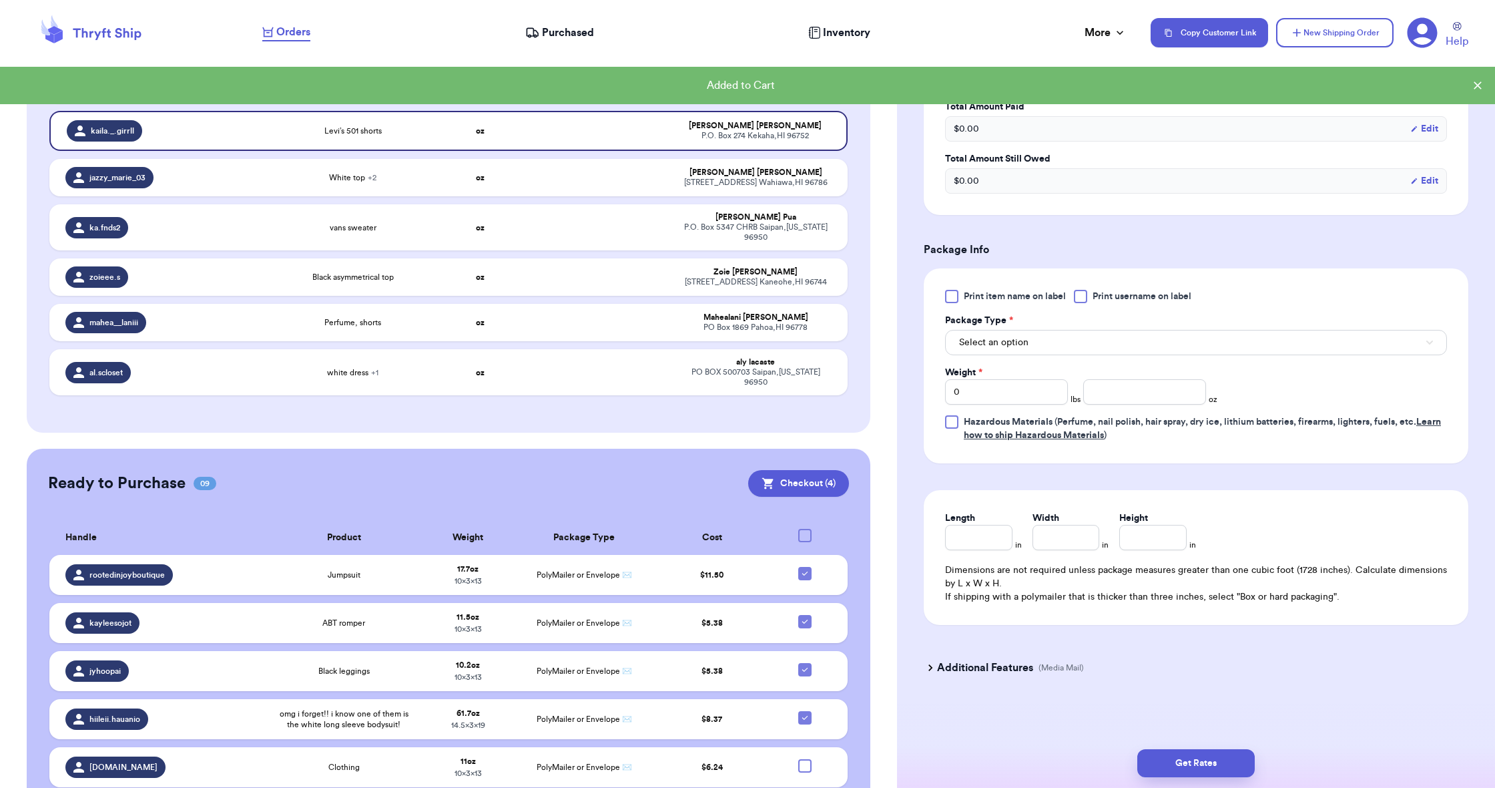
scroll to position [403, 0]
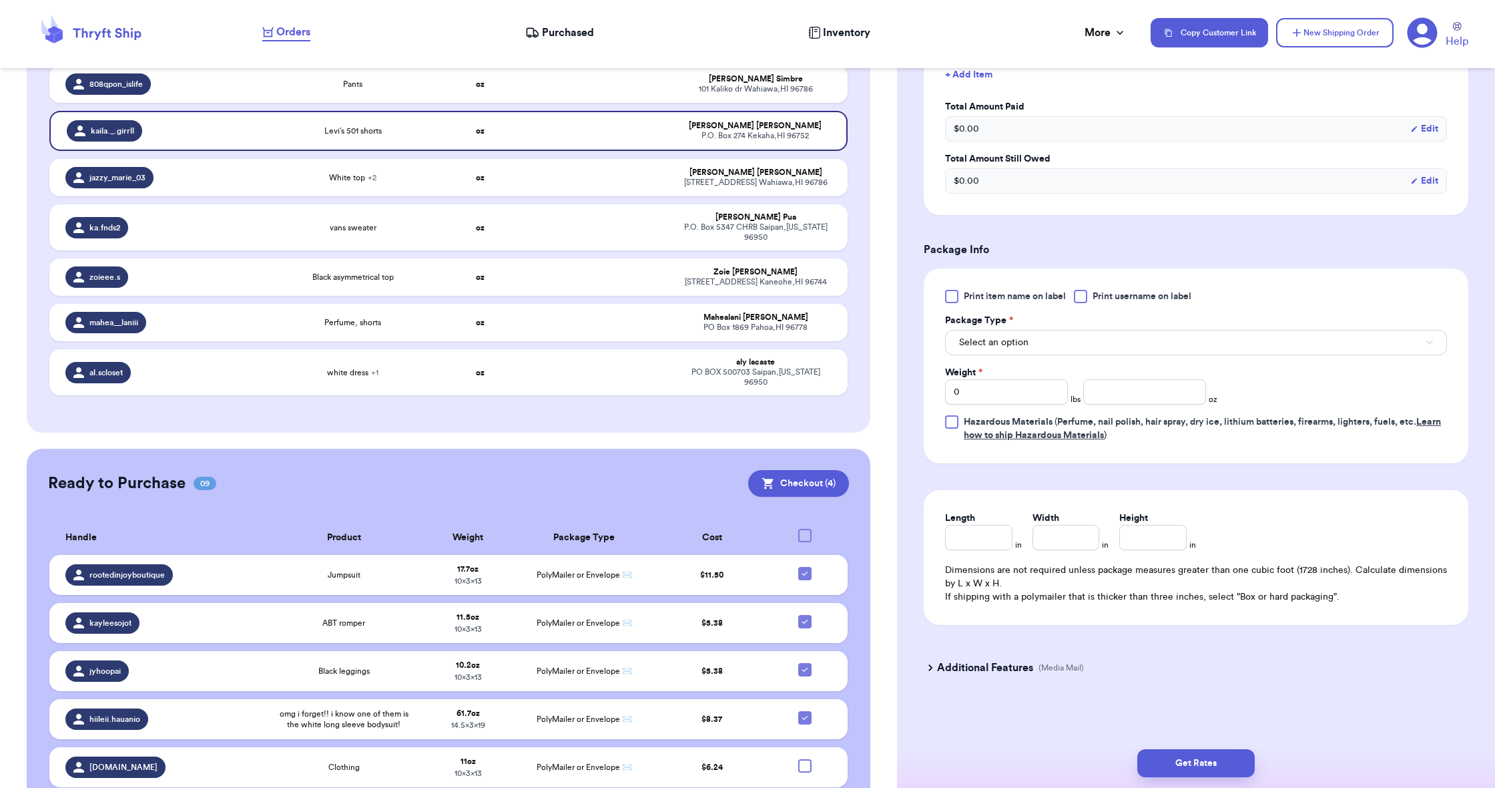
click at [983, 332] on button "Select an option" at bounding box center [1196, 342] width 502 height 25
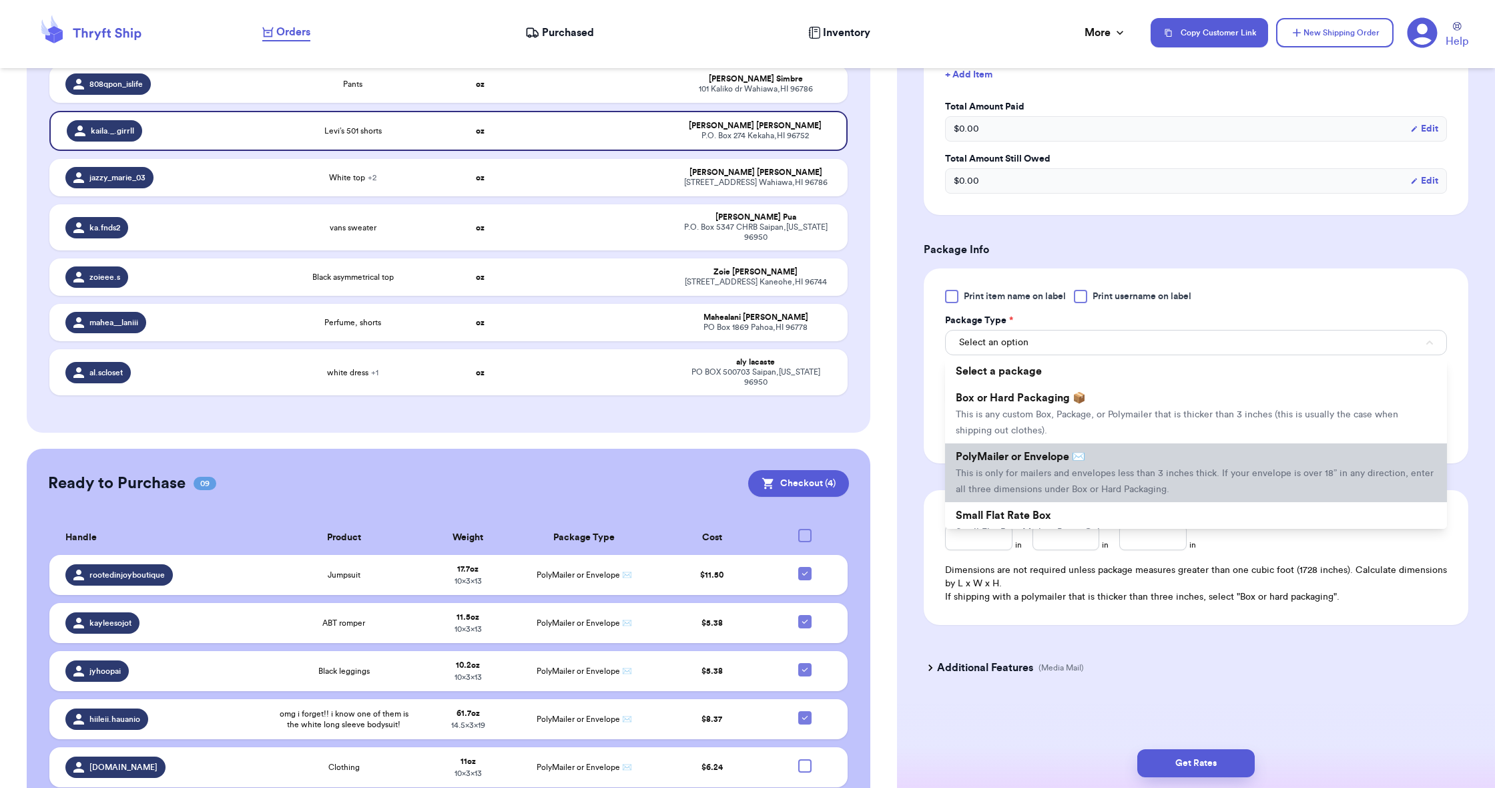
click at [999, 471] on span "This is only for mailers and envelopes less than 3 inches thick. If your envelo…" at bounding box center [1195, 481] width 478 height 25
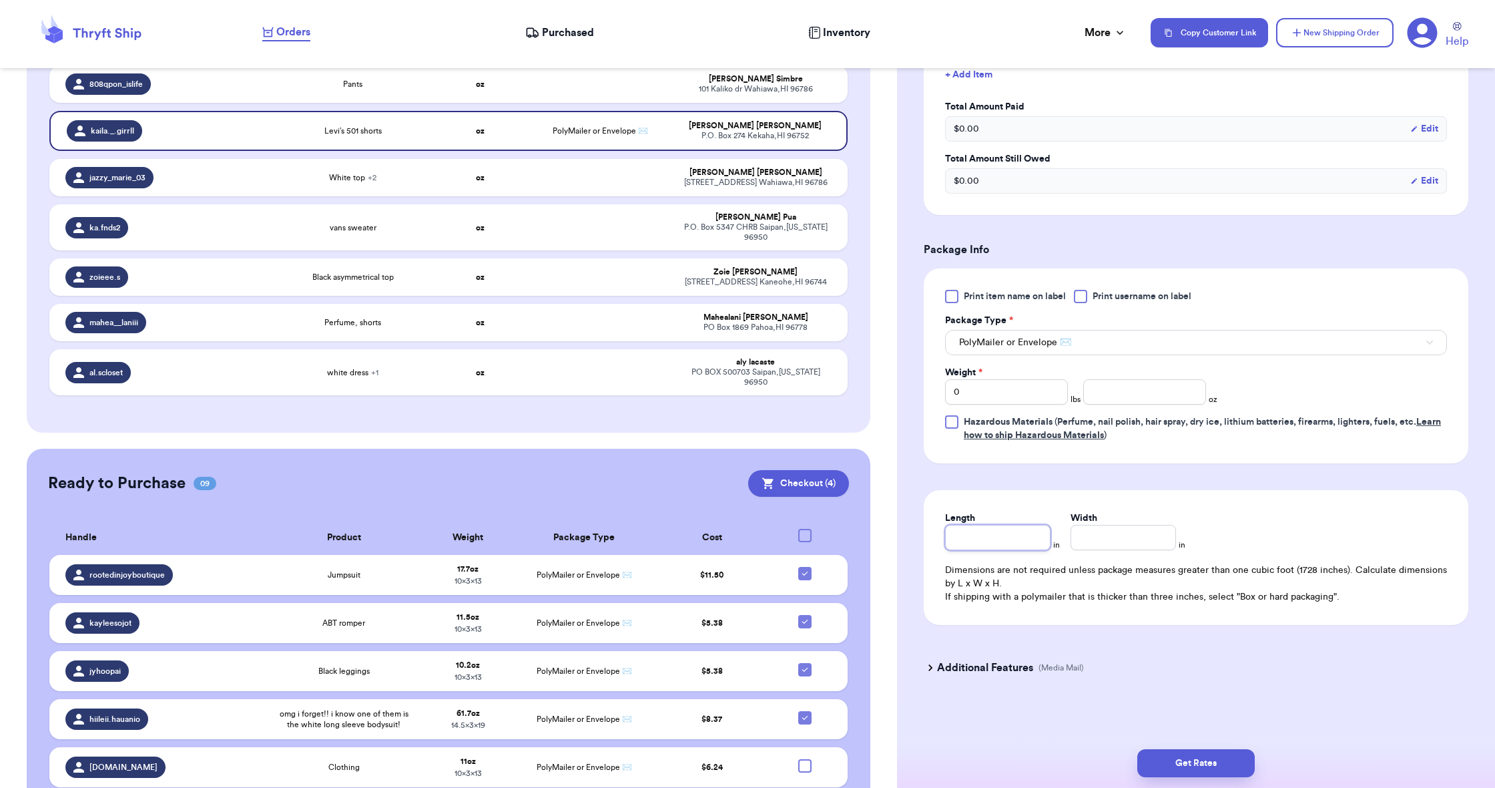
click at [981, 528] on input "Length" at bounding box center [997, 537] width 105 height 25
type input "1"
type input "13"
type input "1"
click at [1099, 533] on input "1" at bounding box center [1123, 537] width 105 height 25
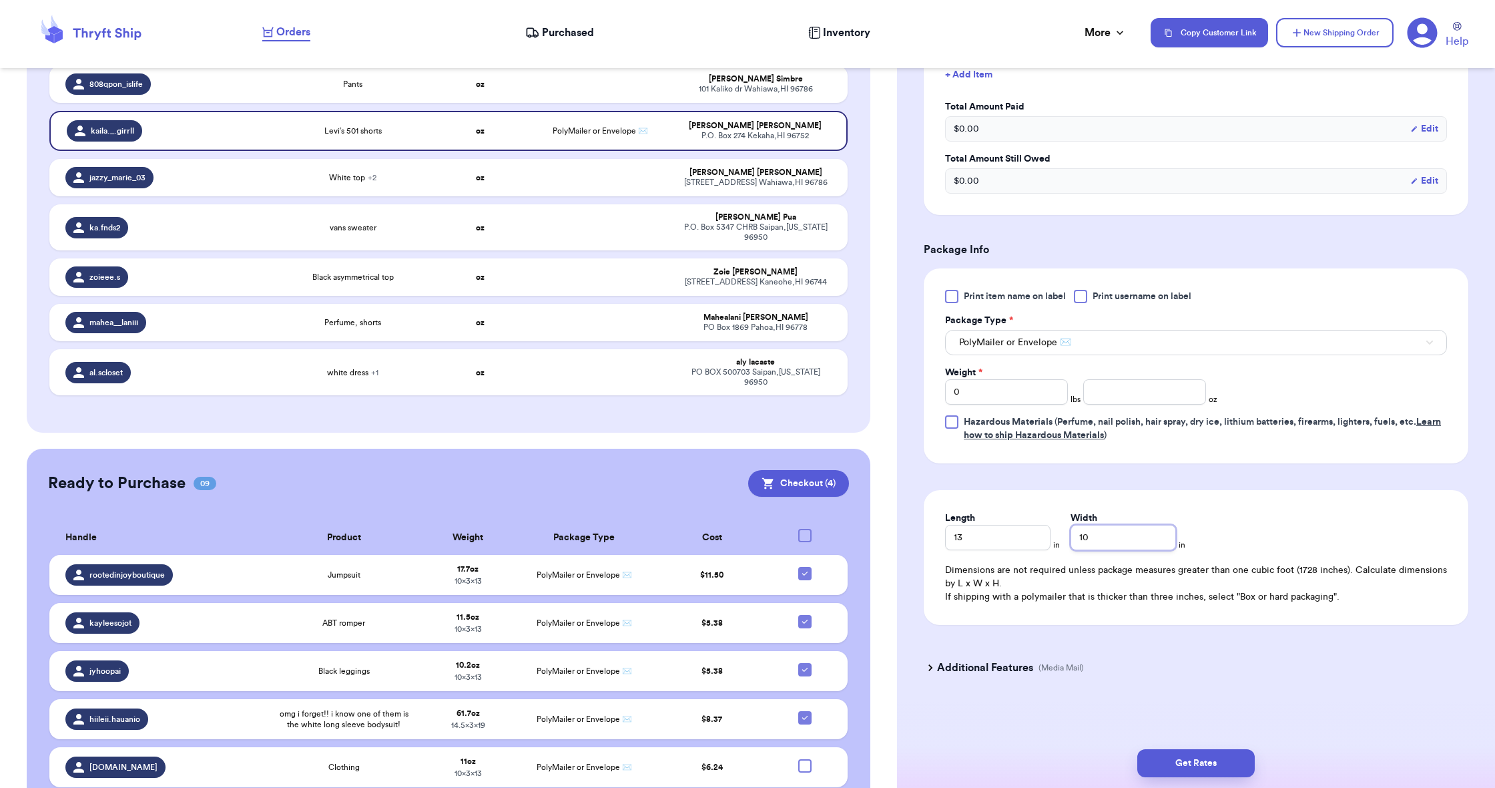
type input "10"
click at [1105, 390] on input "number" at bounding box center [1144, 391] width 123 height 25
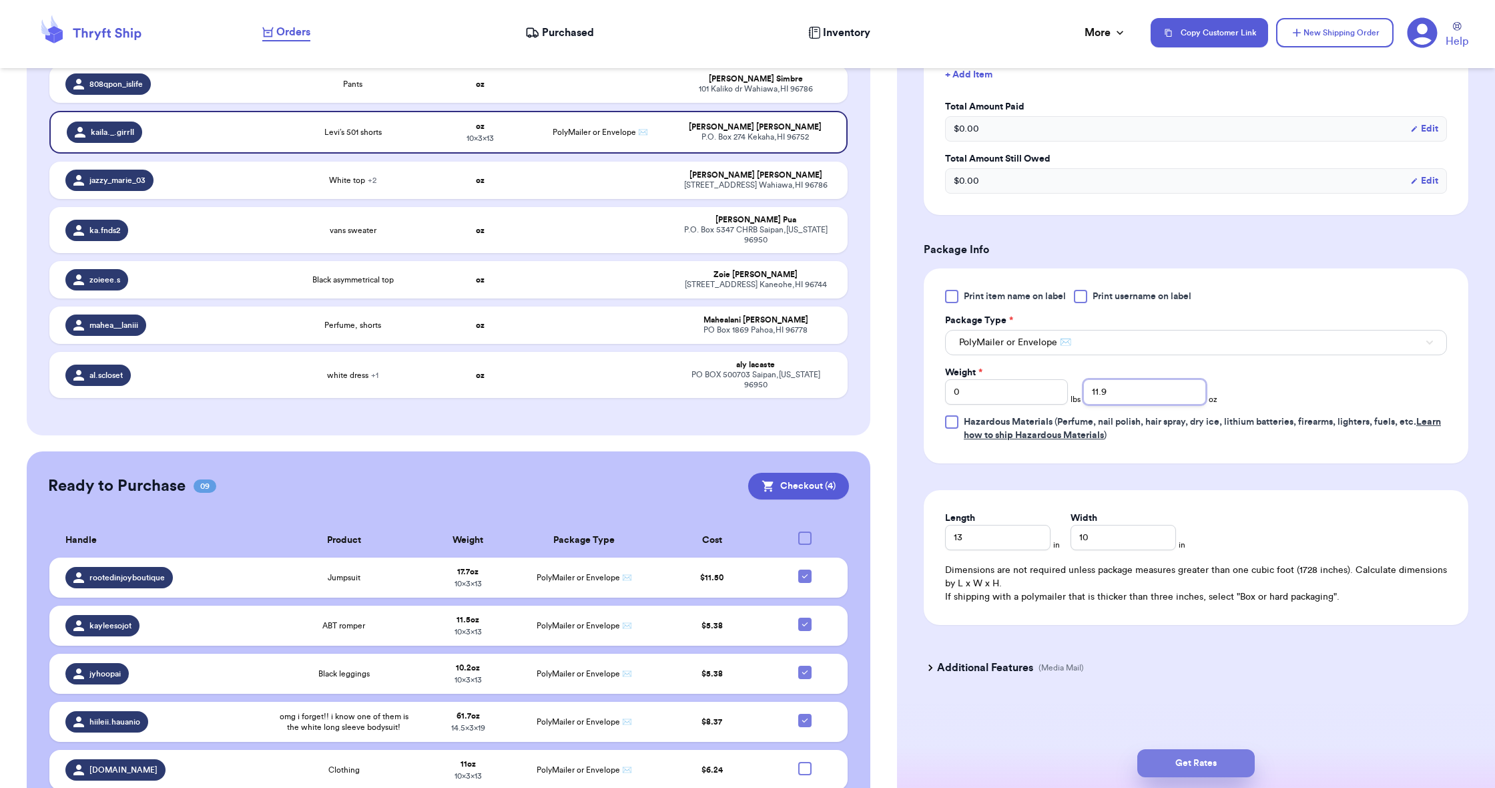
type input "11.9"
click at [1197, 773] on button "Get Rates" at bounding box center [1195, 763] width 117 height 28
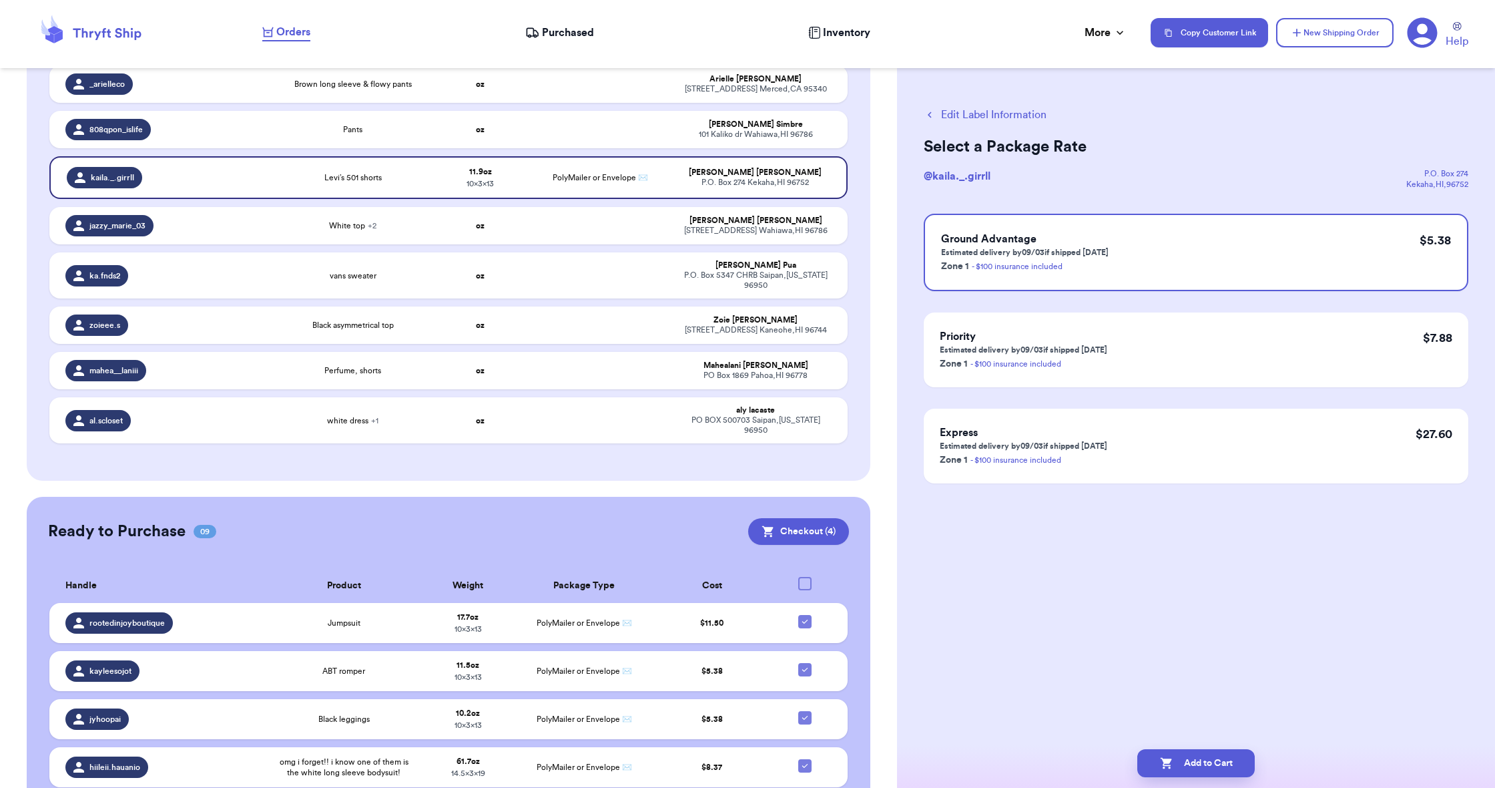
click at [1168, 748] on div "Add to Cart" at bounding box center [1196, 762] width 598 height 49
click at [1188, 758] on button "Add to Cart" at bounding box center [1195, 763] width 117 height 28
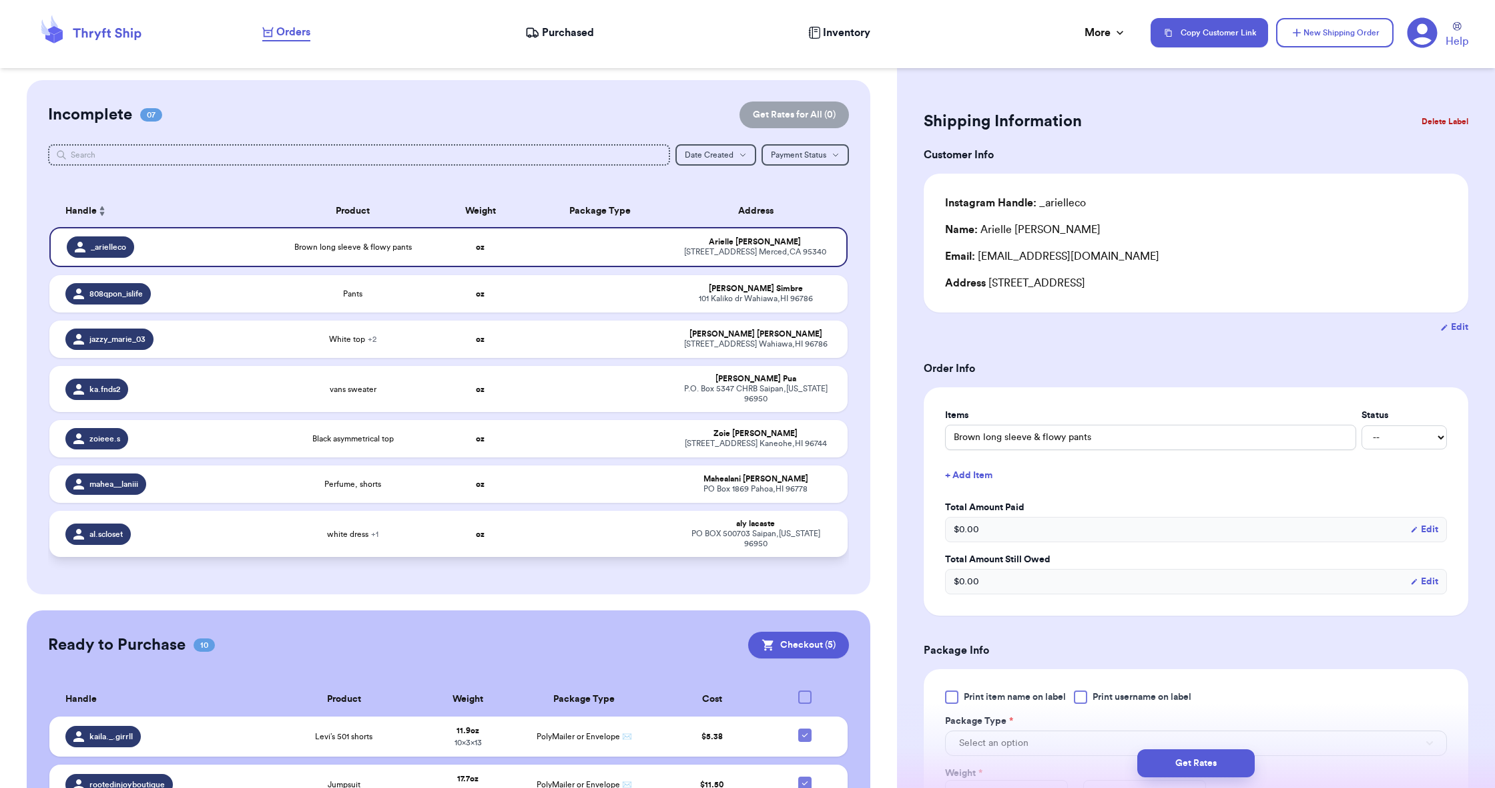
click at [736, 557] on td "aly lacaste PO BOX 500703 [GEOGRAPHIC_DATA] , [US_STATE][GEOGRAPHIC_DATA]" at bounding box center [760, 534] width 176 height 46
type input "white dress"
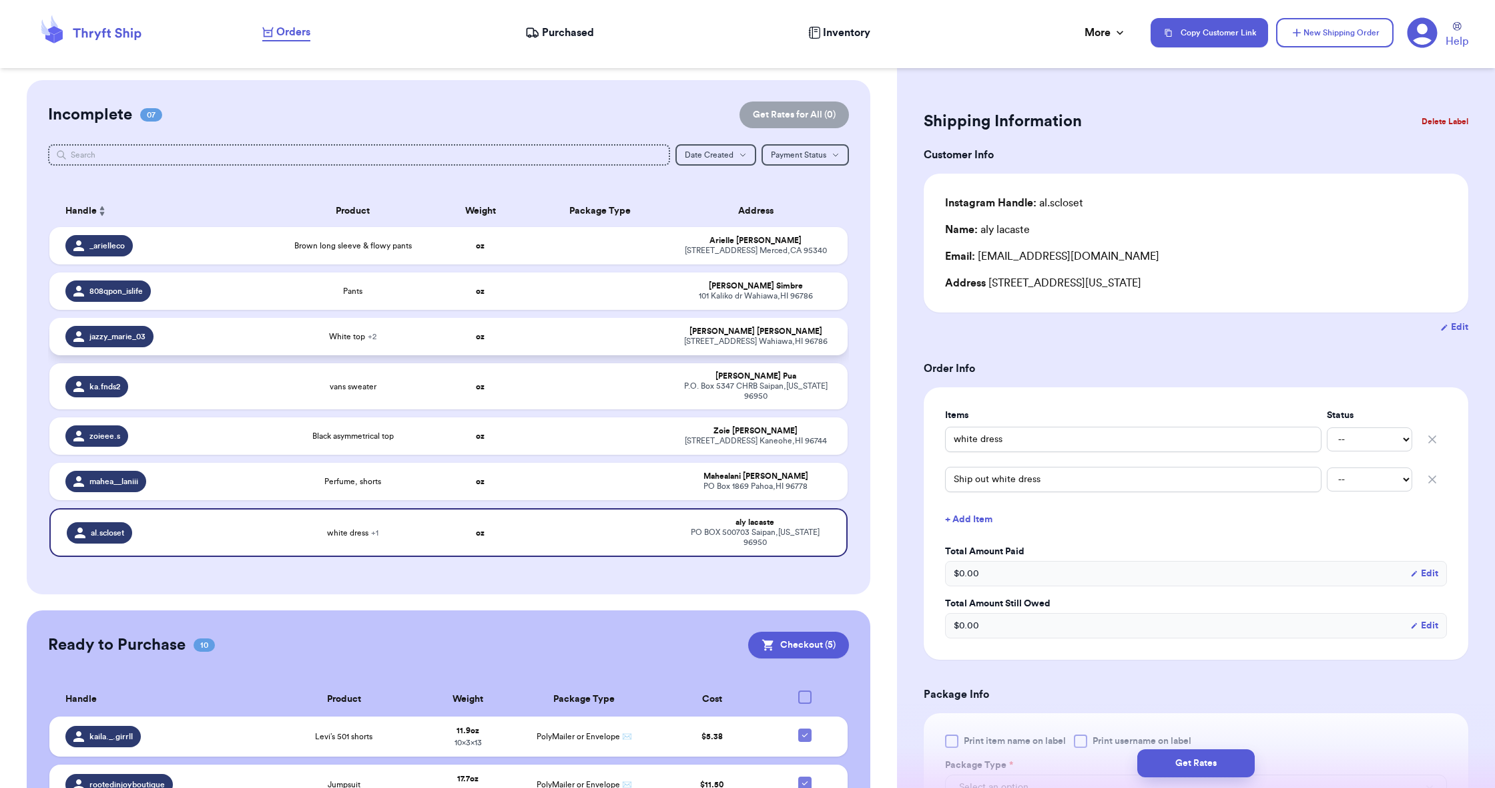
click at [188, 344] on div "jazzy_marie_03" at bounding box center [165, 336] width 200 height 21
type input "White top"
type input "Blue floral shorts"
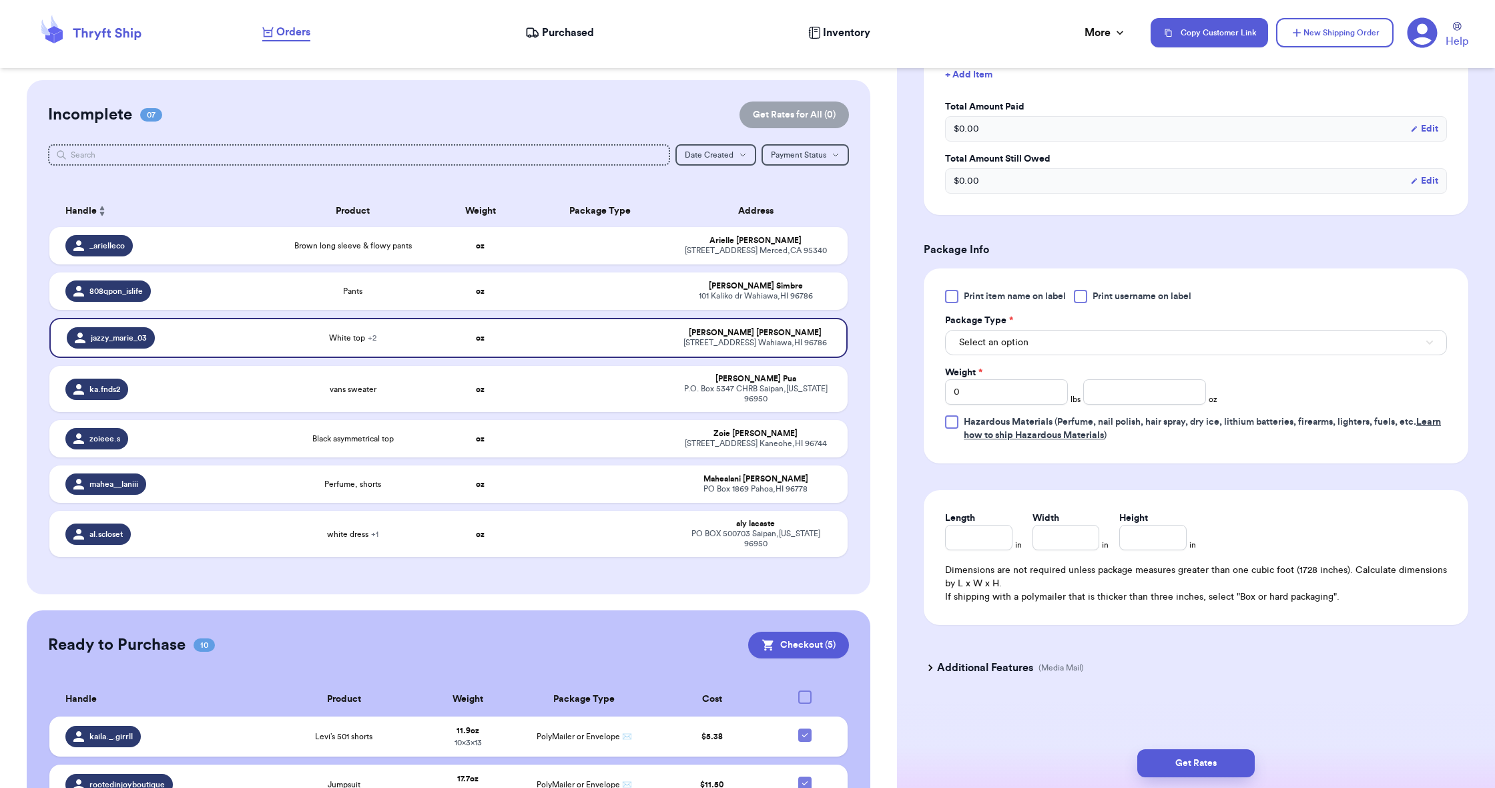
scroll to position [487, 0]
click at [1021, 341] on span "Select an option" at bounding box center [993, 342] width 69 height 13
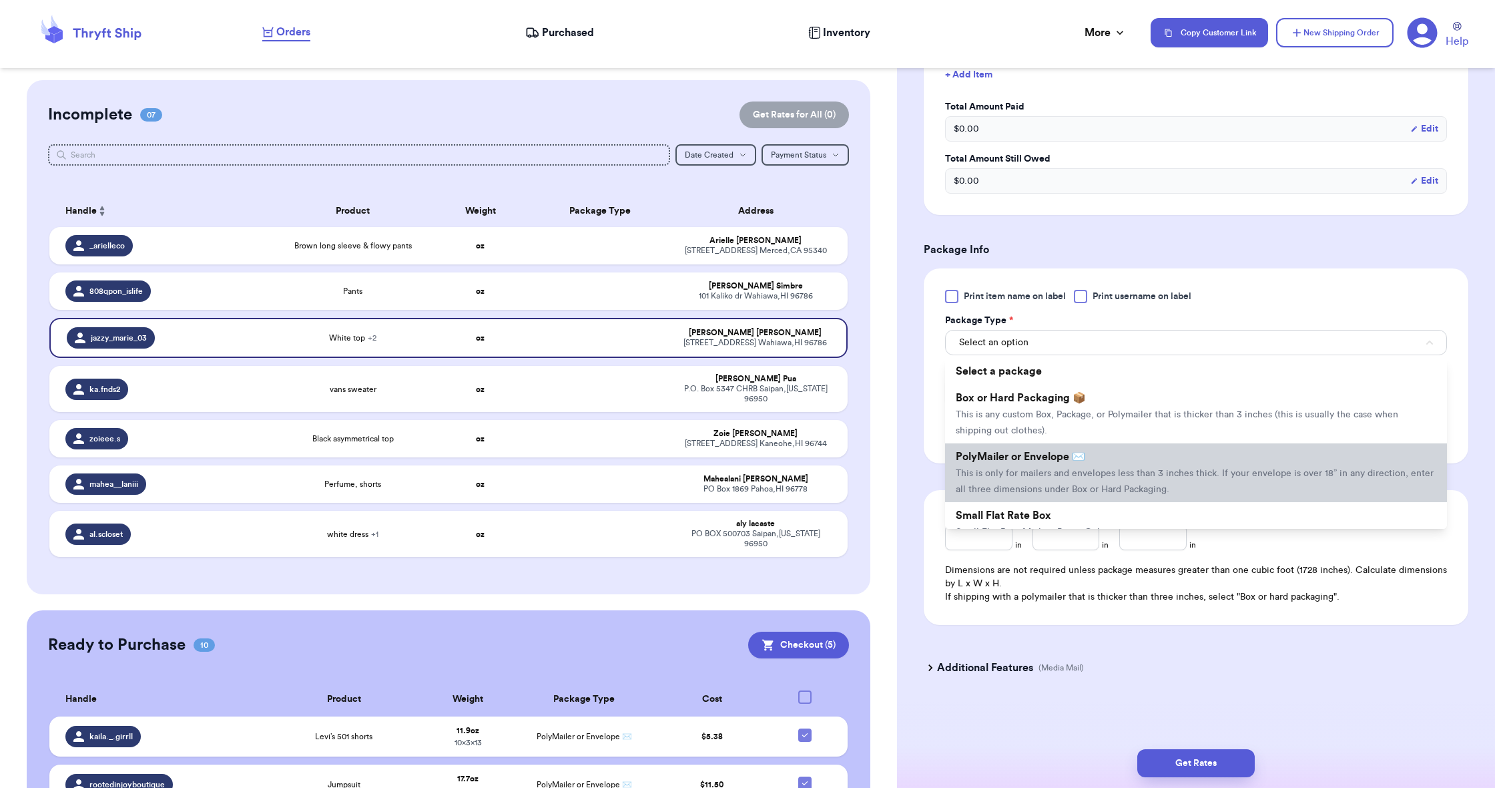
click at [1017, 460] on span "PolyMailer or Envelope ✉️" at bounding box center [1020, 456] width 129 height 11
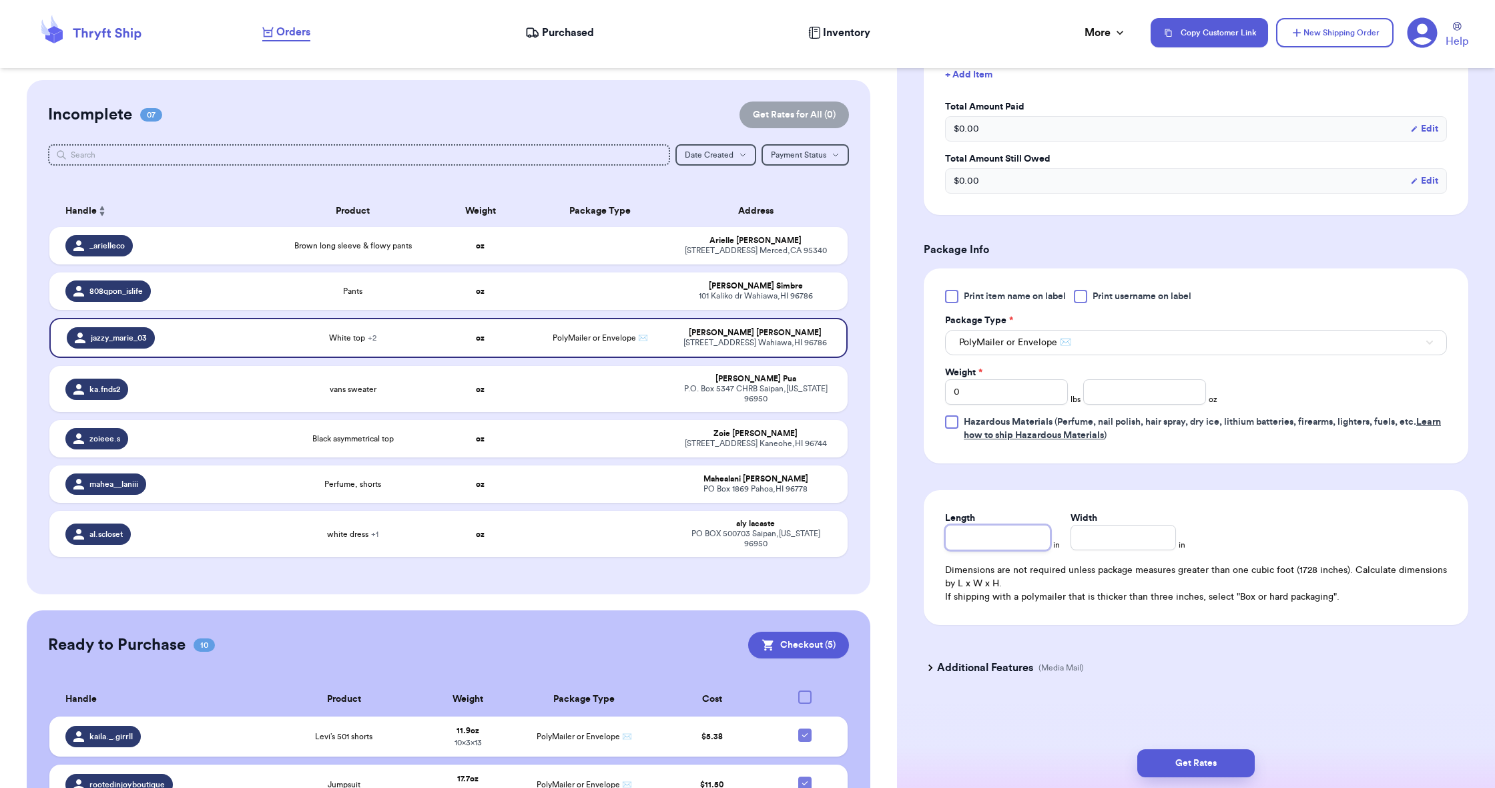
click at [998, 526] on input "Length" at bounding box center [997, 537] width 105 height 25
type input "1"
type input "13"
click at [1105, 534] on input "Width *" at bounding box center [1123, 537] width 105 height 25
type input "1"
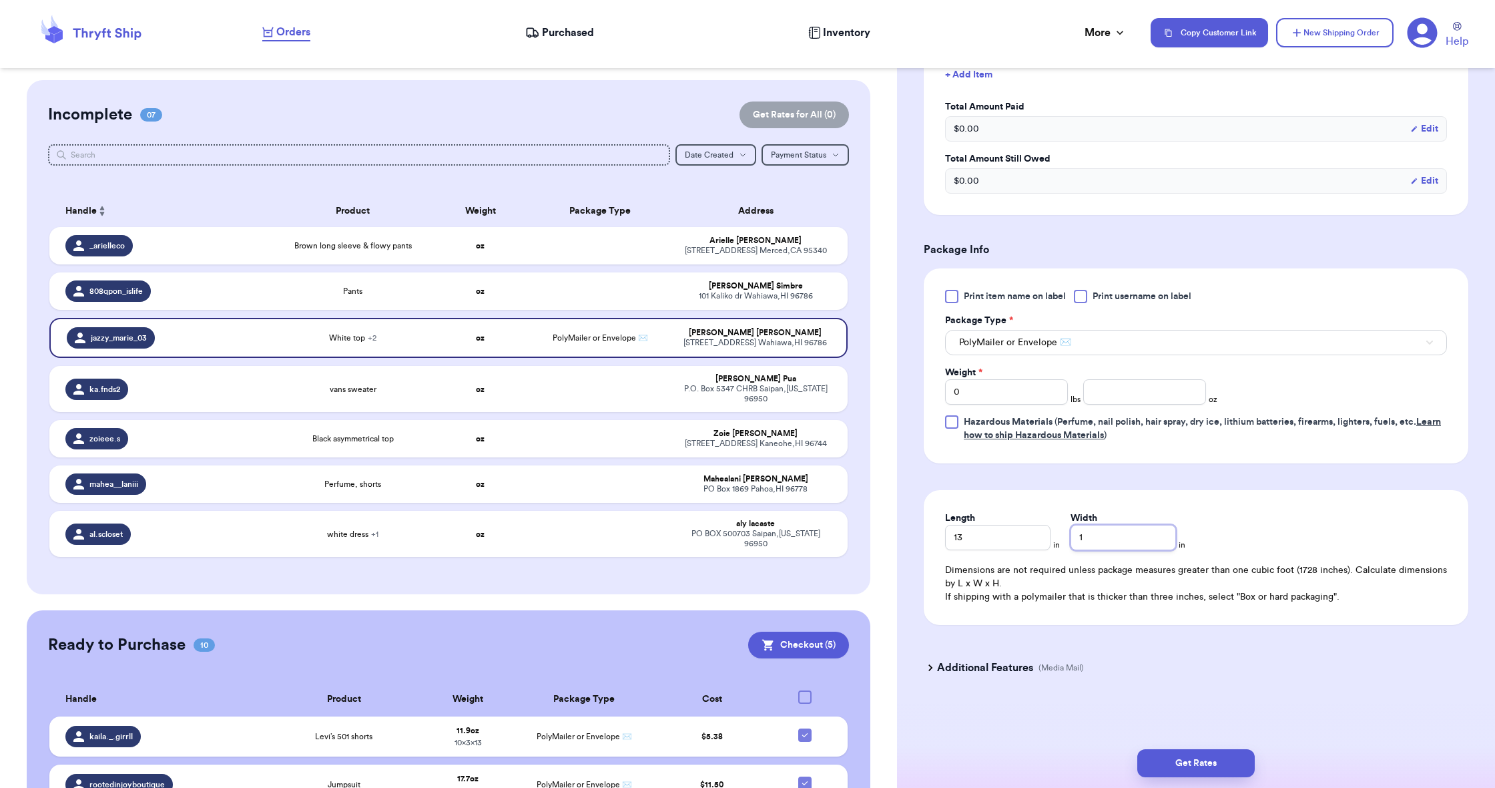
type input "10"
click at [1098, 384] on input "number" at bounding box center [1144, 391] width 123 height 25
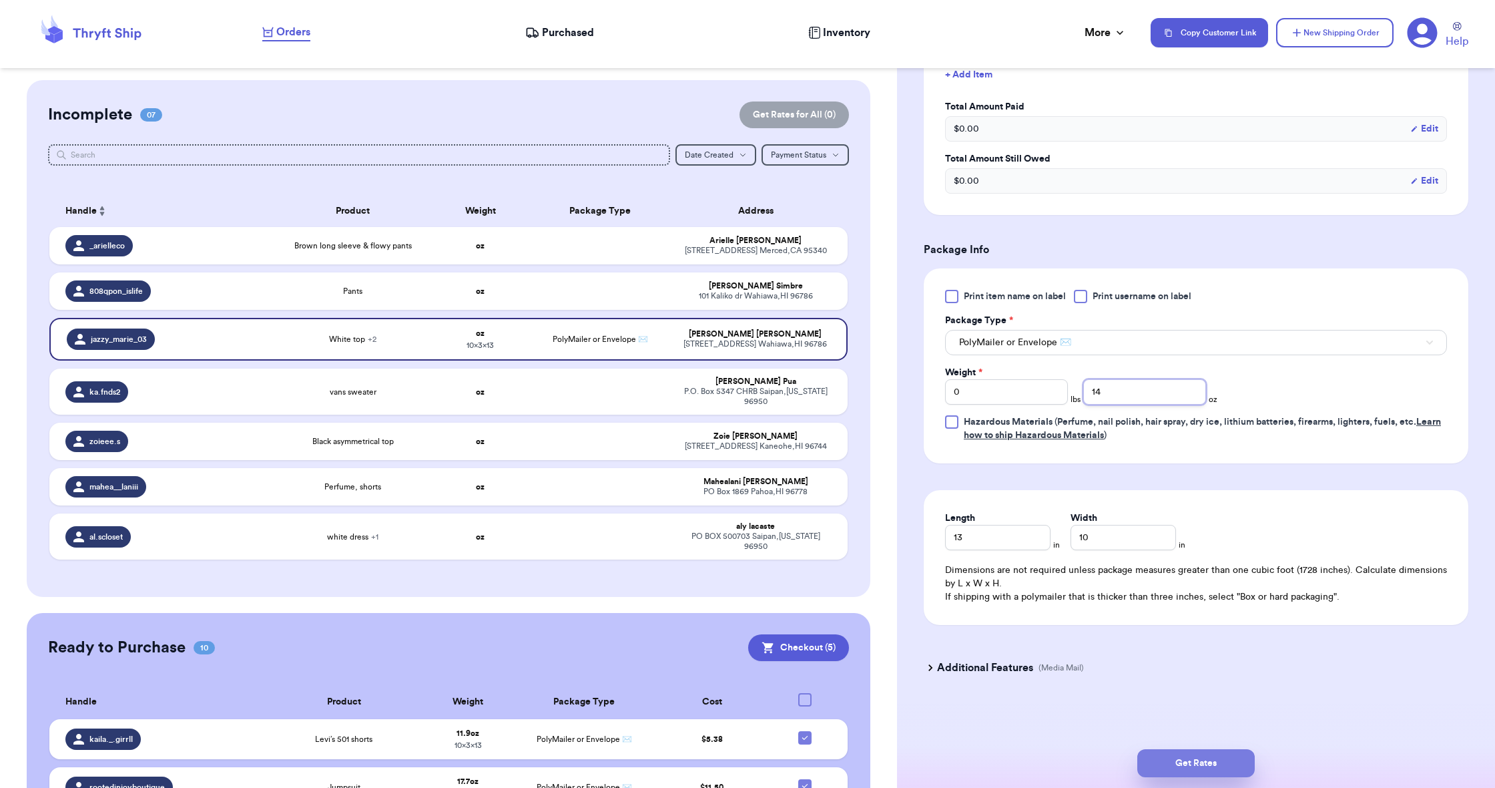
type input "14"
click at [1185, 758] on button "Get Rates" at bounding box center [1195, 763] width 117 height 28
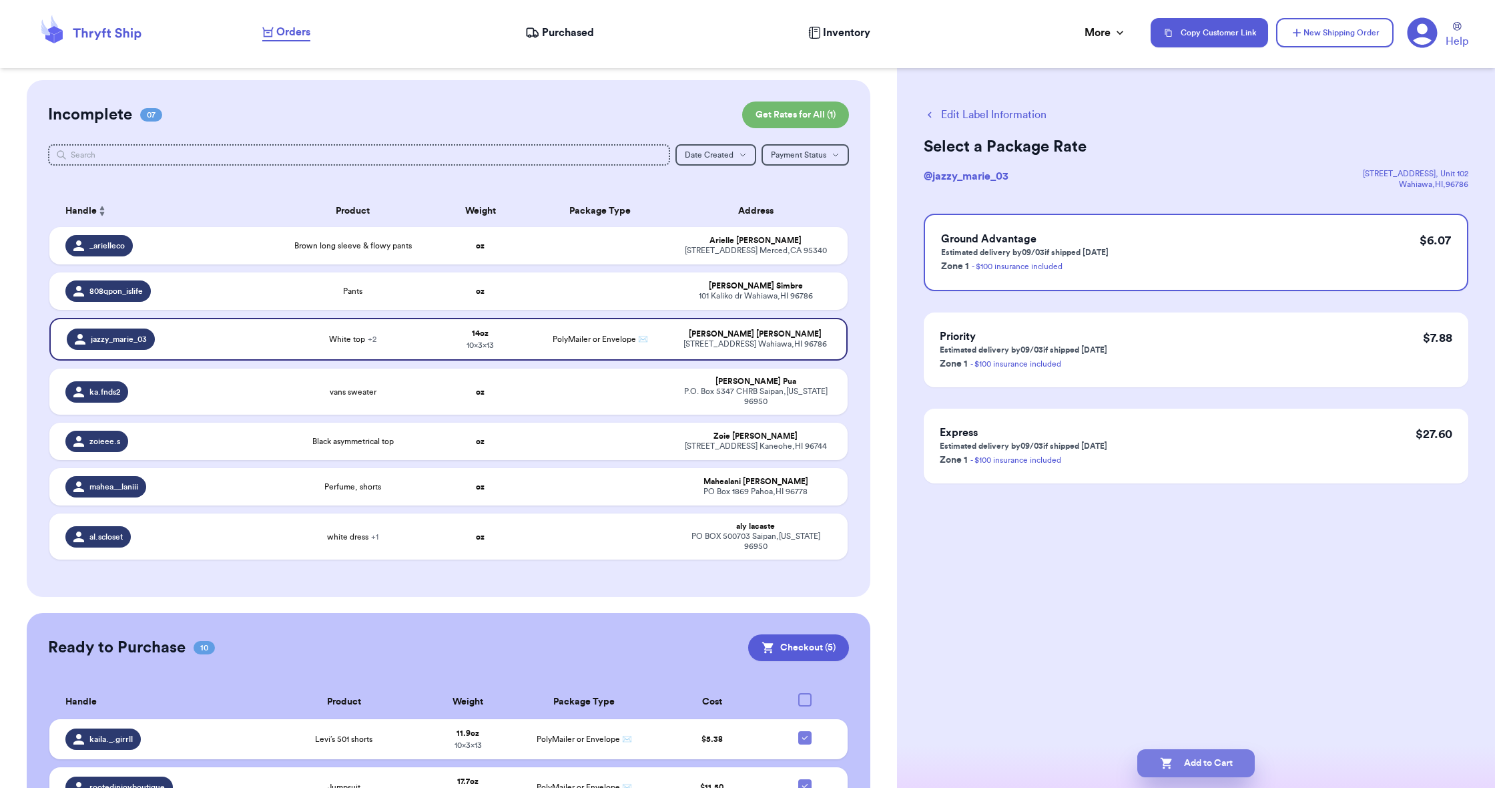
click at [1201, 758] on button "Add to Cart" at bounding box center [1195, 763] width 117 height 28
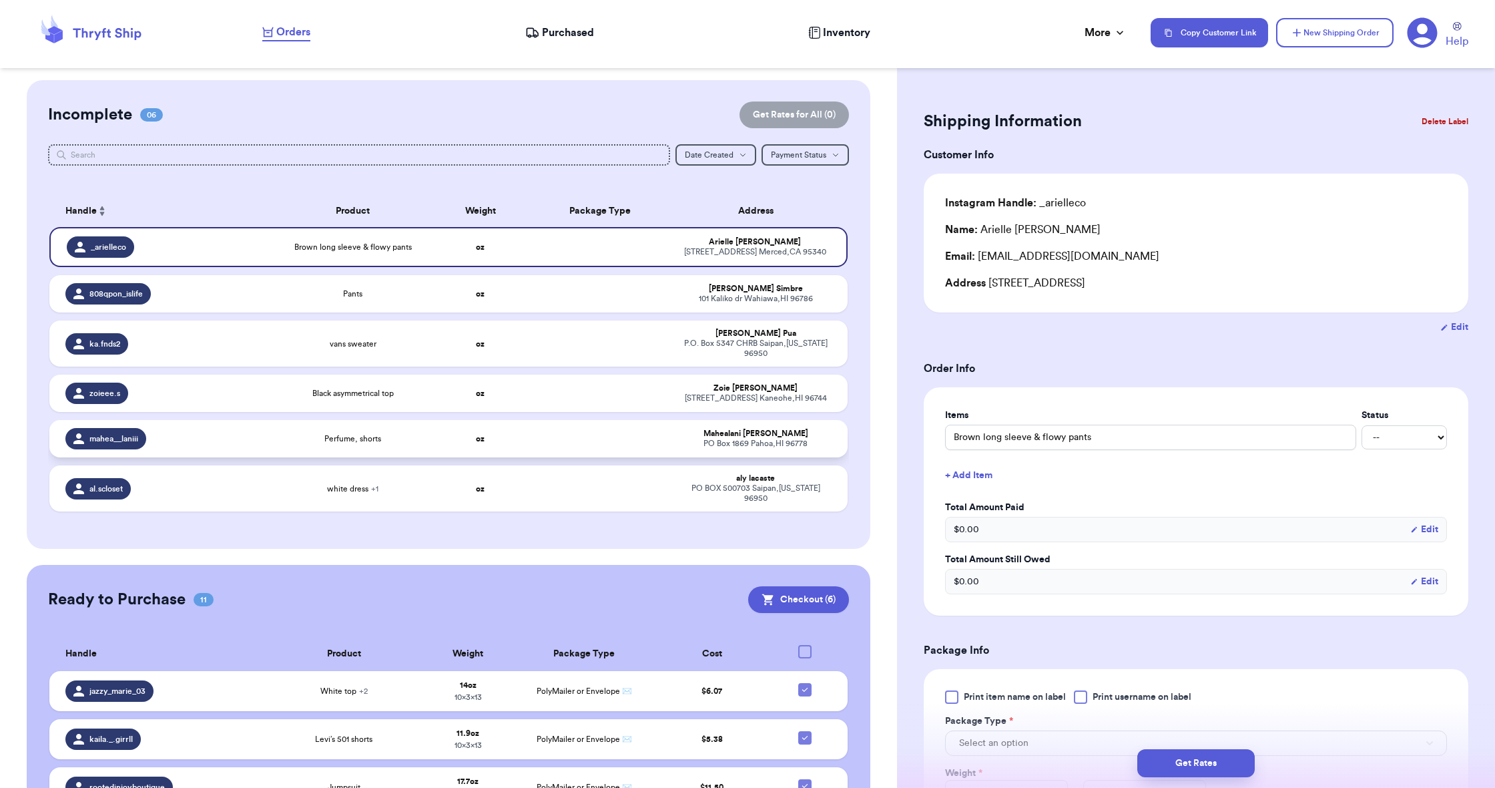
scroll to position [0, 1]
click at [593, 400] on td at bounding box center [601, 392] width 144 height 37
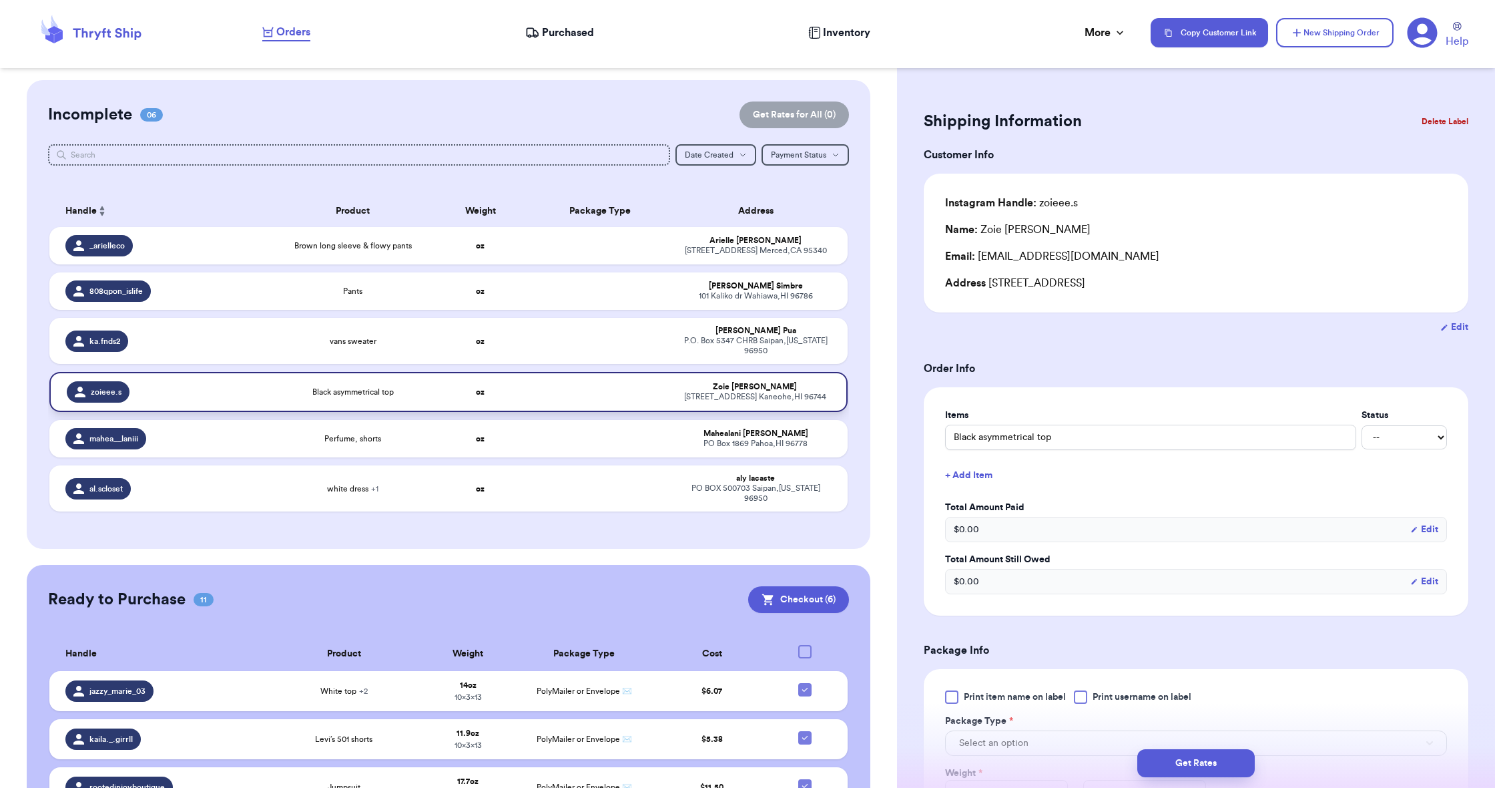
type input "Black asymmetrical top"
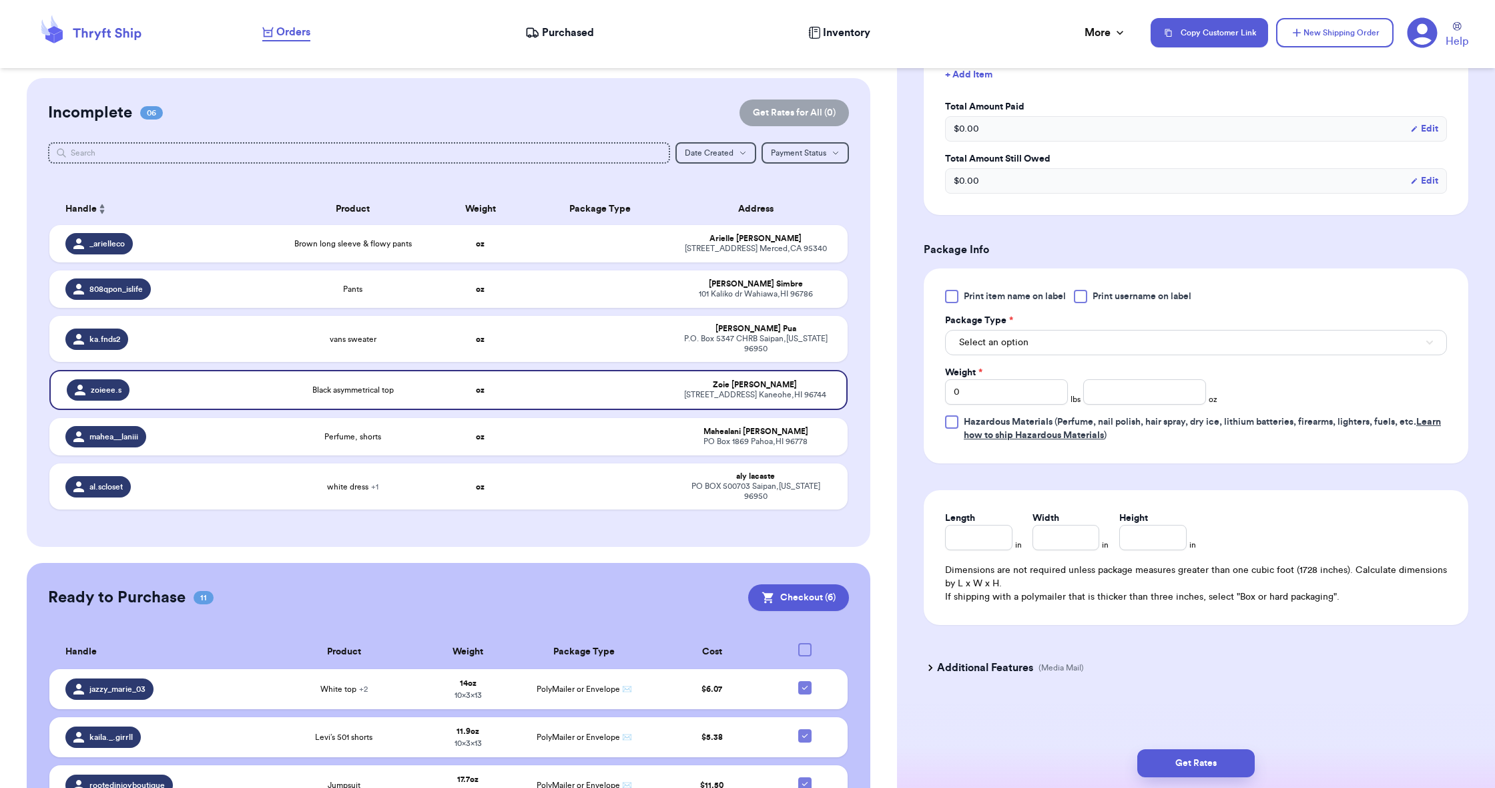
scroll to position [403, 0]
click at [1005, 343] on span "Select an option" at bounding box center [993, 342] width 69 height 13
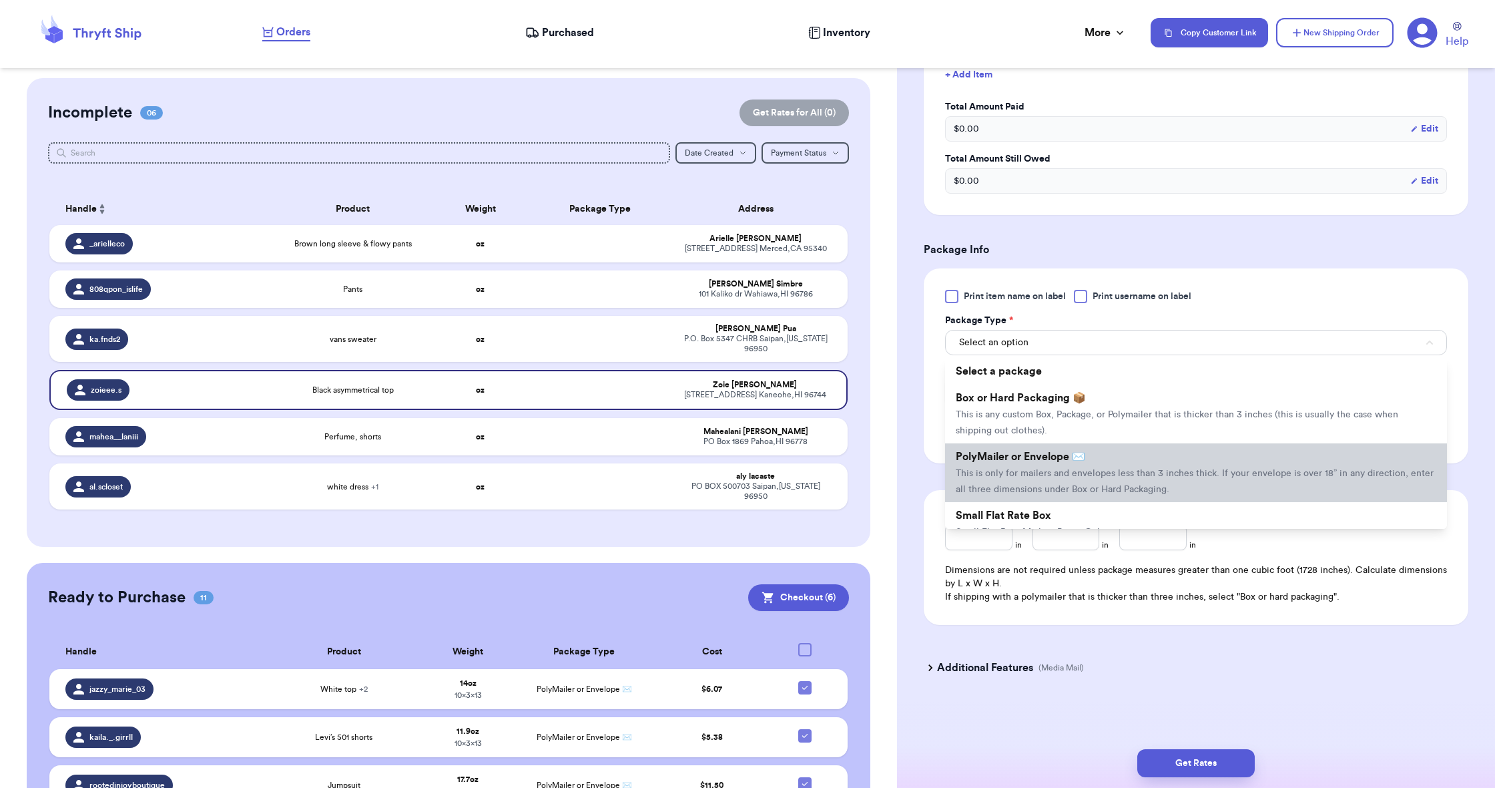
click at [1005, 477] on span "This is only for mailers and envelopes less than 3 inches thick. If your envelo…" at bounding box center [1195, 481] width 478 height 25
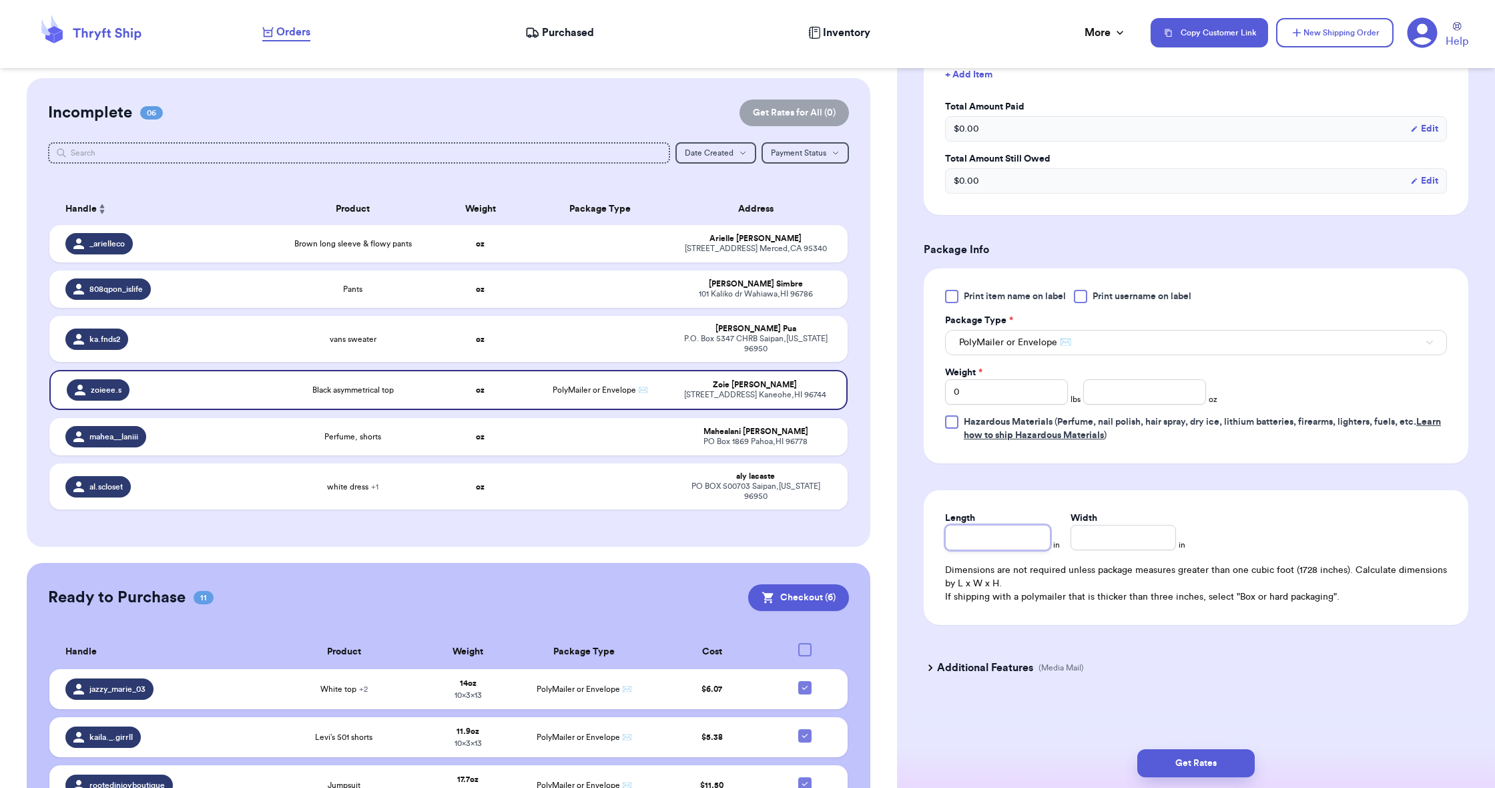
click at [1009, 545] on input "Length" at bounding box center [997, 537] width 105 height 25
type input "9"
click at [1079, 544] on input "Width *" at bounding box center [1123, 537] width 105 height 25
type input "6"
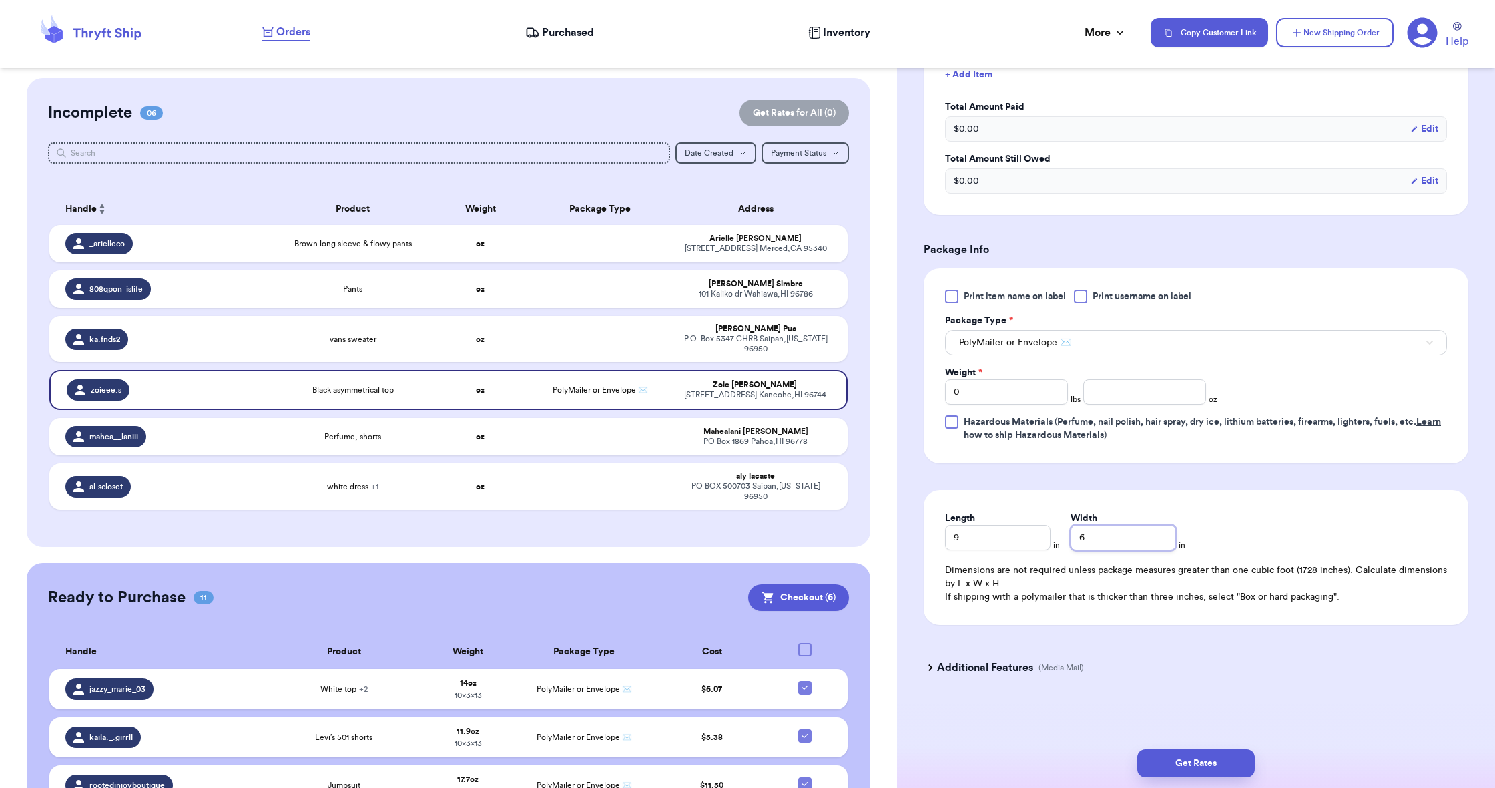
type input "6"
click at [1119, 395] on input "number" at bounding box center [1144, 391] width 123 height 25
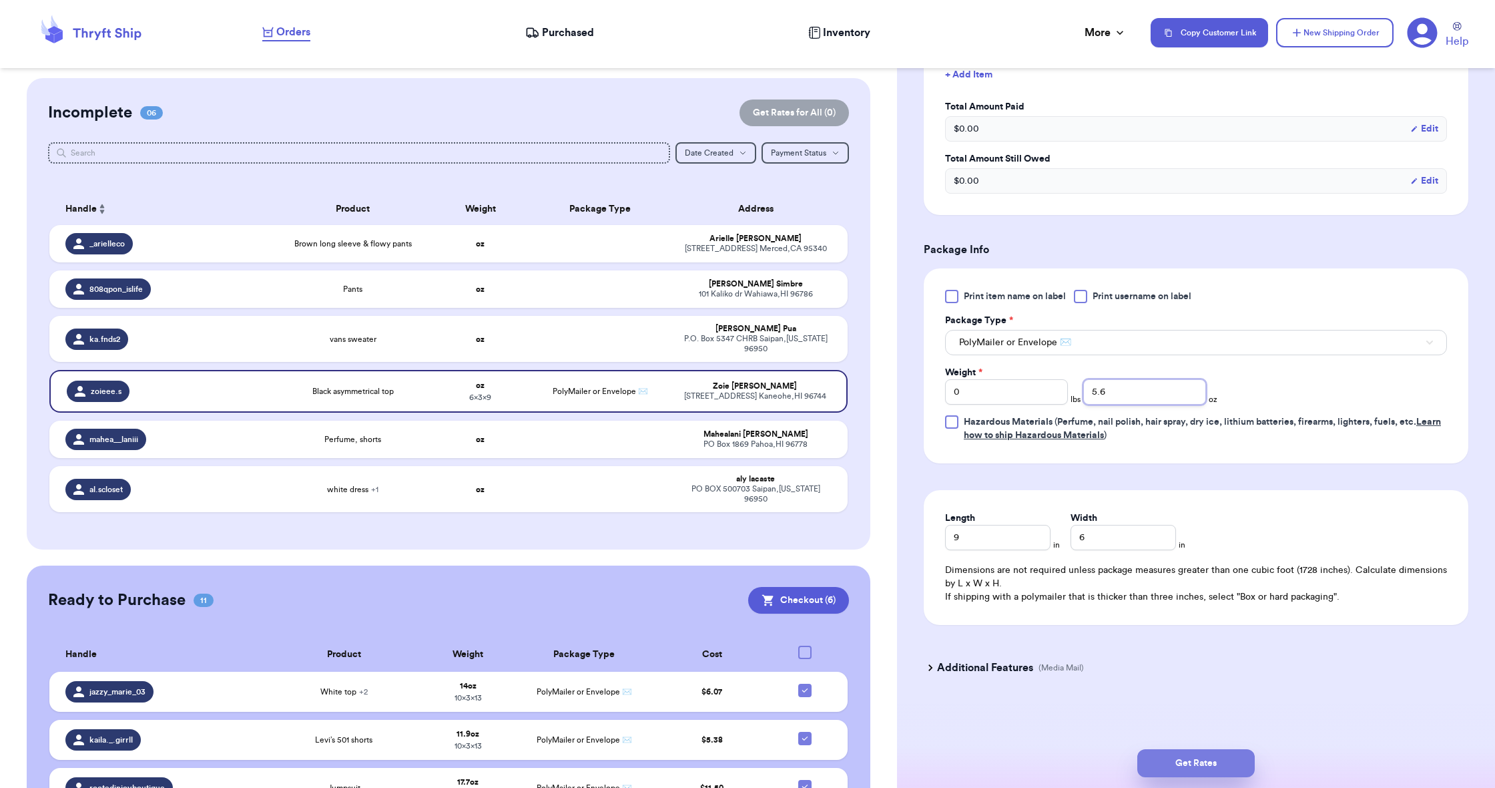
type input "5.6"
click at [1173, 757] on button "Get Rates" at bounding box center [1195, 763] width 117 height 28
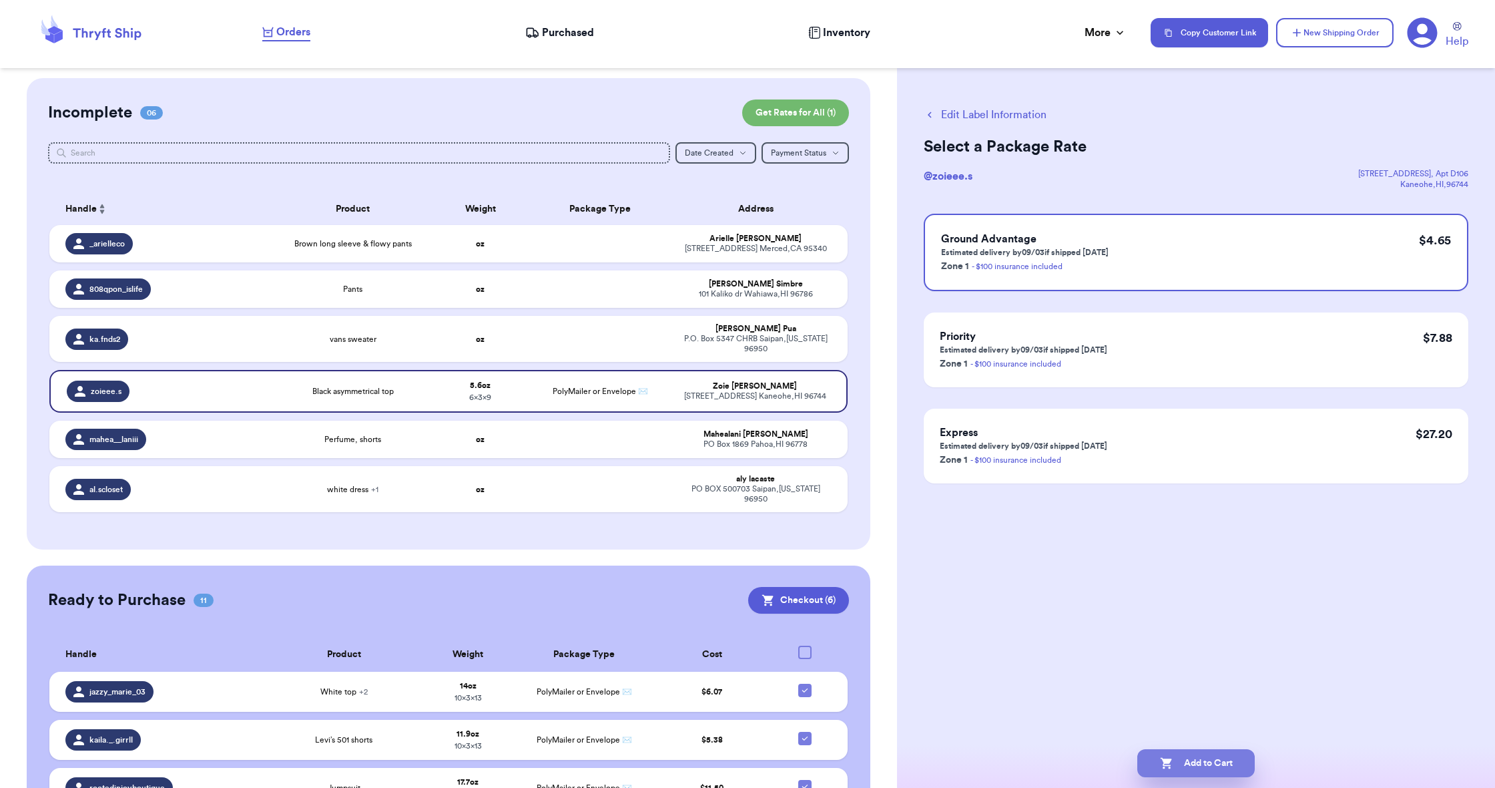
click at [1176, 761] on button "Add to Cart" at bounding box center [1195, 763] width 117 height 28
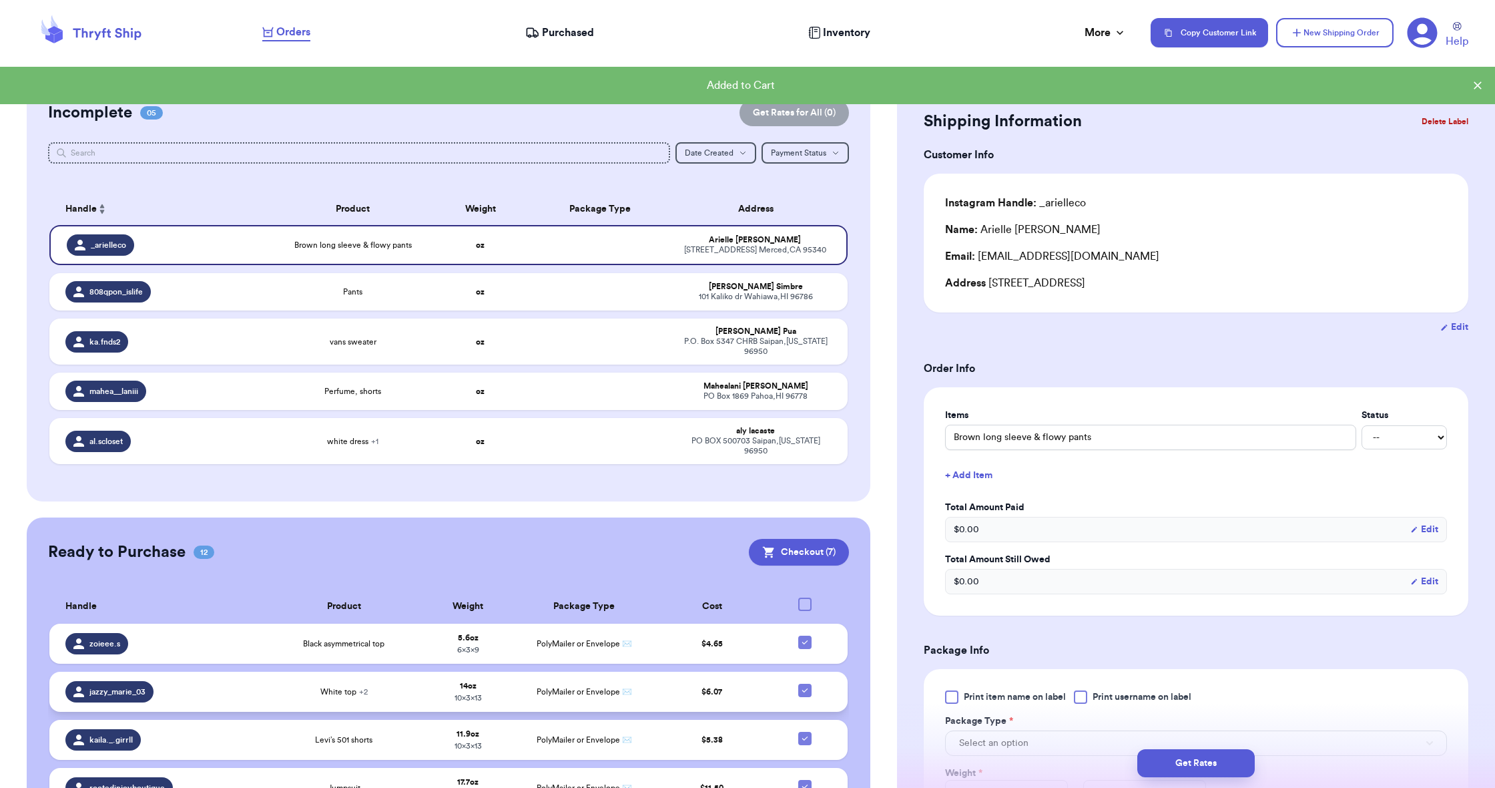
click at [806, 695] on icon at bounding box center [805, 690] width 11 height 11
click at [805, 684] on input "checkbox" at bounding box center [804, 683] width 1 height 1
checkbox input "false"
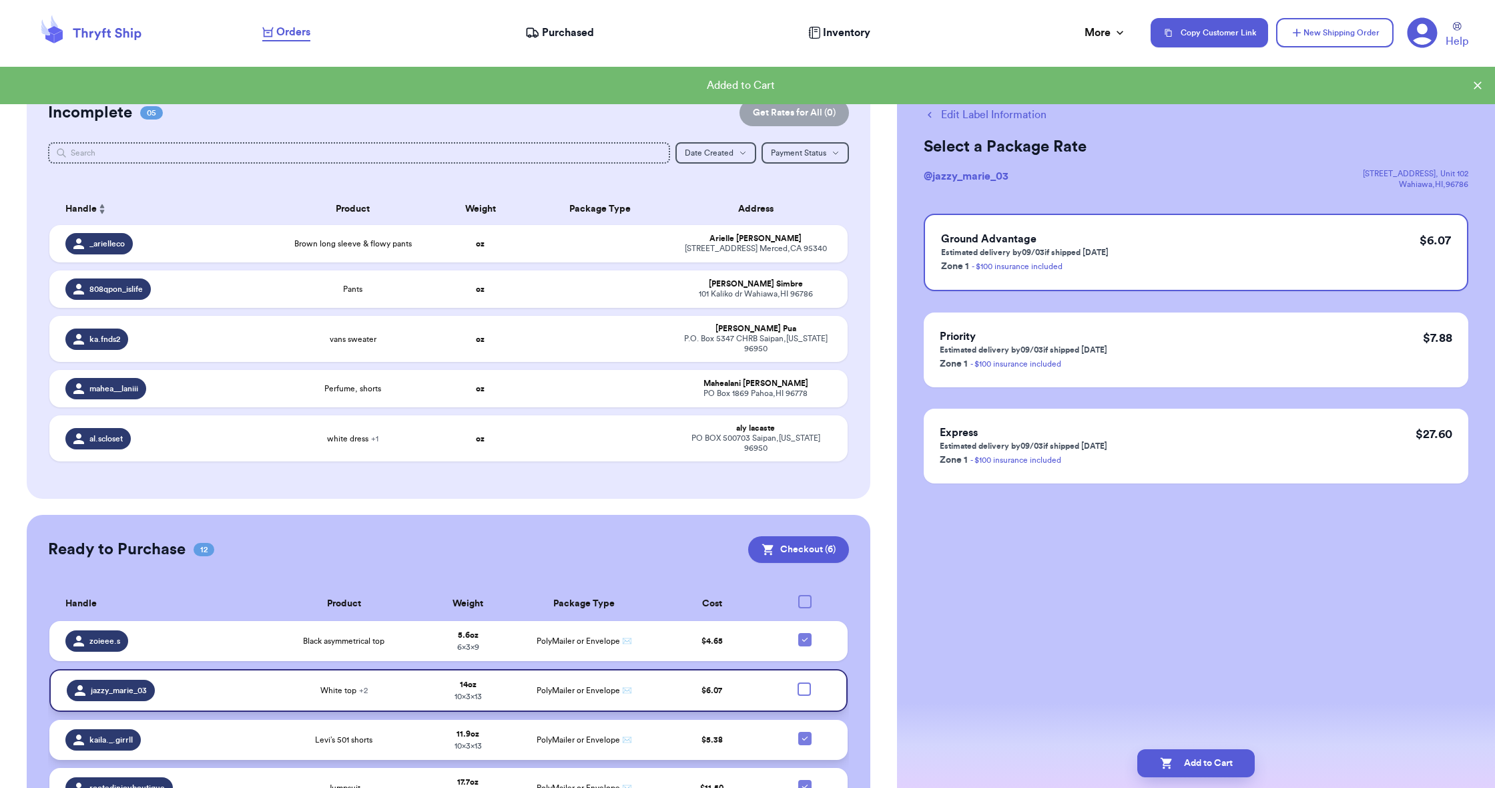
click at [800, 744] on icon at bounding box center [805, 738] width 11 height 11
click at [804, 732] on input "checkbox" at bounding box center [804, 731] width 1 height 1
checkbox input "false"
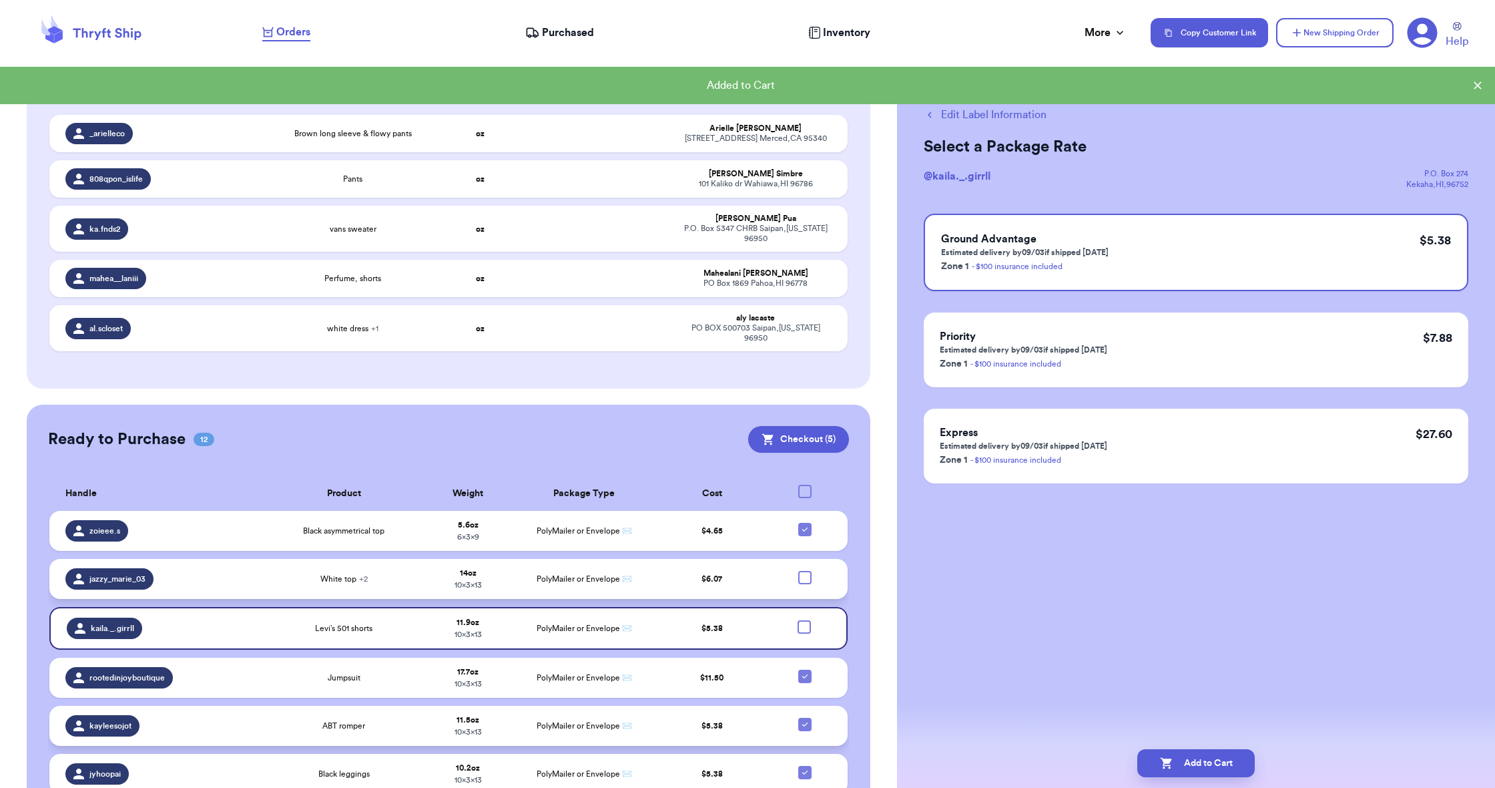
scroll to position [113, 0]
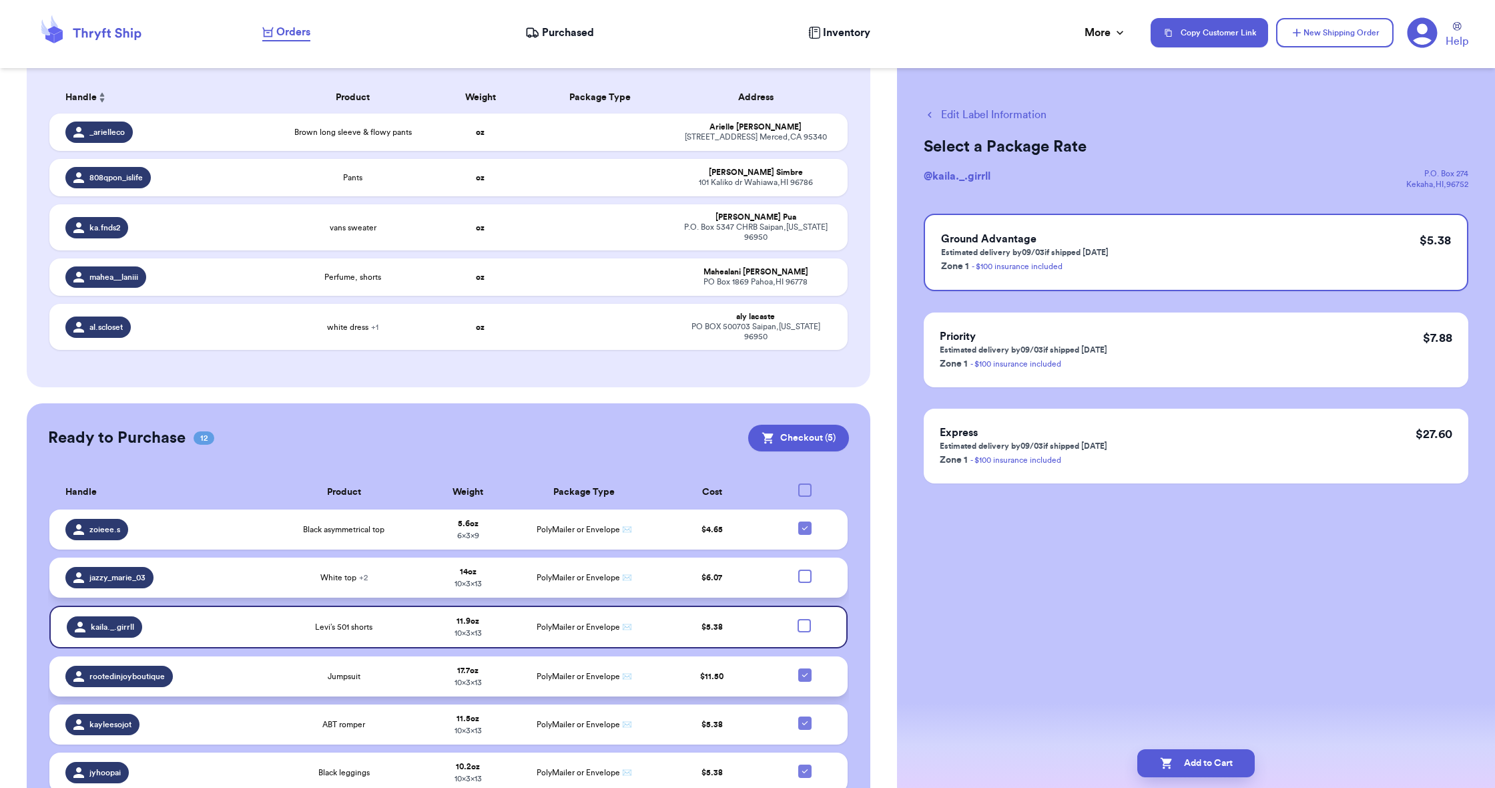
click at [811, 689] on td at bounding box center [808, 676] width 77 height 40
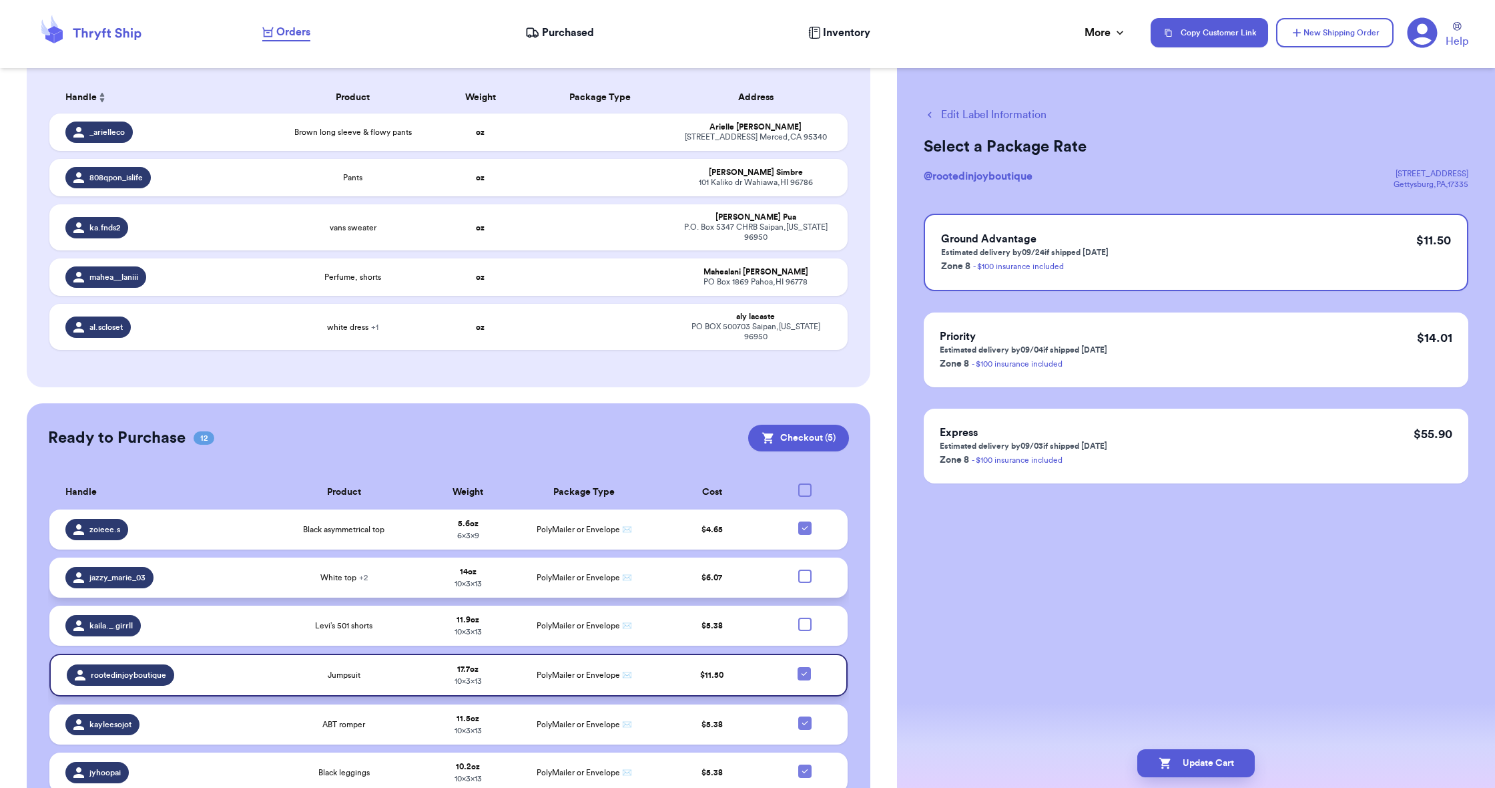
click at [808, 679] on icon at bounding box center [804, 673] width 11 height 11
click at [804, 667] on input "checkbox" at bounding box center [804, 666] width 1 height 1
checkbox input "false"
click at [807, 738] on td at bounding box center [808, 724] width 77 height 40
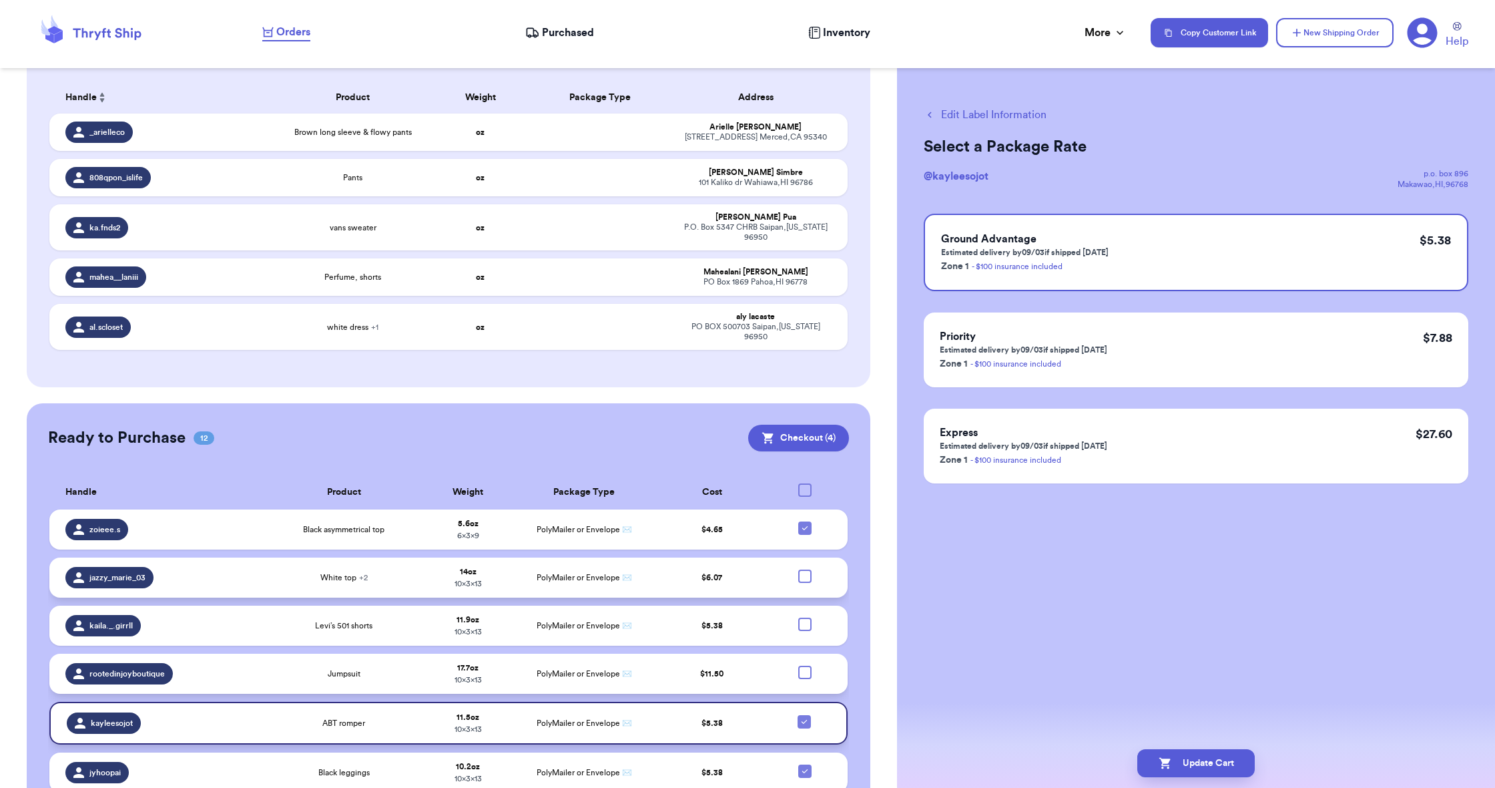
click at [804, 728] on div at bounding box center [804, 721] width 13 height 13
click at [804, 715] on input "checkbox" at bounding box center [804, 714] width 1 height 1
checkbox input "false"
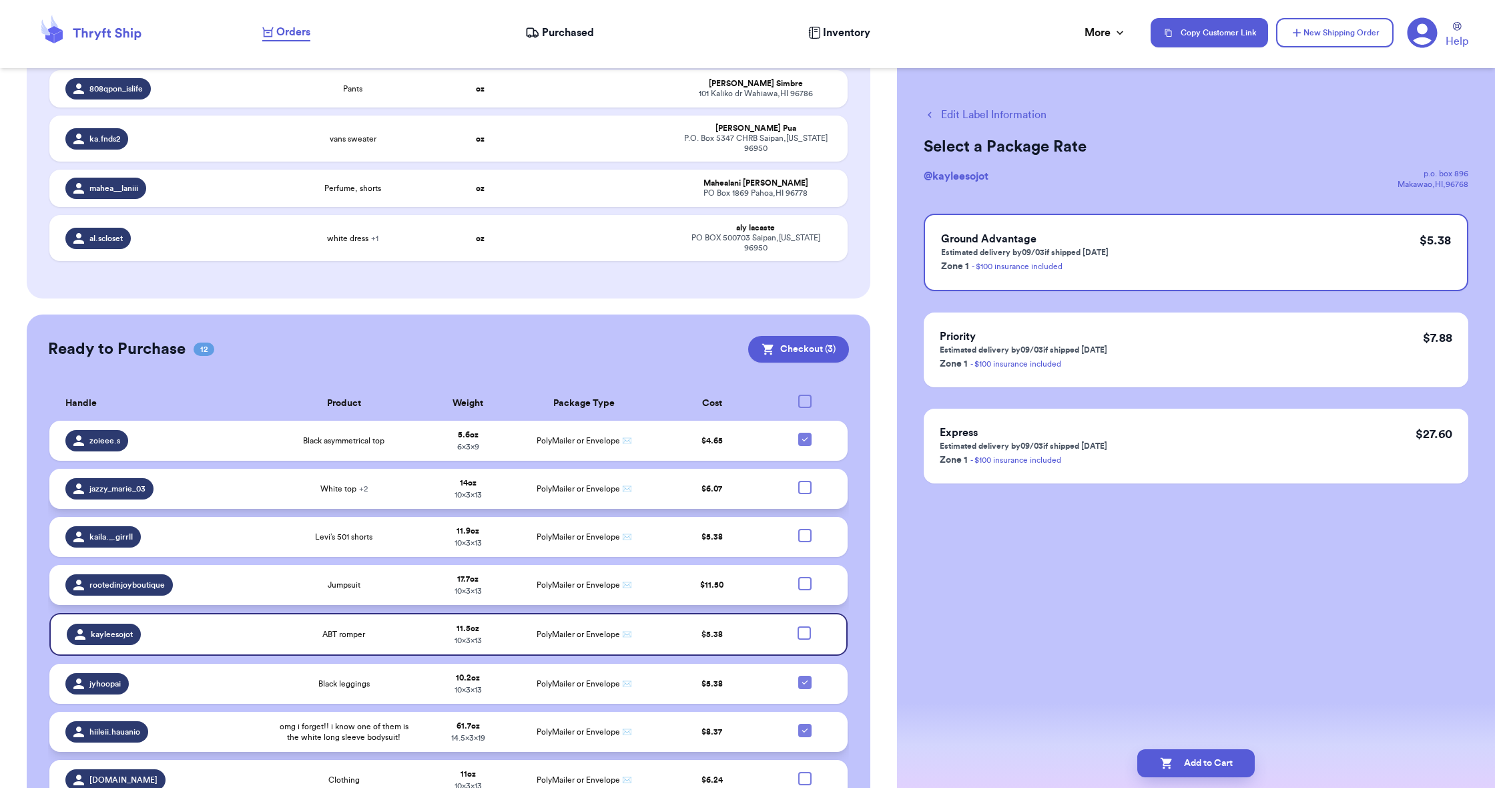
scroll to position [203, 0]
drag, startPoint x: 810, startPoint y: 686, endPoint x: 806, endPoint y: 698, distance: 12.7
click at [810, 687] on icon at bounding box center [805, 681] width 11 height 11
click at [805, 675] on input "checkbox" at bounding box center [804, 674] width 1 height 1
checkbox input "false"
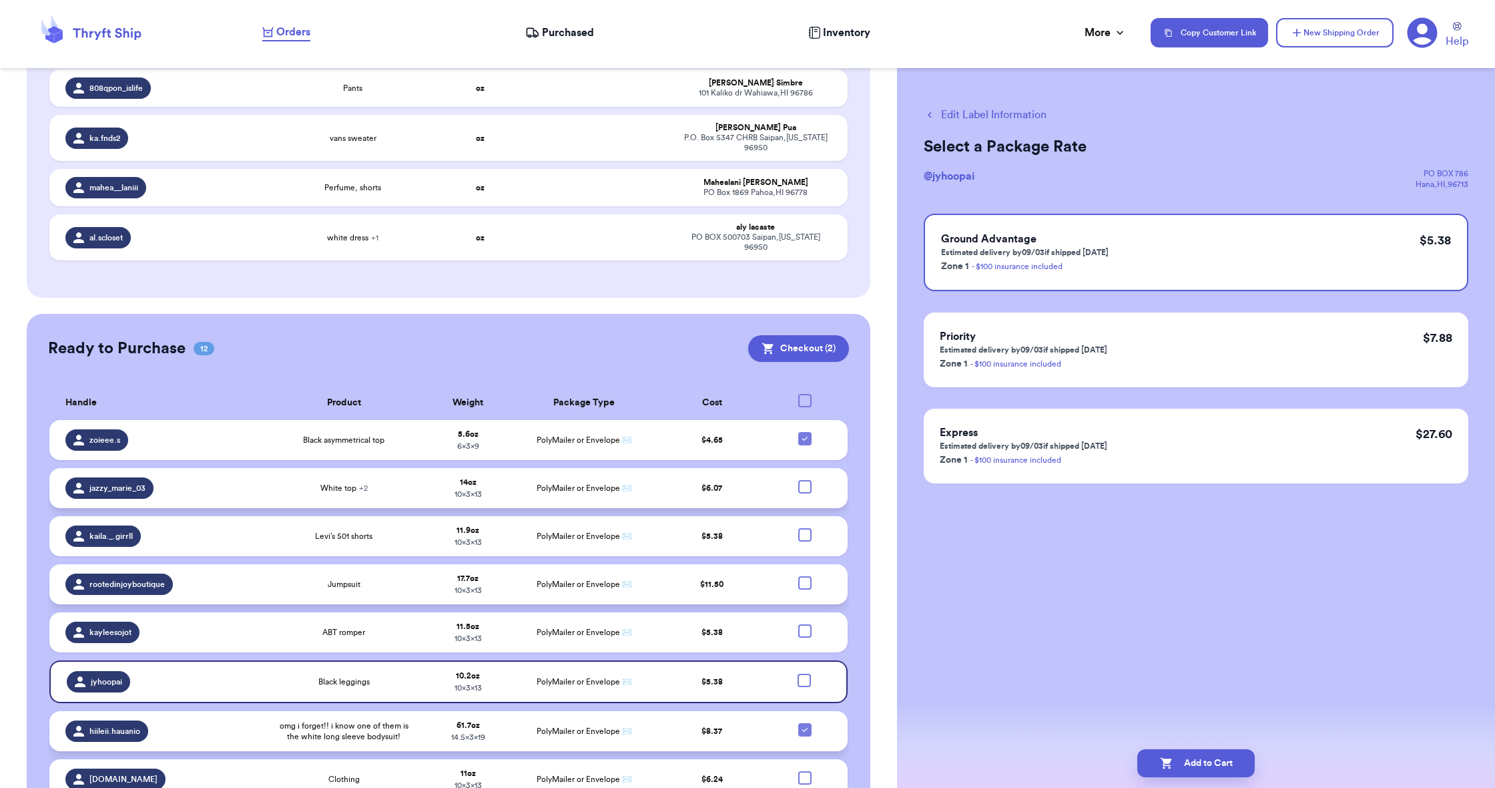
click at [806, 735] on icon at bounding box center [805, 729] width 11 height 11
click at [805, 723] on input "checkbox" at bounding box center [804, 722] width 1 height 1
checkbox input "false"
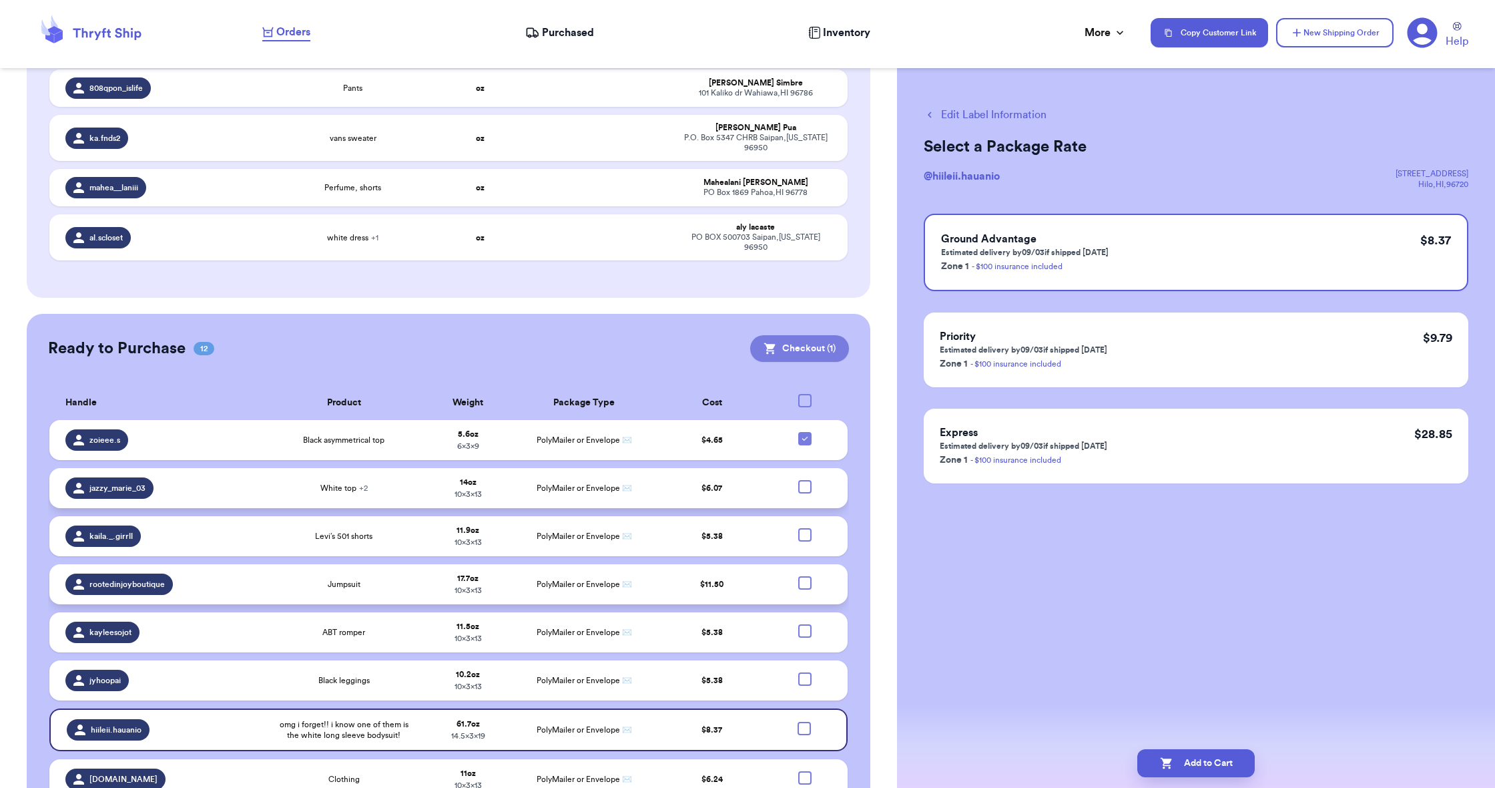
click at [812, 354] on button "Checkout ( 1 )" at bounding box center [799, 348] width 99 height 27
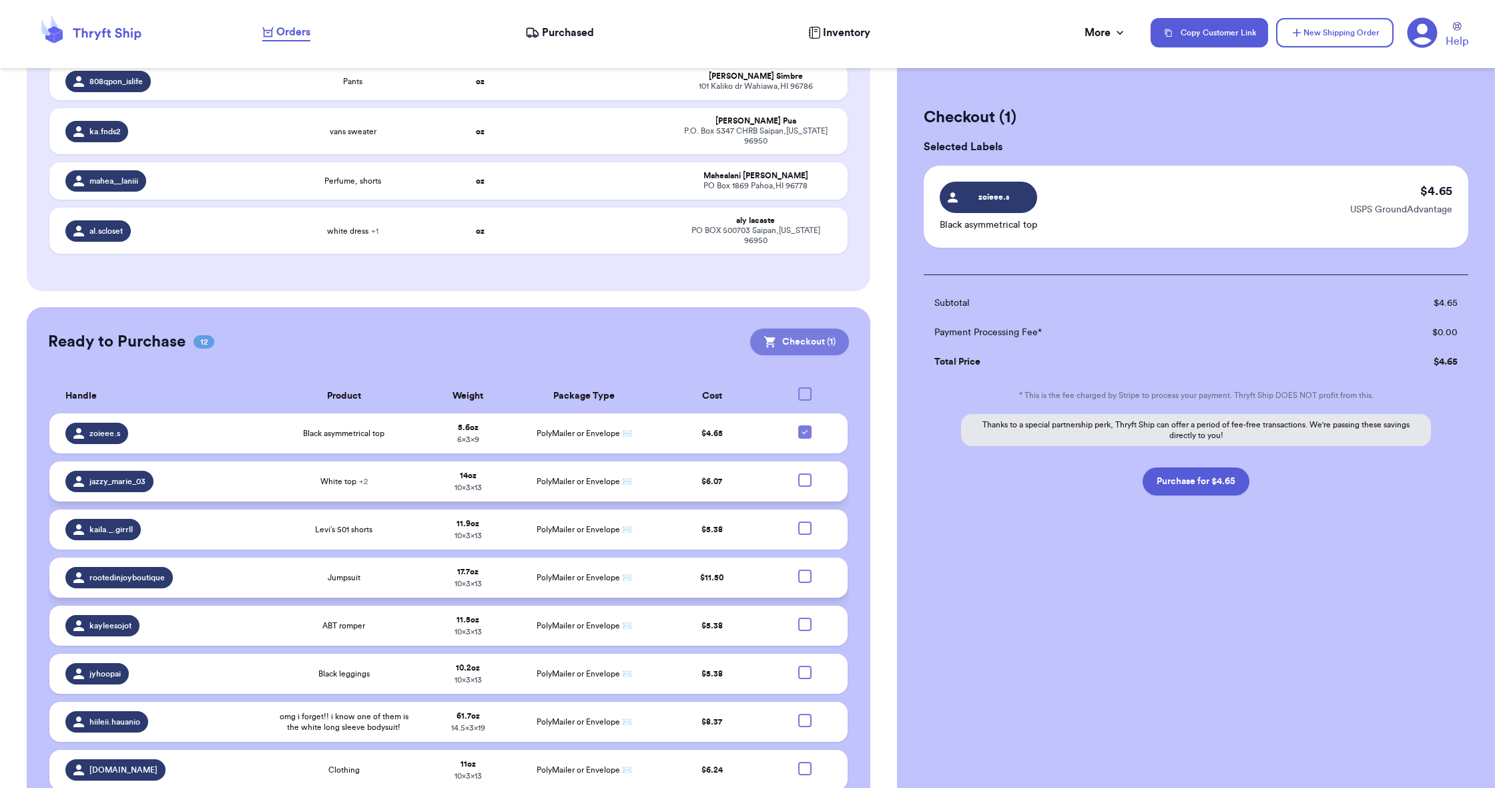
scroll to position [214, 0]
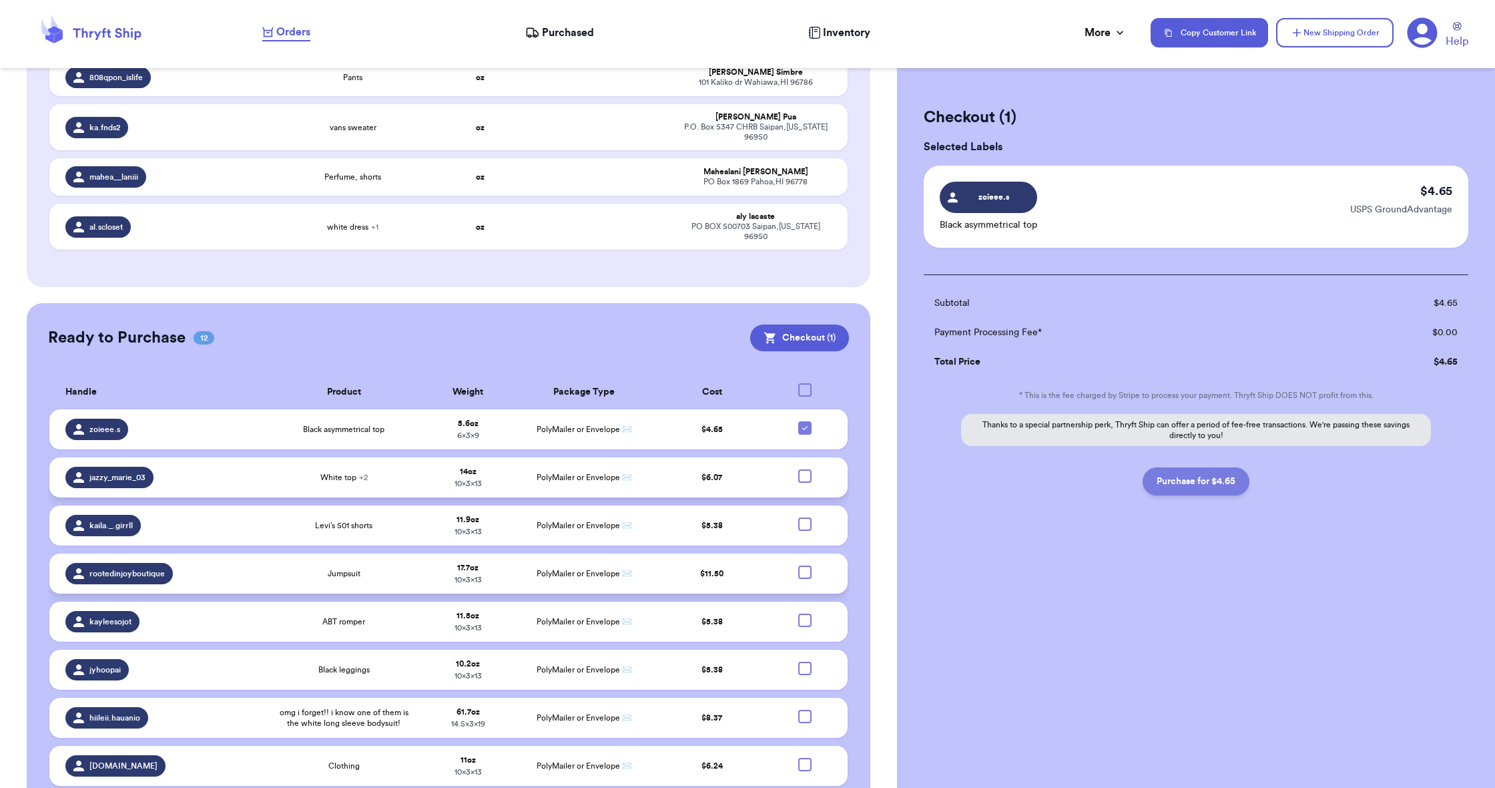
click at [1192, 483] on button "Purchase for $4.65" at bounding box center [1196, 481] width 107 height 28
checkbox input "false"
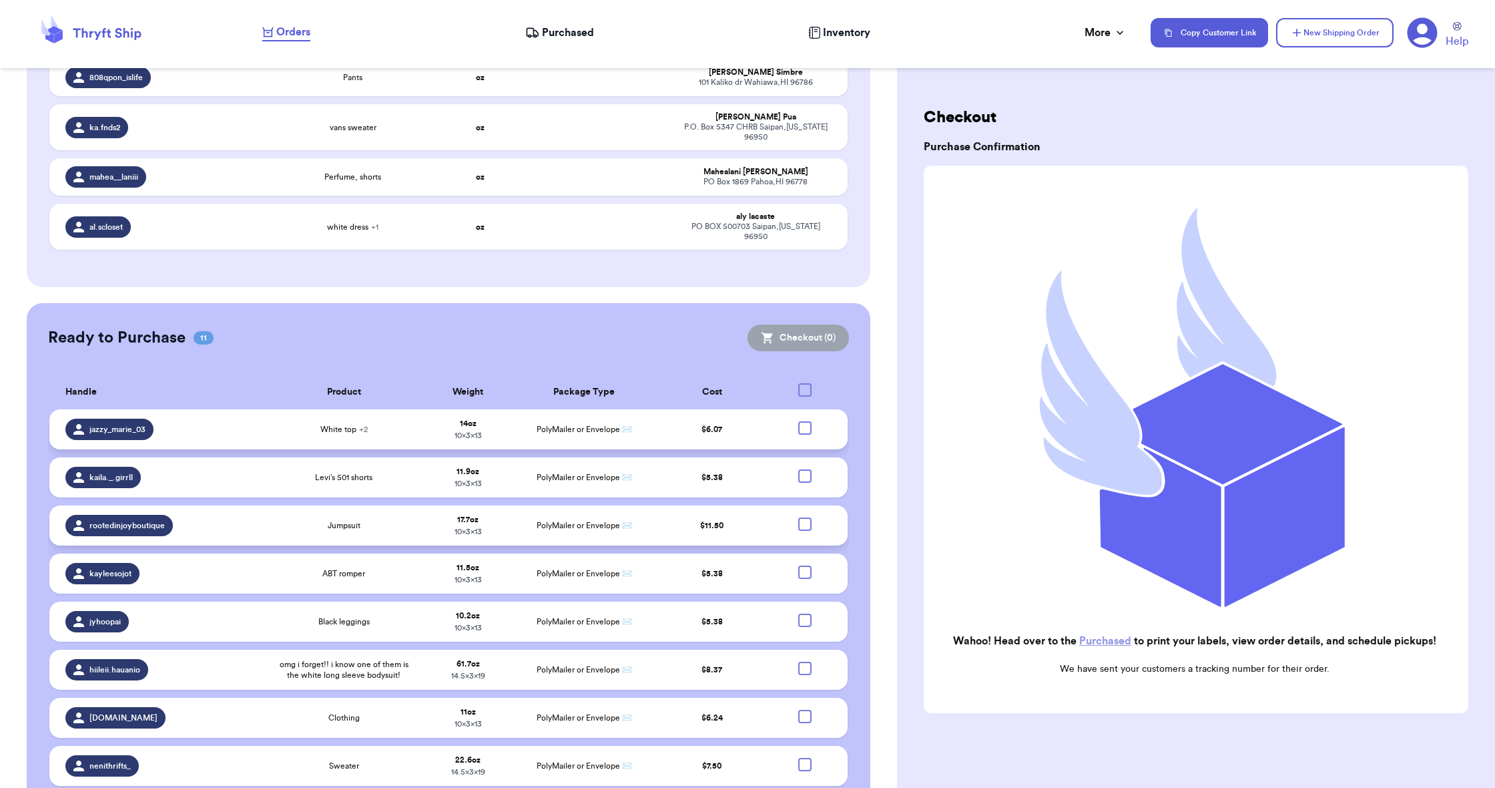
click at [549, 38] on span "Purchased" at bounding box center [568, 33] width 52 height 16
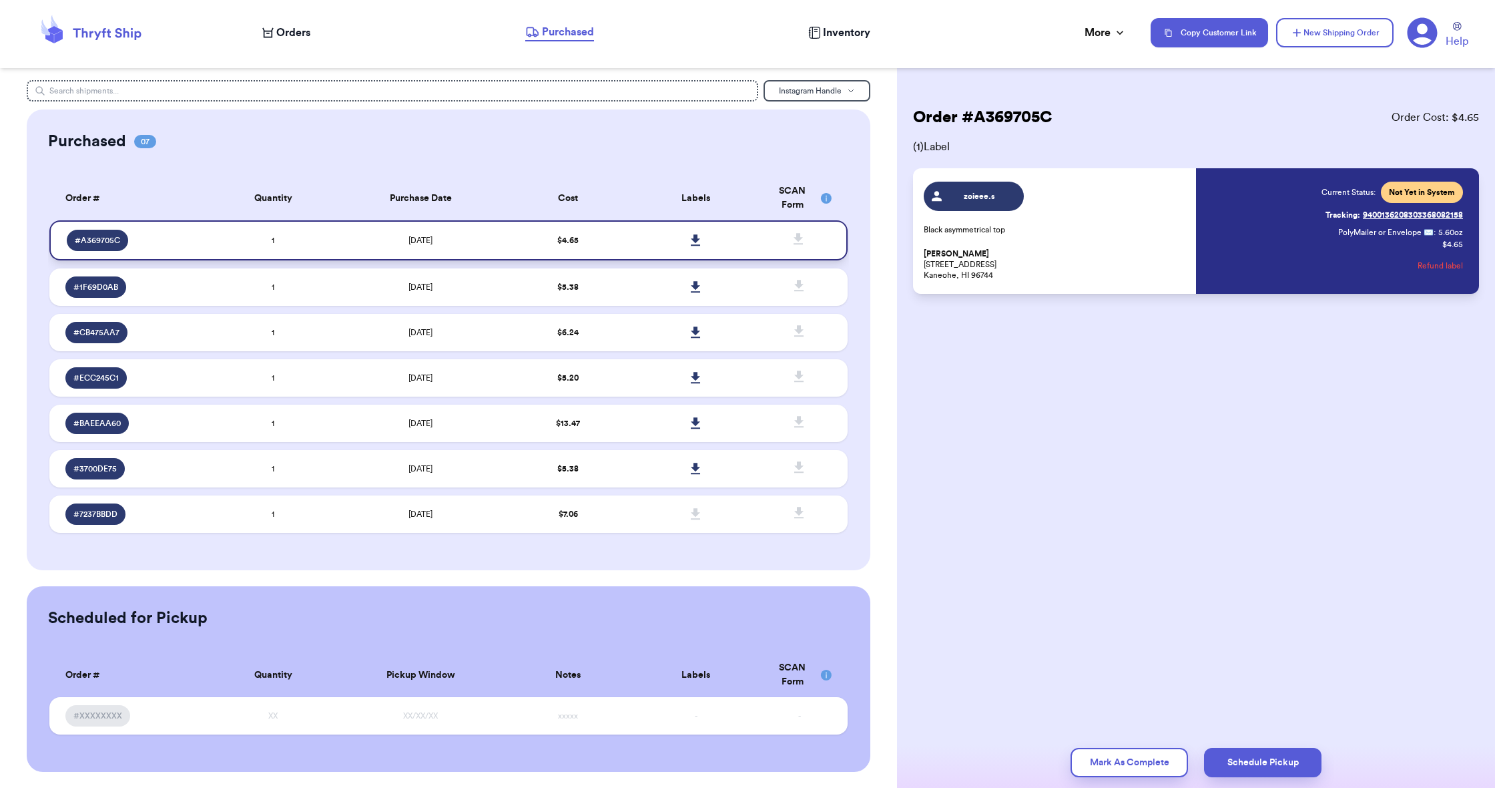
click at [695, 246] on icon at bounding box center [696, 240] width 10 height 12
click at [269, 37] on icon at bounding box center [267, 33] width 11 height 10
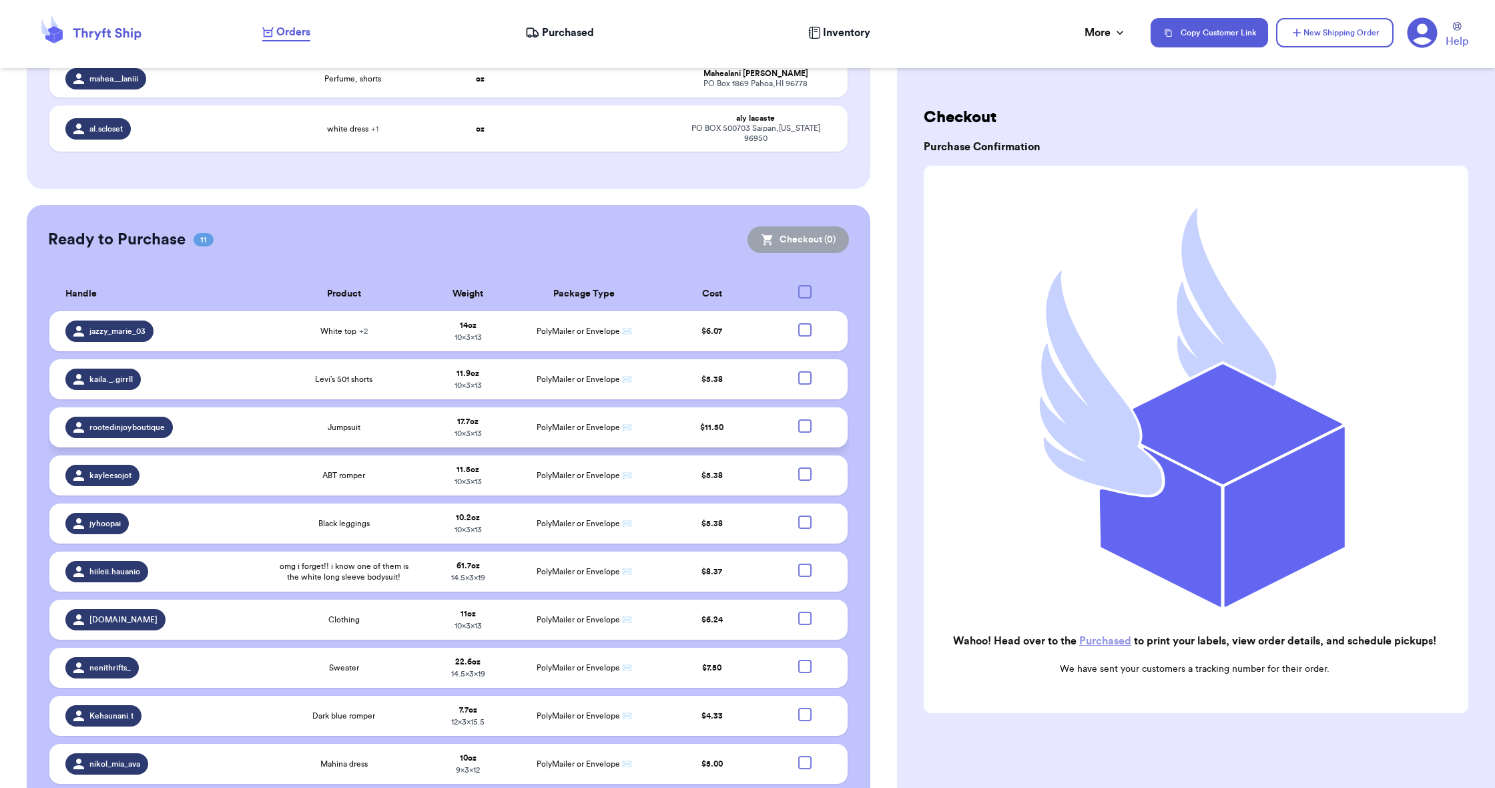
scroll to position [355, 0]
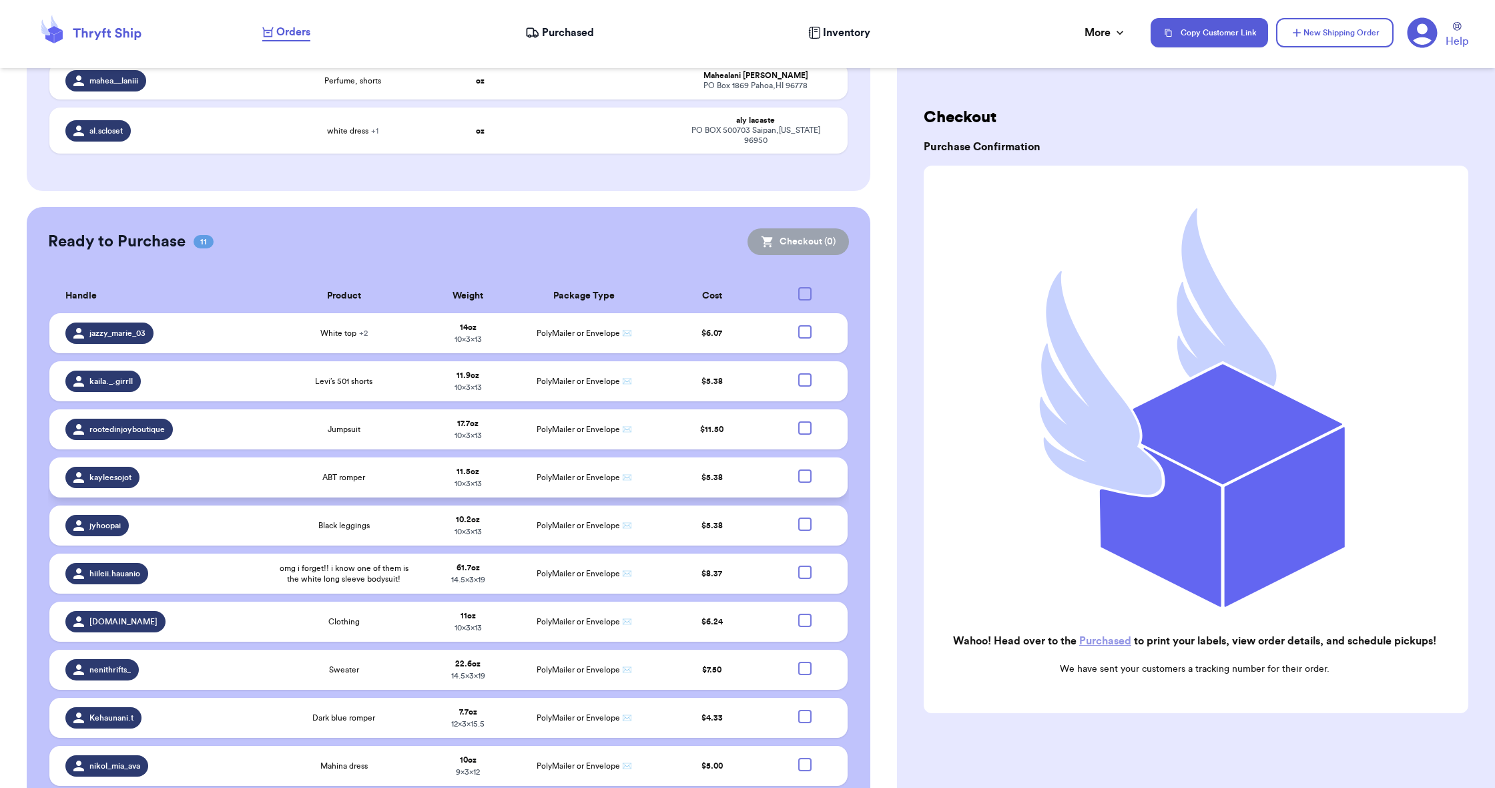
click at [806, 483] on div at bounding box center [804, 475] width 13 height 13
click at [805, 469] on input "checkbox" at bounding box center [804, 469] width 1 height 1
checkbox input "true"
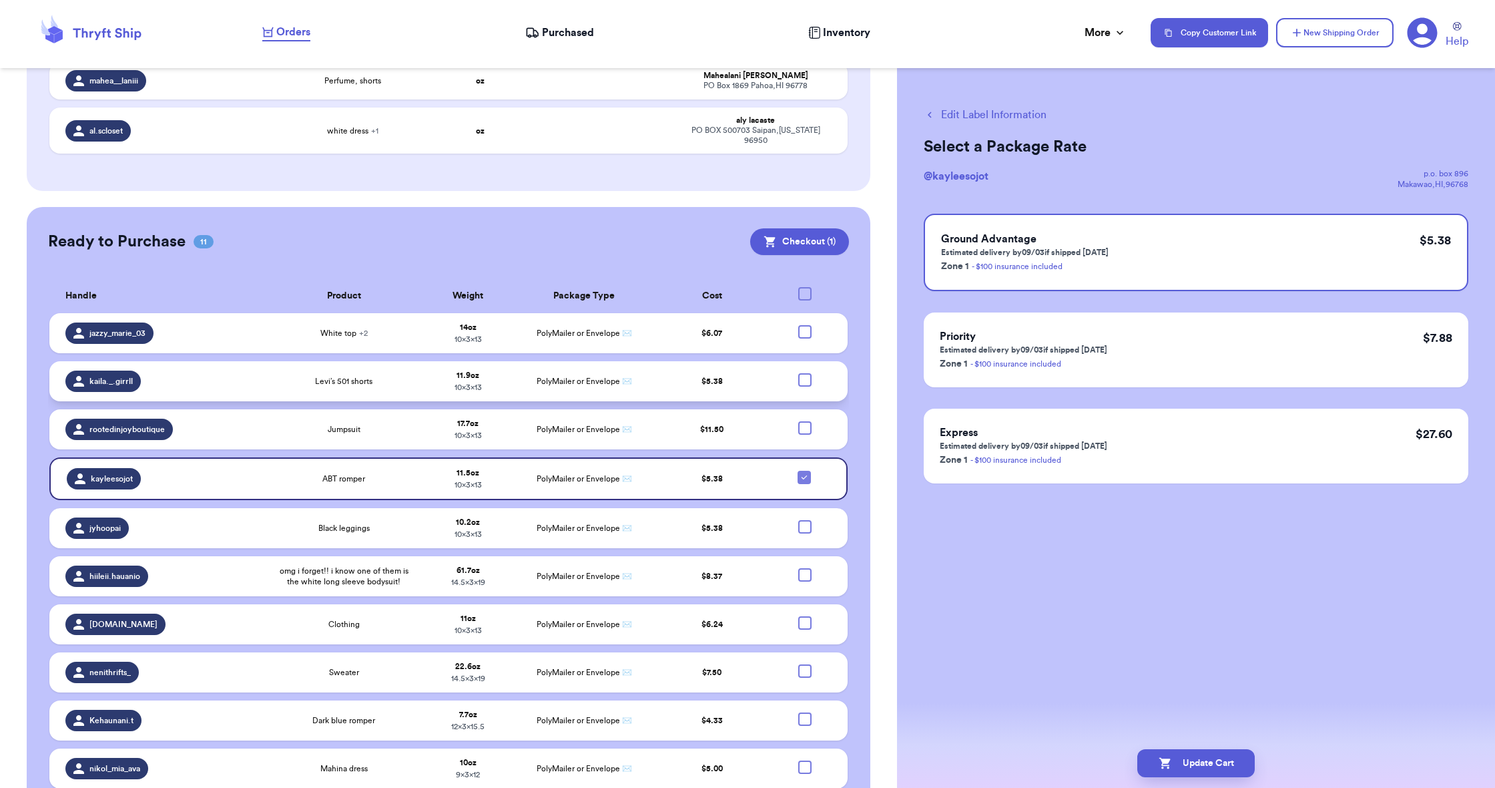
click at [802, 384] on div at bounding box center [804, 379] width 13 height 13
click at [804, 373] on input "checkbox" at bounding box center [804, 372] width 1 height 1
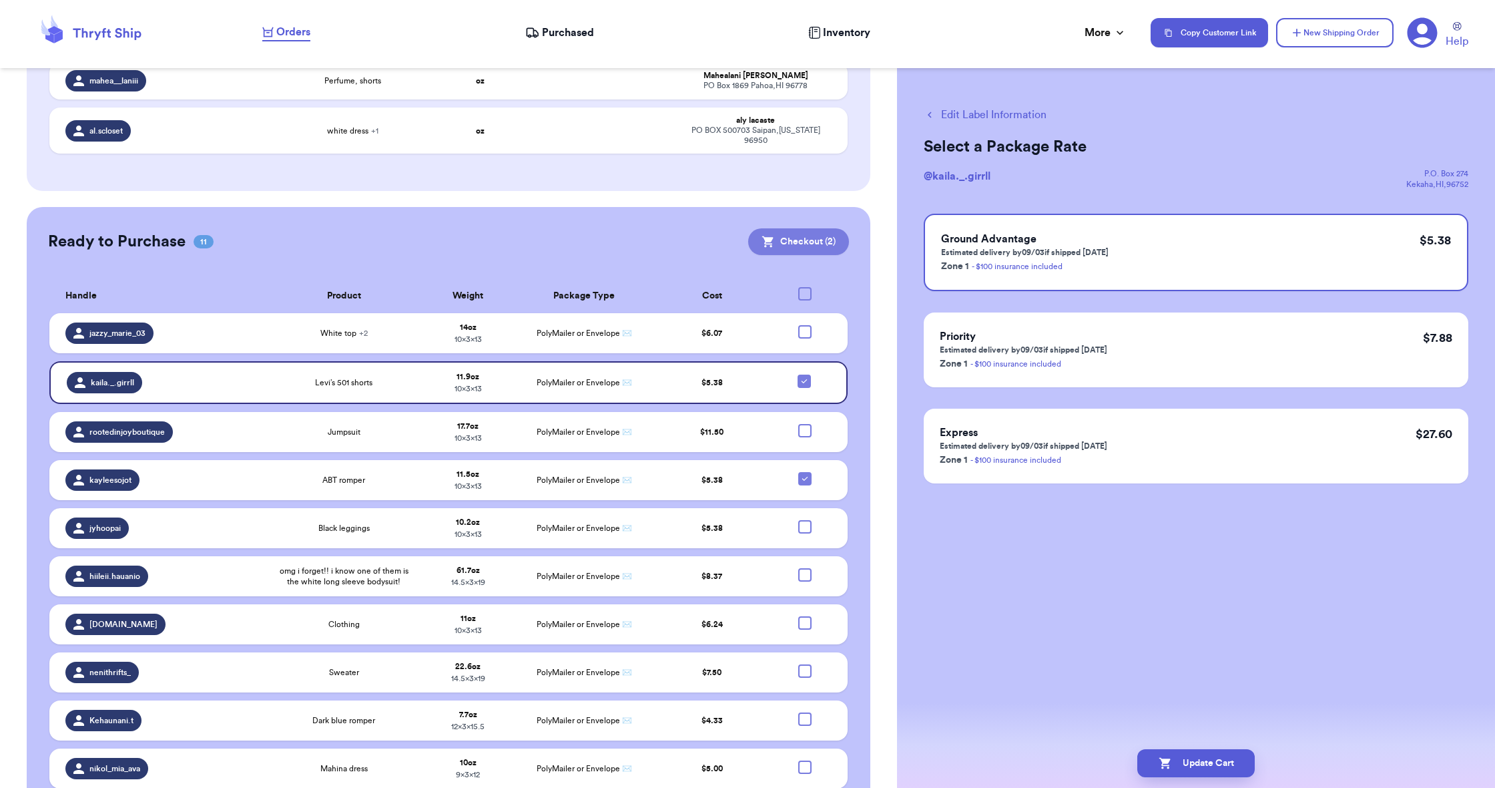
click at [794, 244] on button "Checkout ( 2 )" at bounding box center [798, 241] width 101 height 27
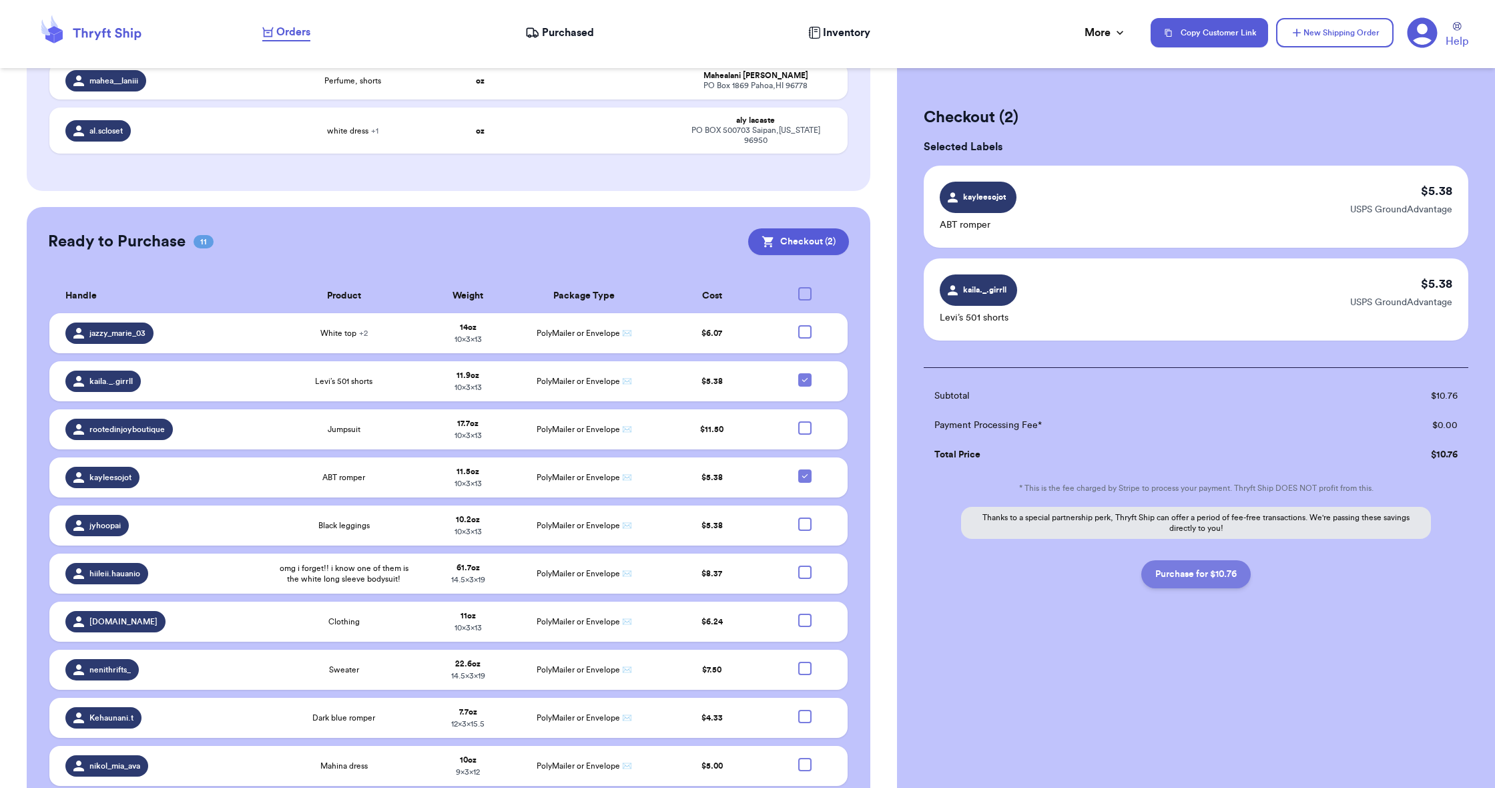
click at [1182, 571] on button "Purchase for $10.76" at bounding box center [1195, 574] width 109 height 28
checkbox input "false"
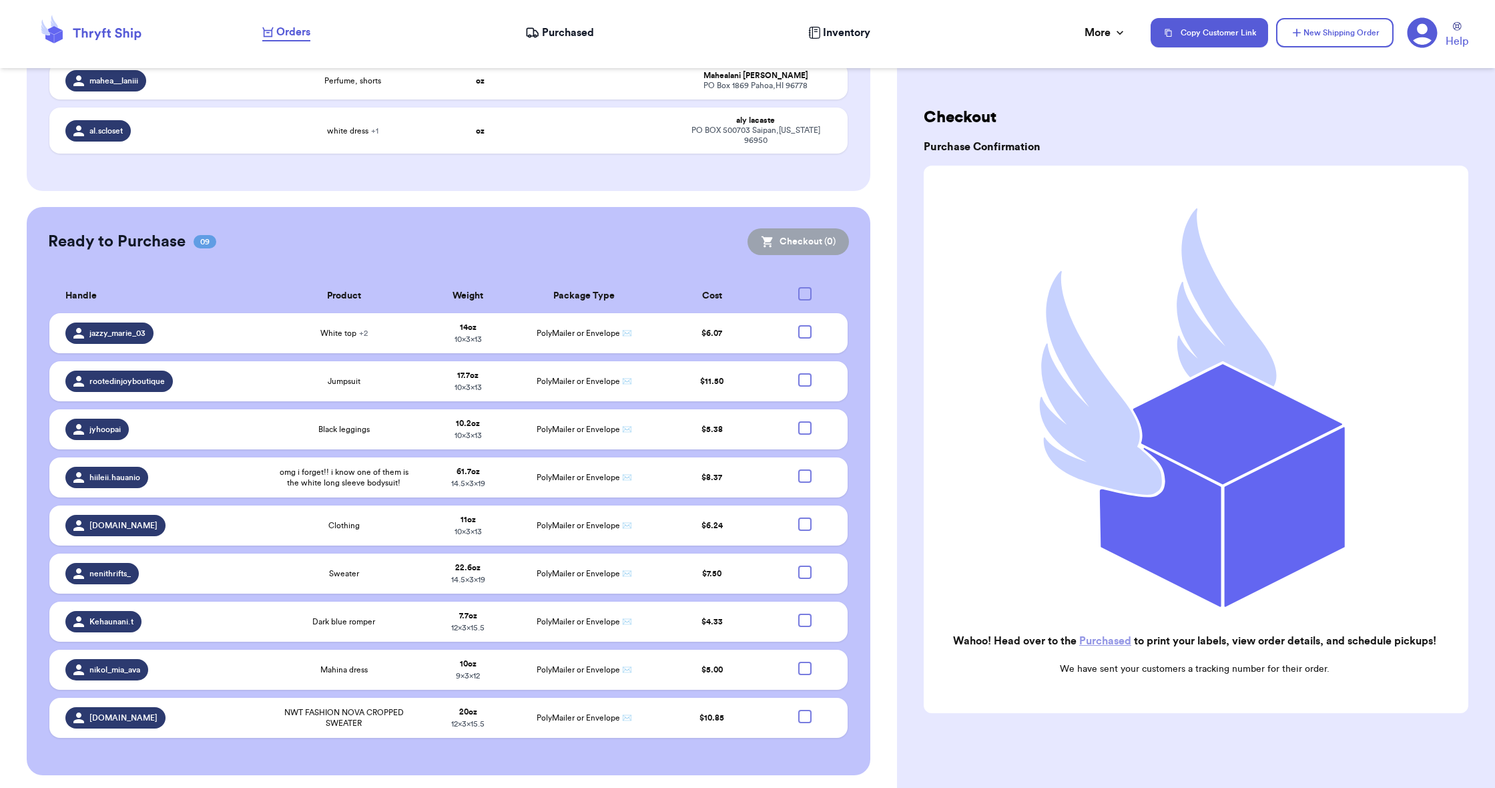
click at [567, 34] on span "Purchased" at bounding box center [568, 33] width 52 height 16
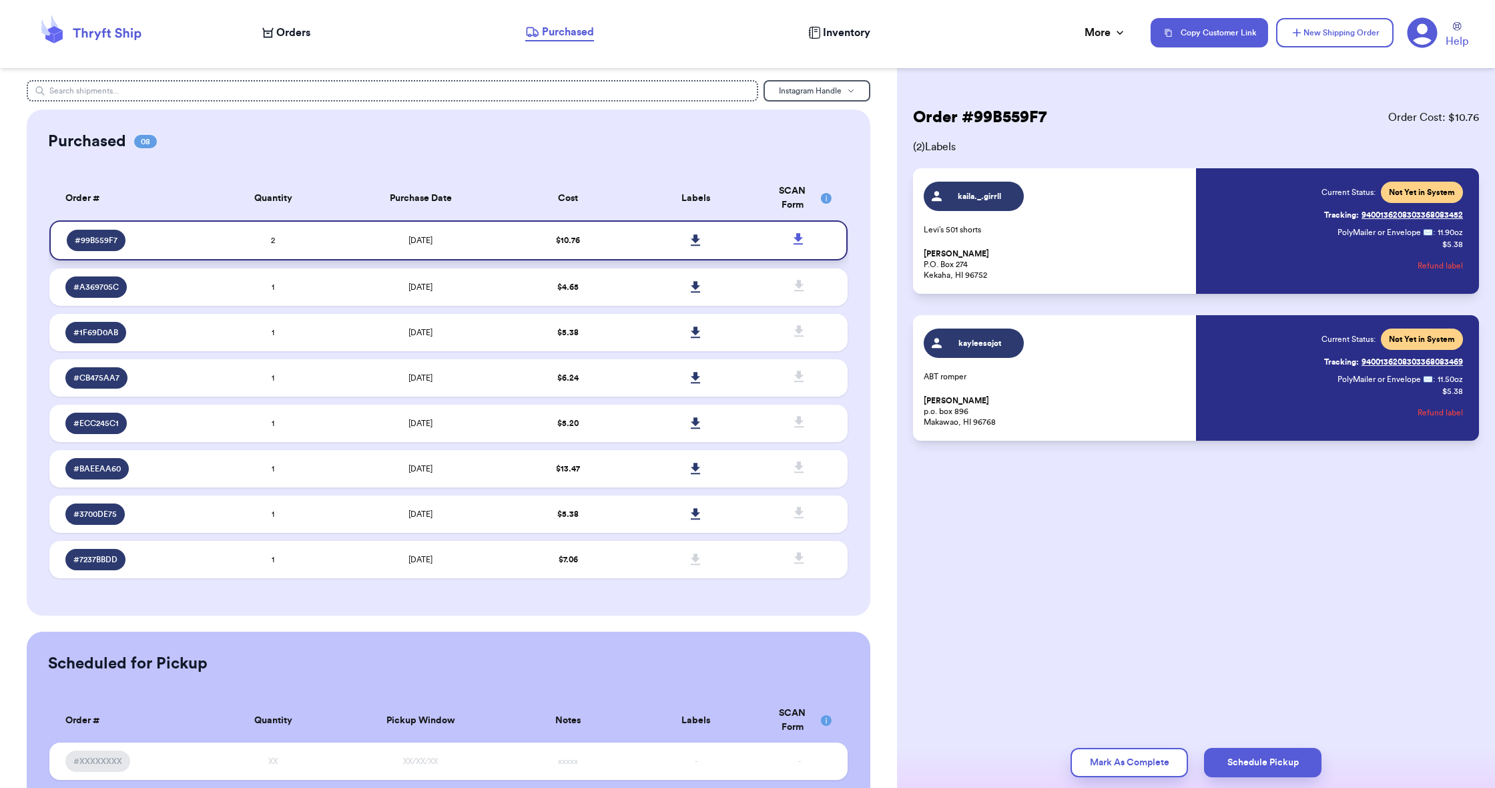
click at [690, 242] on link at bounding box center [696, 240] width 29 height 29
click at [304, 31] on span "Orders" at bounding box center [293, 33] width 34 height 16
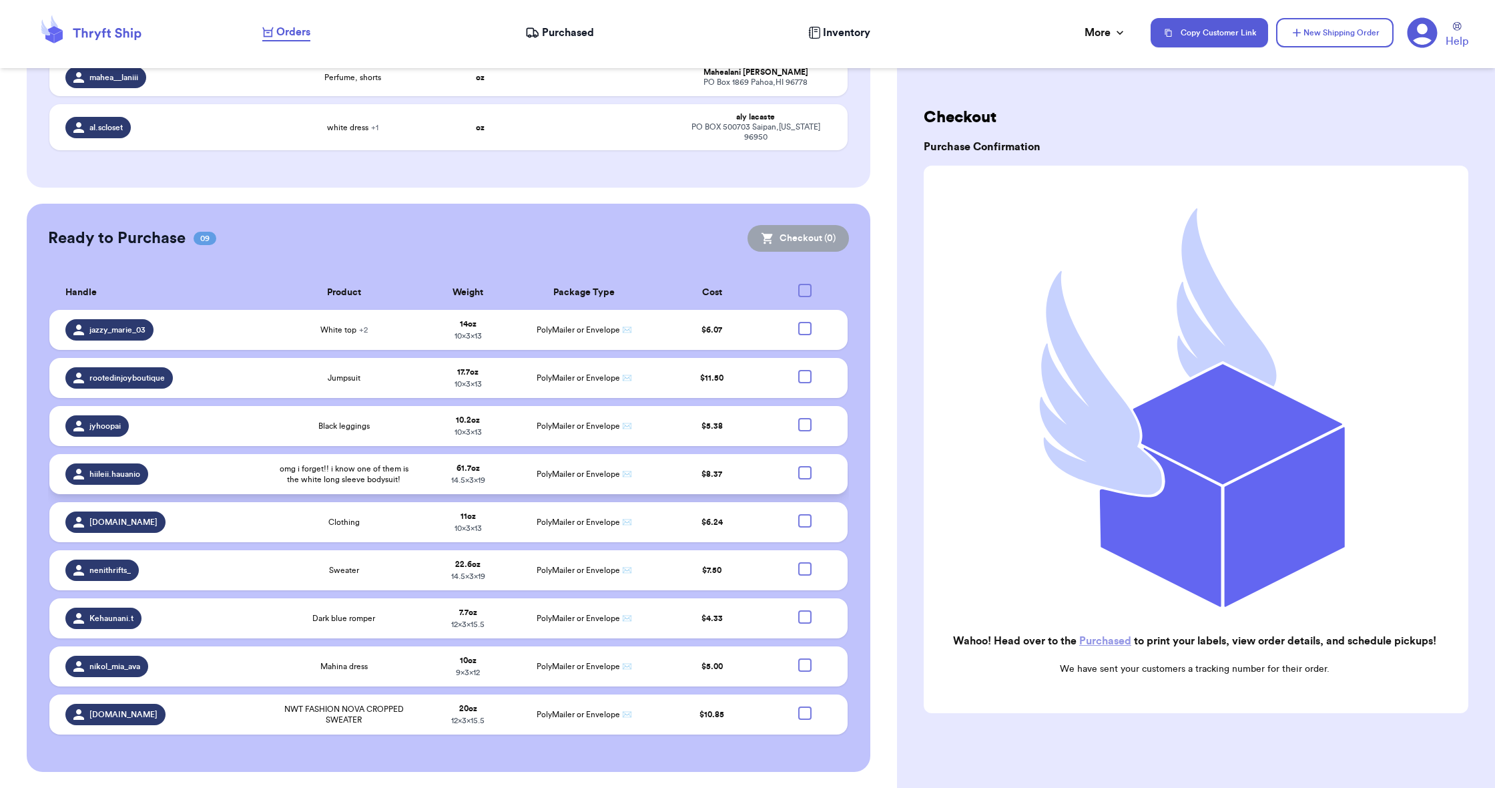
scroll to position [358, 0]
click at [394, 427] on td "Black leggings" at bounding box center [343, 427] width 155 height 40
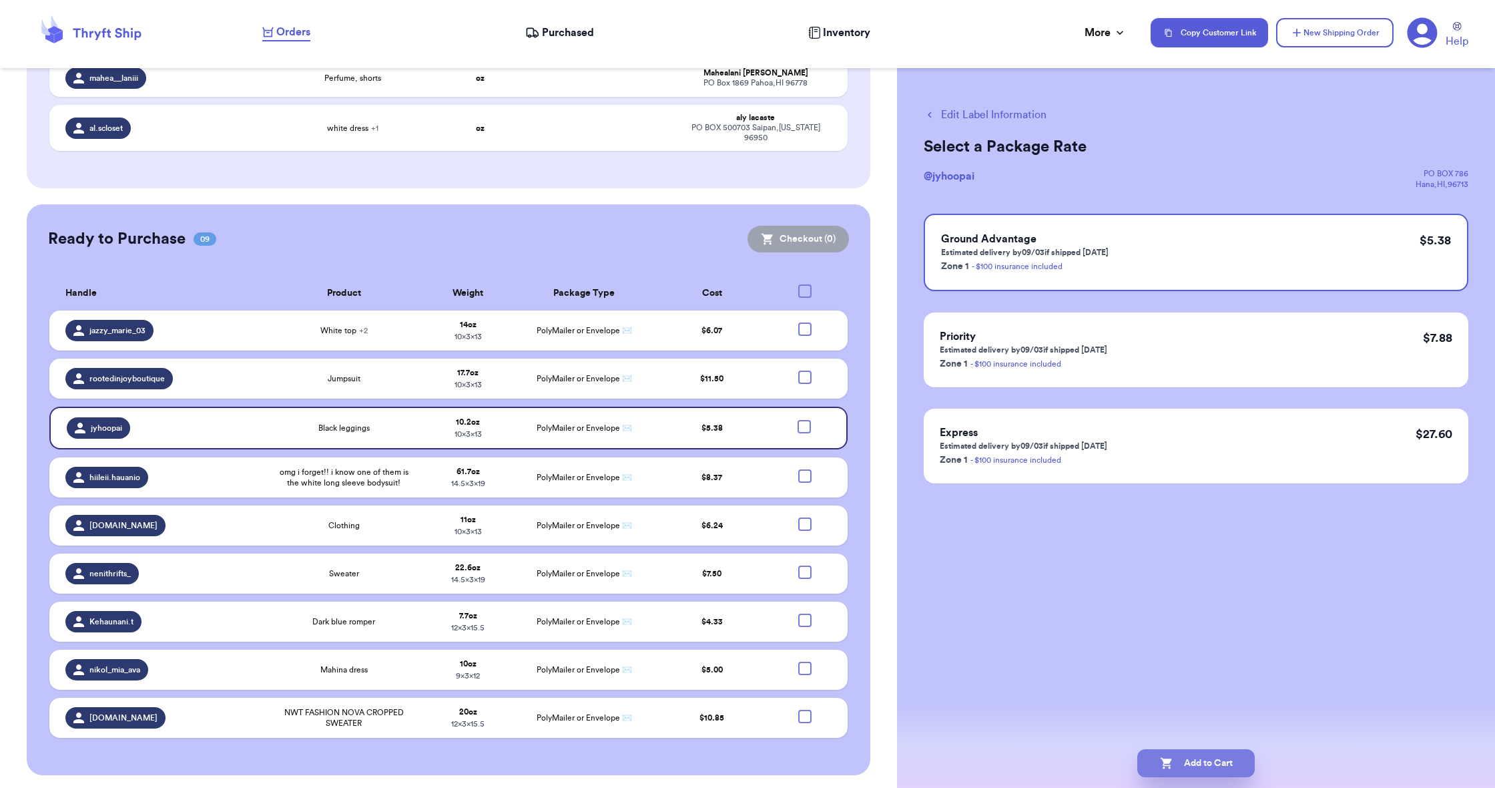
click at [1173, 756] on button "Add to Cart" at bounding box center [1195, 763] width 117 height 28
checkbox input "true"
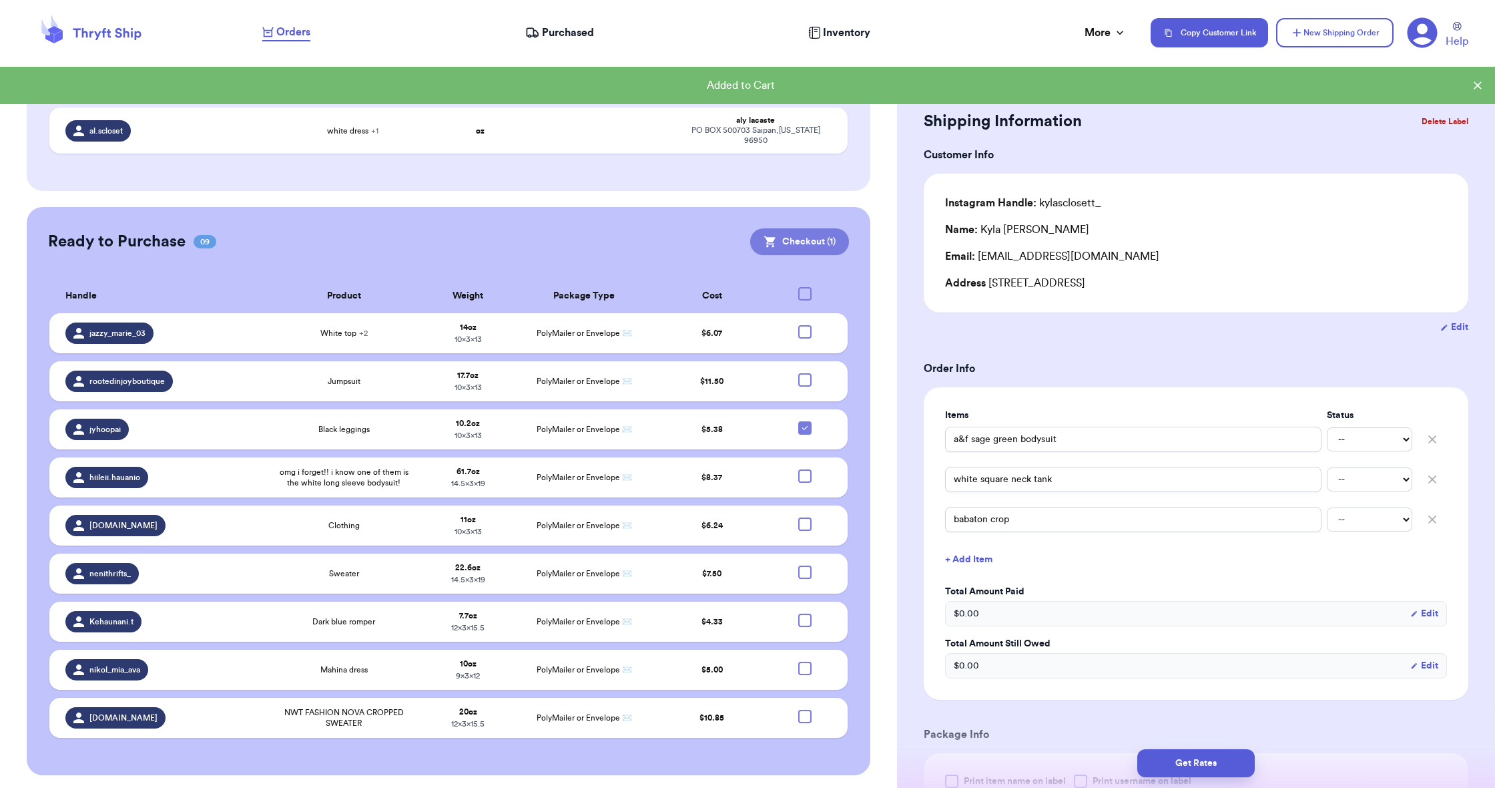
click at [812, 245] on button "Checkout ( 1 )" at bounding box center [799, 241] width 99 height 27
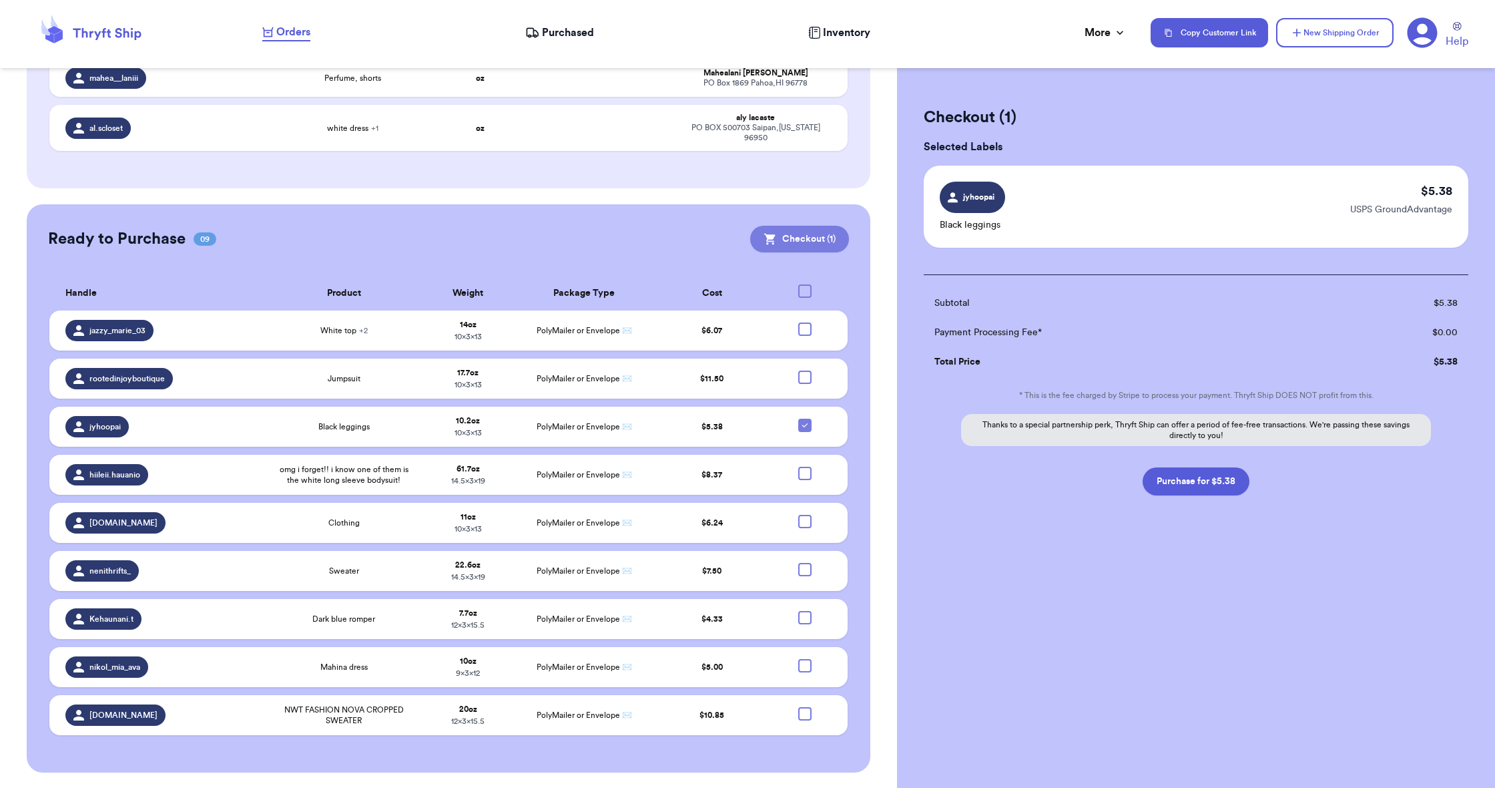
click at [820, 240] on button "Checkout ( 1 )" at bounding box center [799, 239] width 99 height 27
click at [812, 240] on button "Checkout ( 1 )" at bounding box center [799, 239] width 99 height 27
click at [1220, 489] on button "Purchase for $5.38" at bounding box center [1196, 481] width 107 height 28
checkbox input "false"
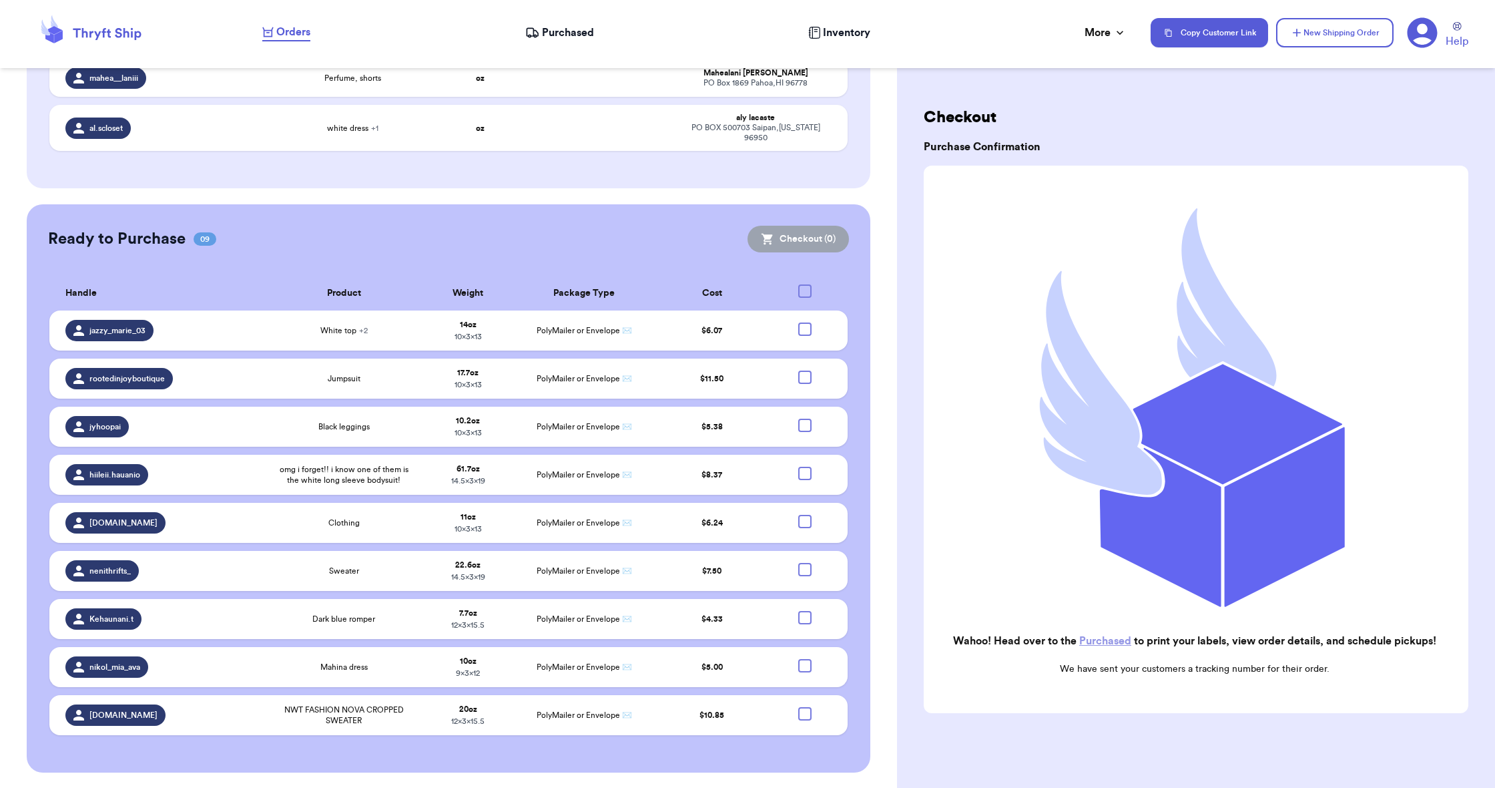
scroll to position [310, 0]
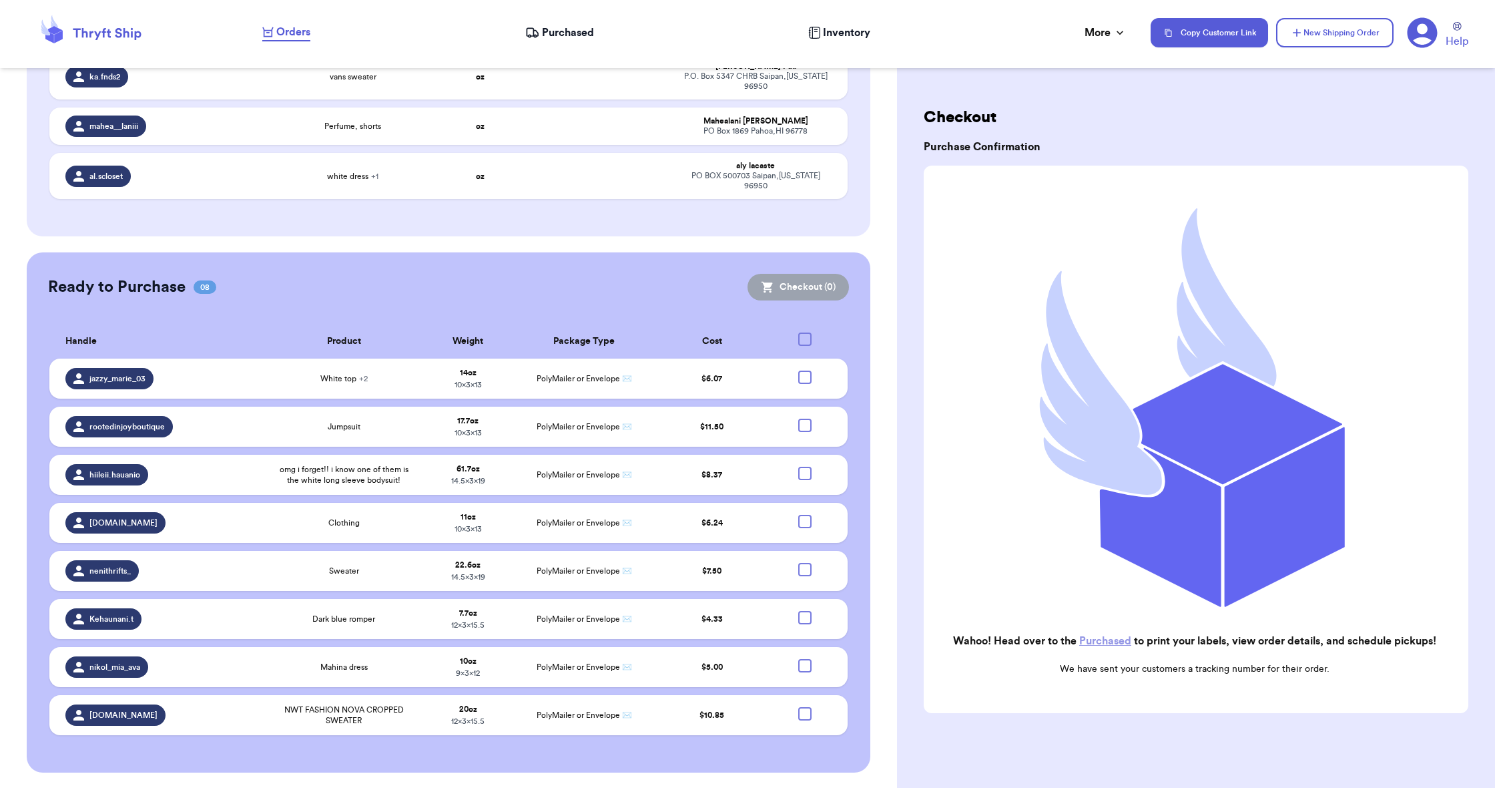
click at [573, 25] on span "Purchased" at bounding box center [568, 33] width 52 height 16
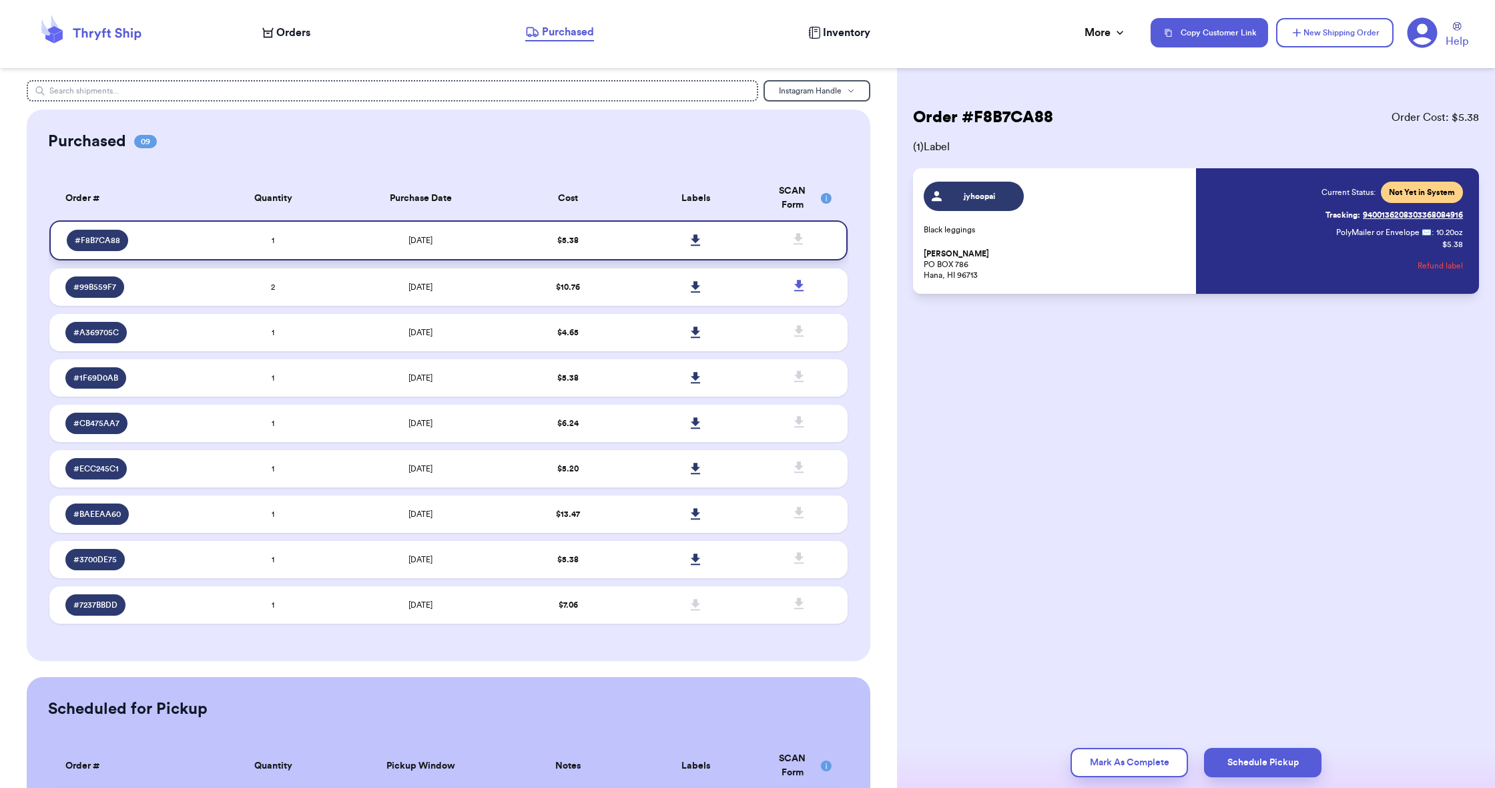
click at [692, 246] on icon at bounding box center [696, 240] width 10 height 12
